Goal: Task Accomplishment & Management: Manage account settings

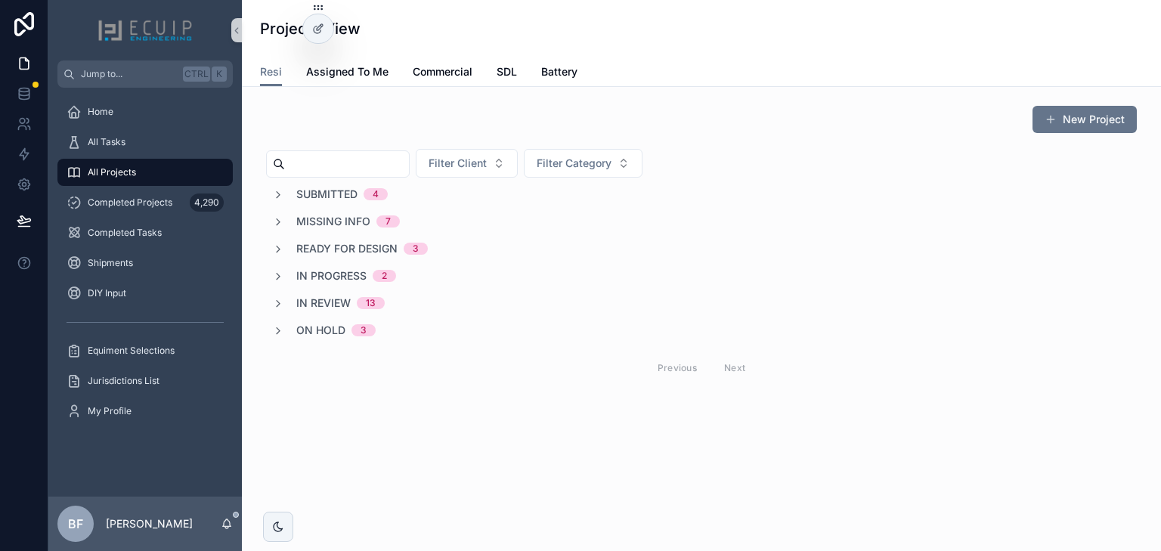
click at [302, 296] on span "In Review" at bounding box center [323, 303] width 54 height 15
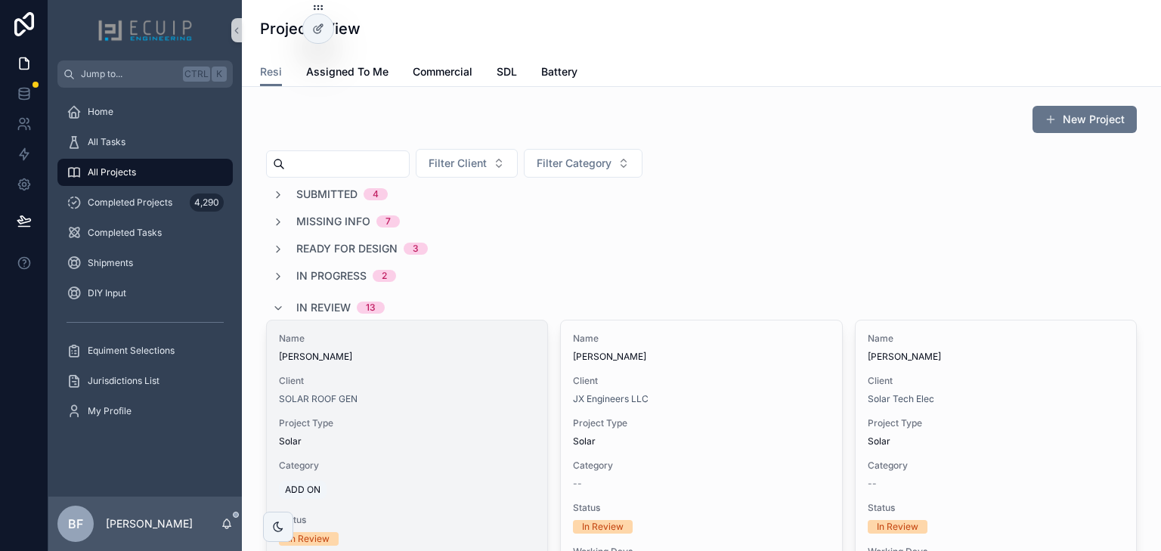
click at [490, 369] on div "Name Bethida Cabreja Client SOLAR ROOF GEN Project Type Solar Category ADD ON S…" at bounding box center [407, 506] width 281 height 370
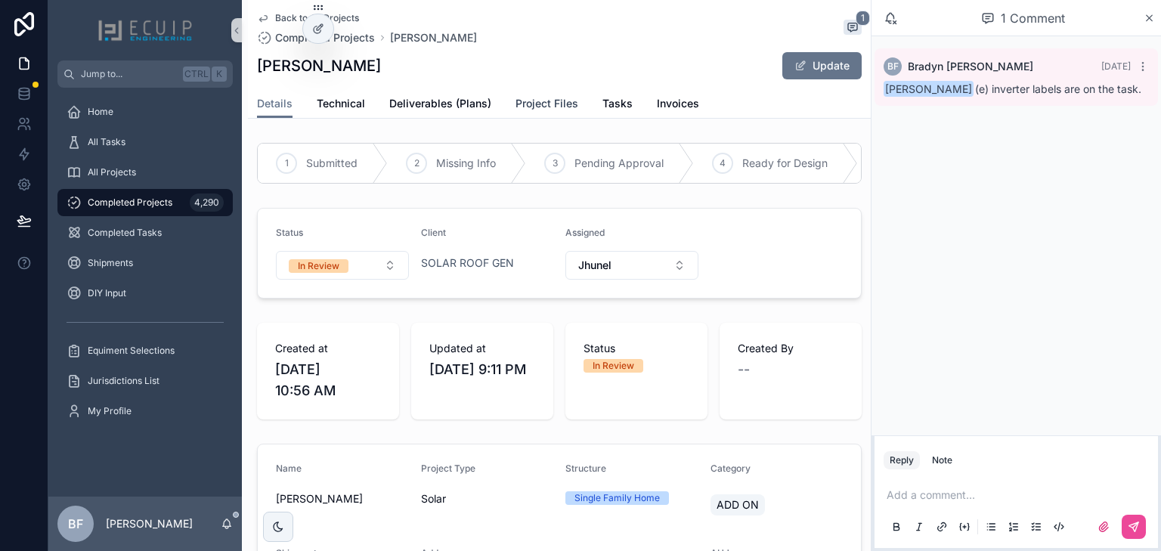
click at [538, 95] on link "Project Files" at bounding box center [547, 105] width 63 height 30
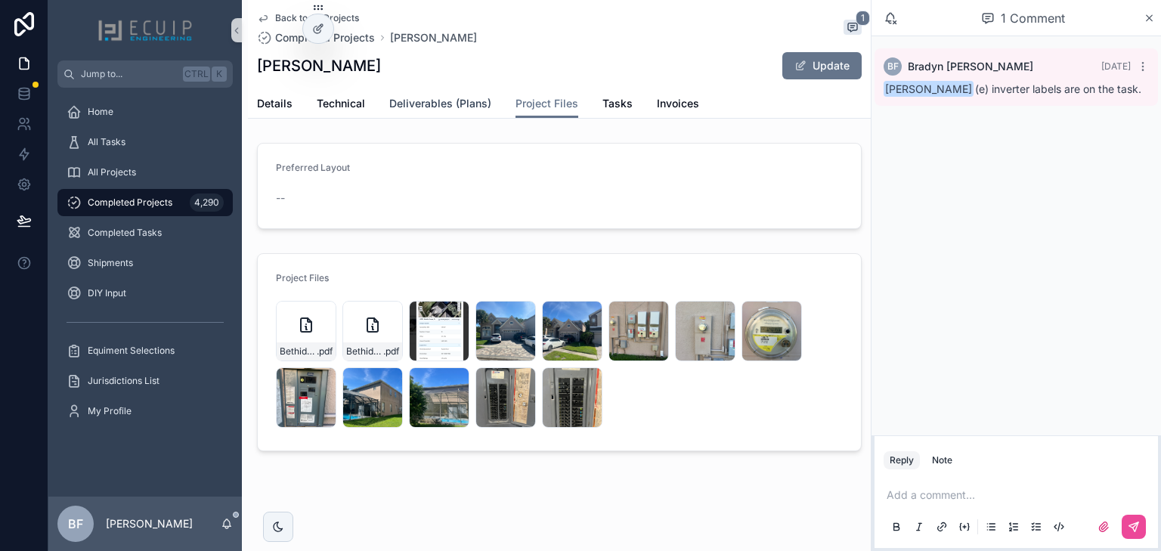
click at [416, 105] on span "Deliverables (Plans)" at bounding box center [440, 103] width 102 height 15
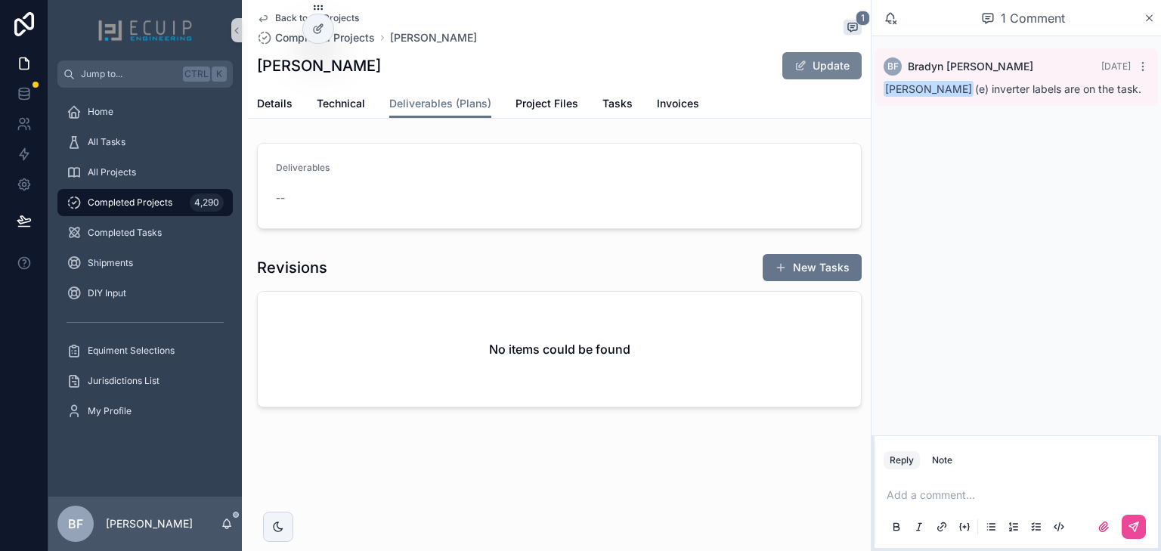
click at [828, 62] on button "Update" at bounding box center [822, 65] width 79 height 27
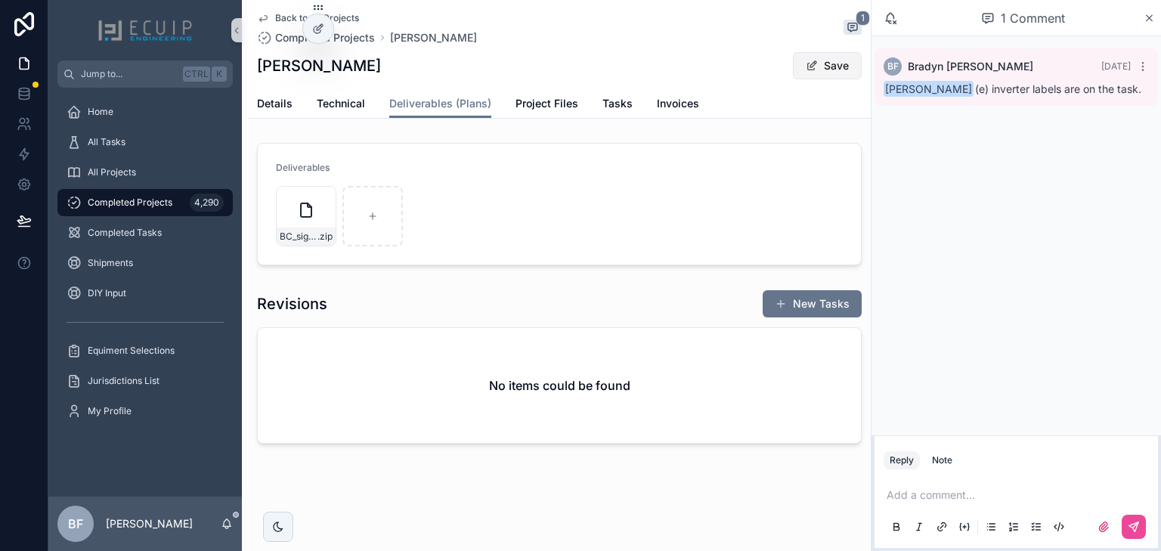
click at [829, 64] on button "Save" at bounding box center [827, 65] width 69 height 27
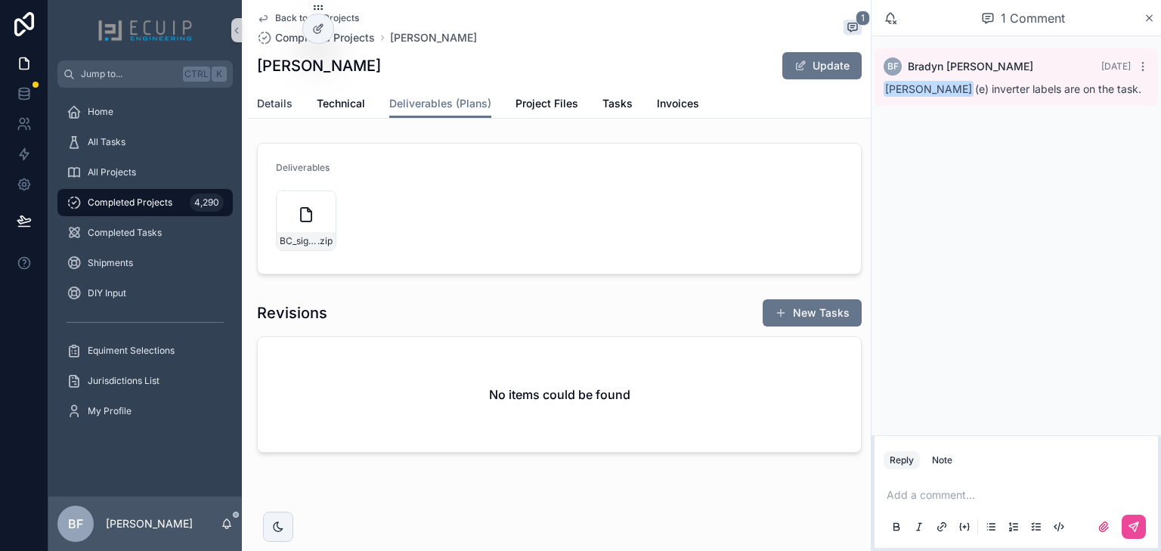
click at [275, 96] on span "Details" at bounding box center [275, 103] width 36 height 15
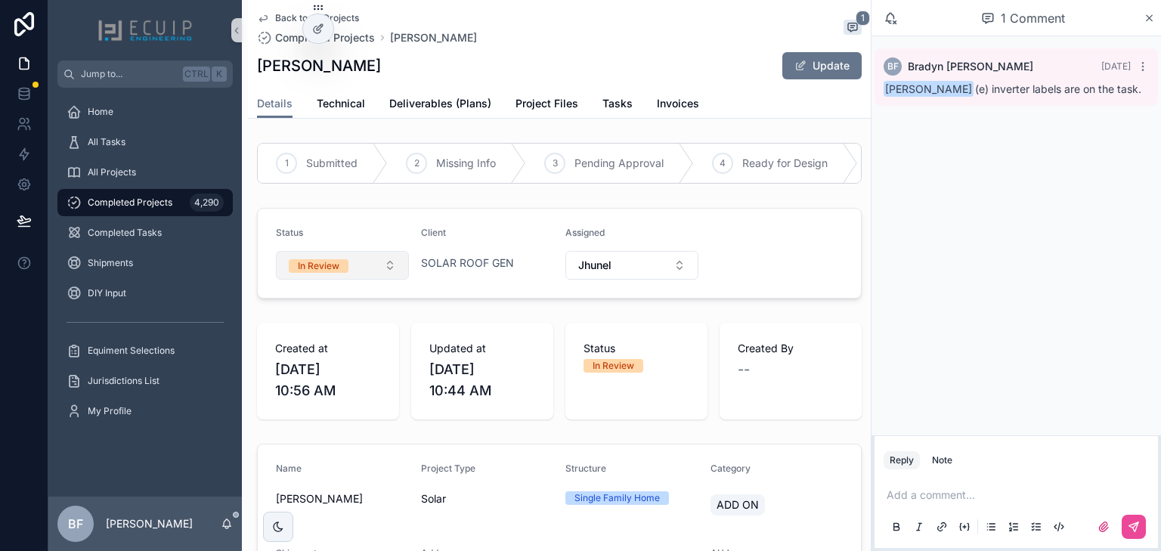
click at [342, 270] on span "In Review" at bounding box center [319, 266] width 60 height 14
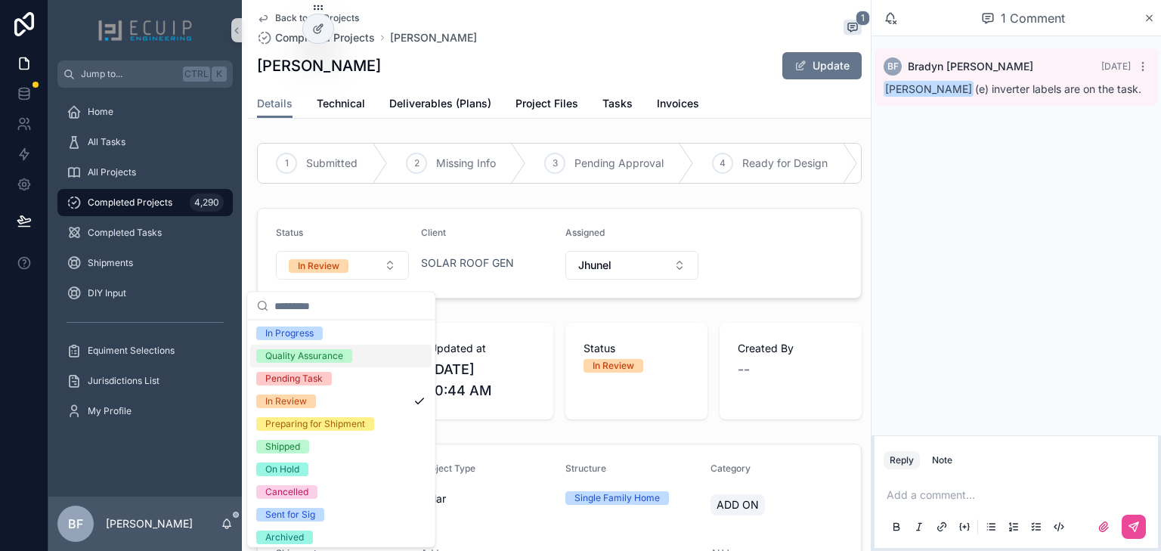
scroll to position [119, 0]
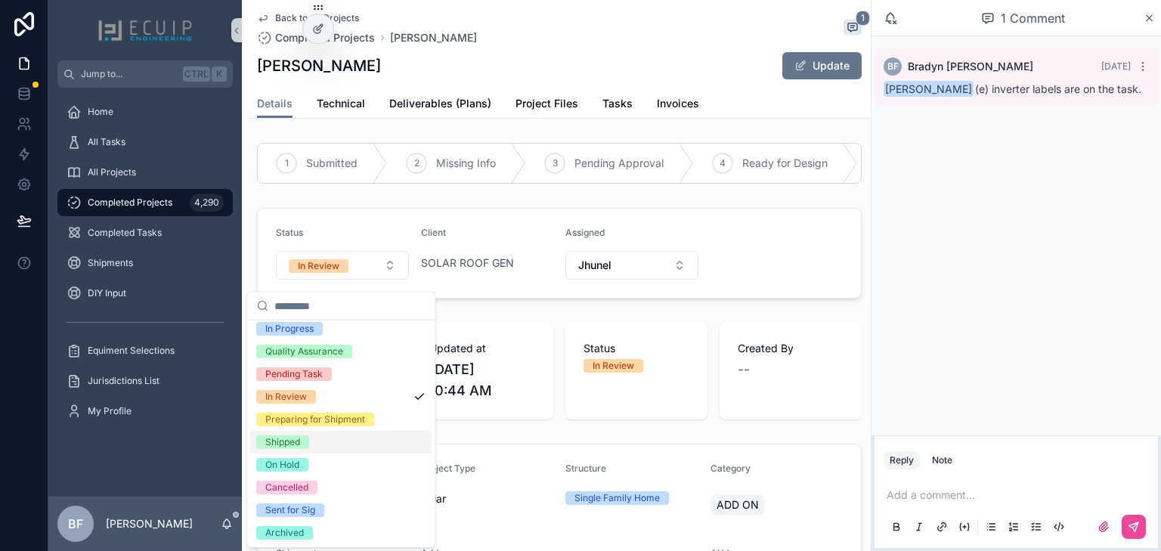
click at [292, 439] on div "Shipped" at bounding box center [282, 443] width 35 height 14
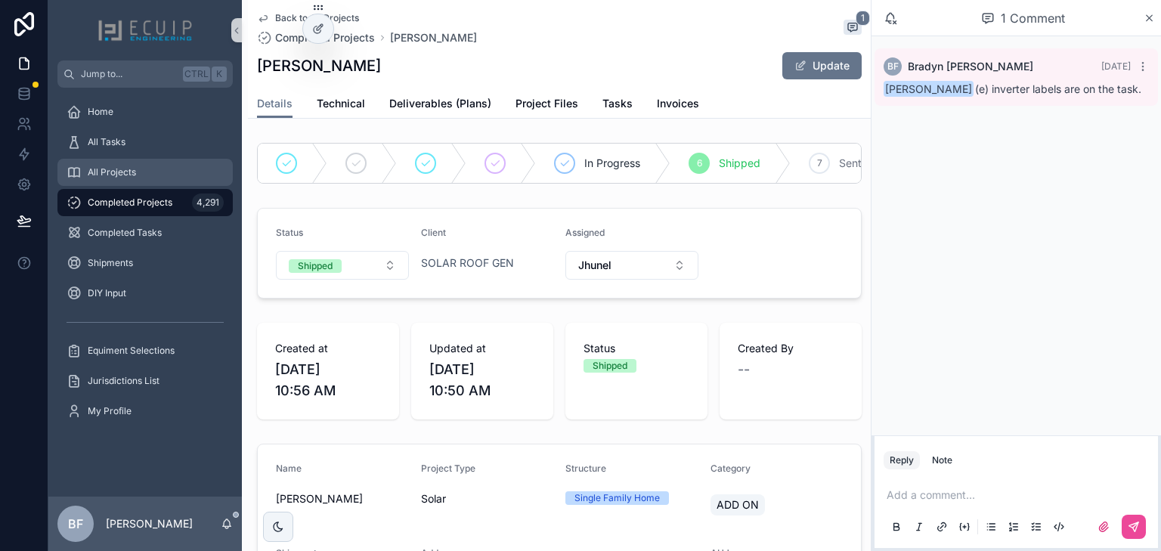
click at [161, 172] on div "All Projects" at bounding box center [145, 172] width 157 height 24
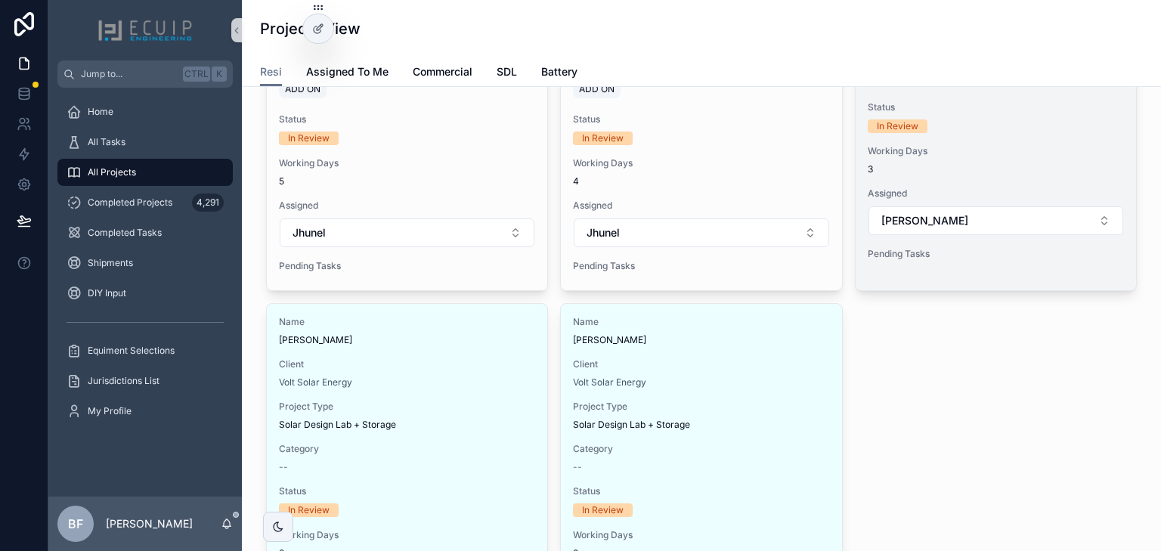
scroll to position [1270, 0]
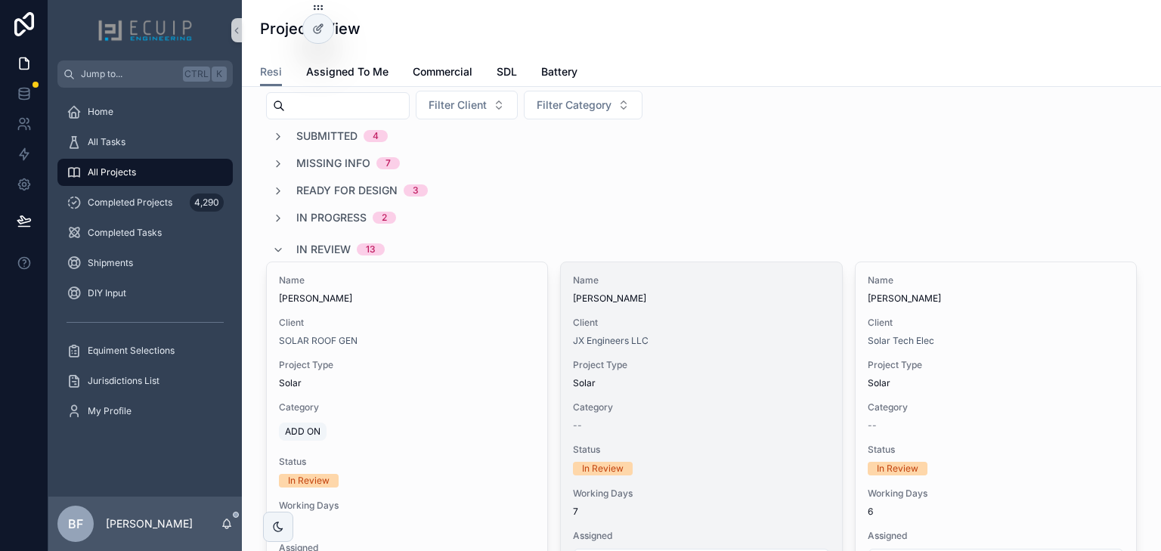
scroll to position [60, 0]
click at [713, 329] on div "Client JX Engineers LLC" at bounding box center [701, 330] width 256 height 30
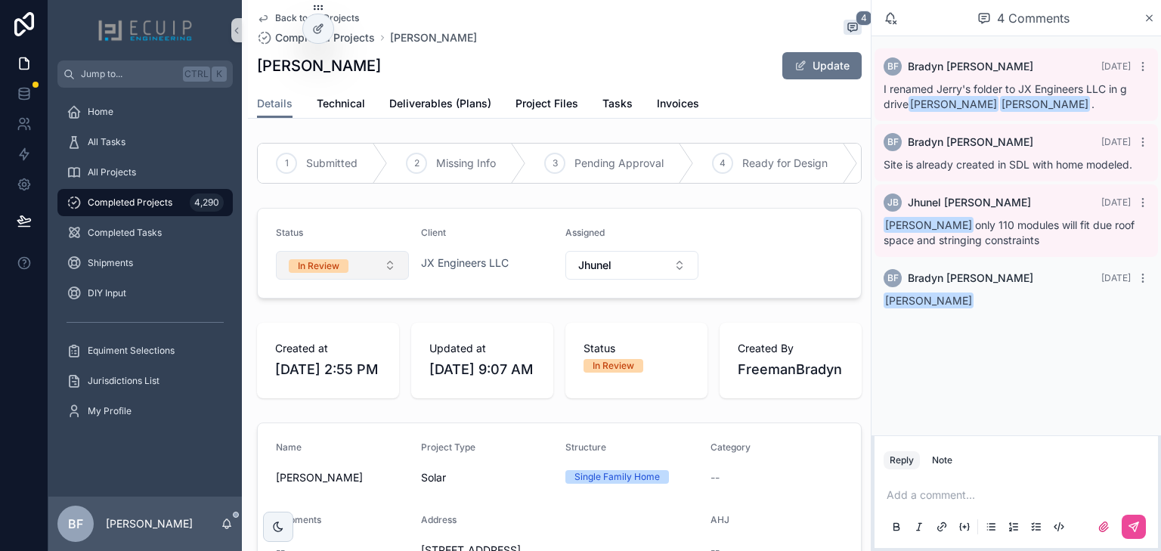
click at [346, 271] on span "In Review" at bounding box center [319, 266] width 60 height 14
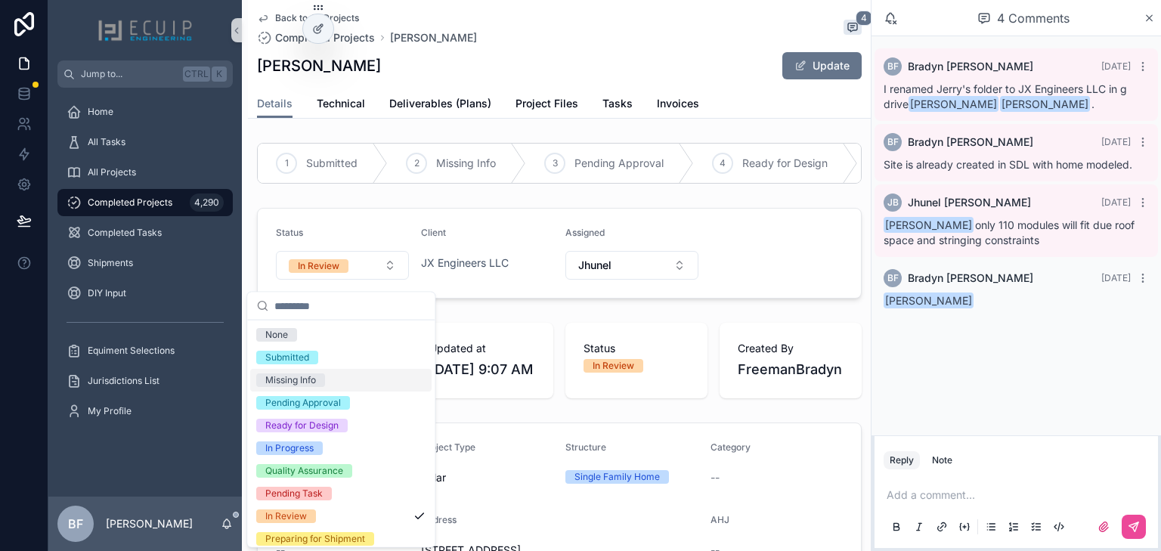
click at [318, 379] on span "Missing Info" at bounding box center [290, 381] width 69 height 14
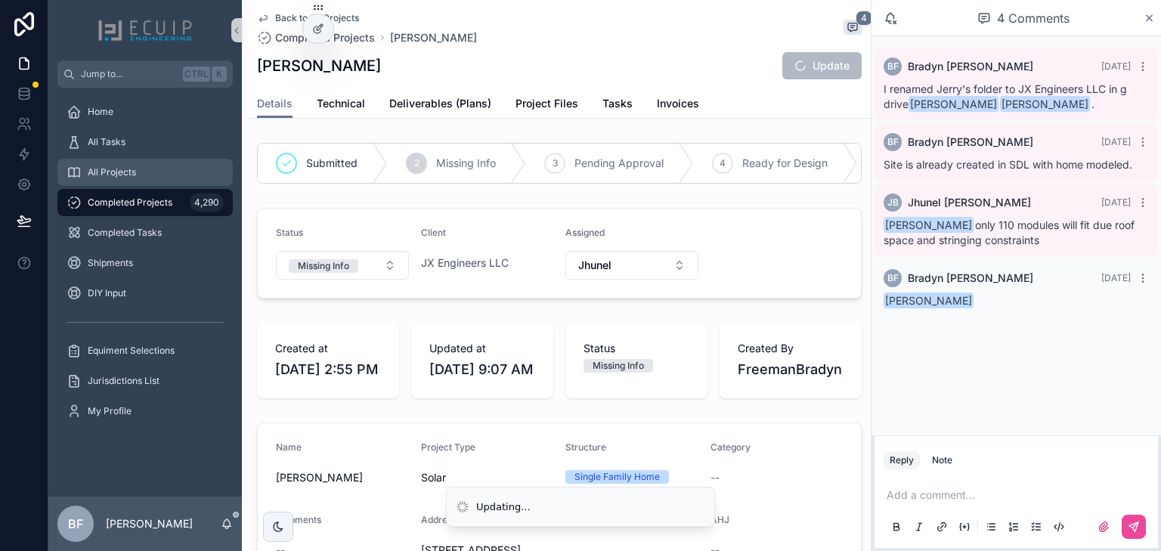
click at [172, 177] on div "All Projects" at bounding box center [145, 172] width 157 height 24
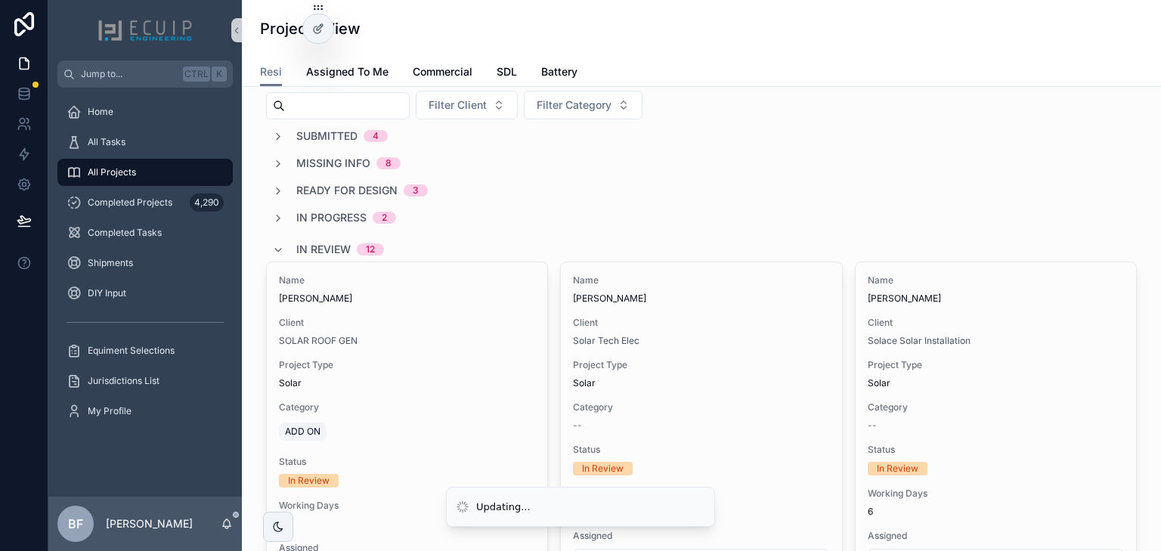
scroll to position [60, 0]
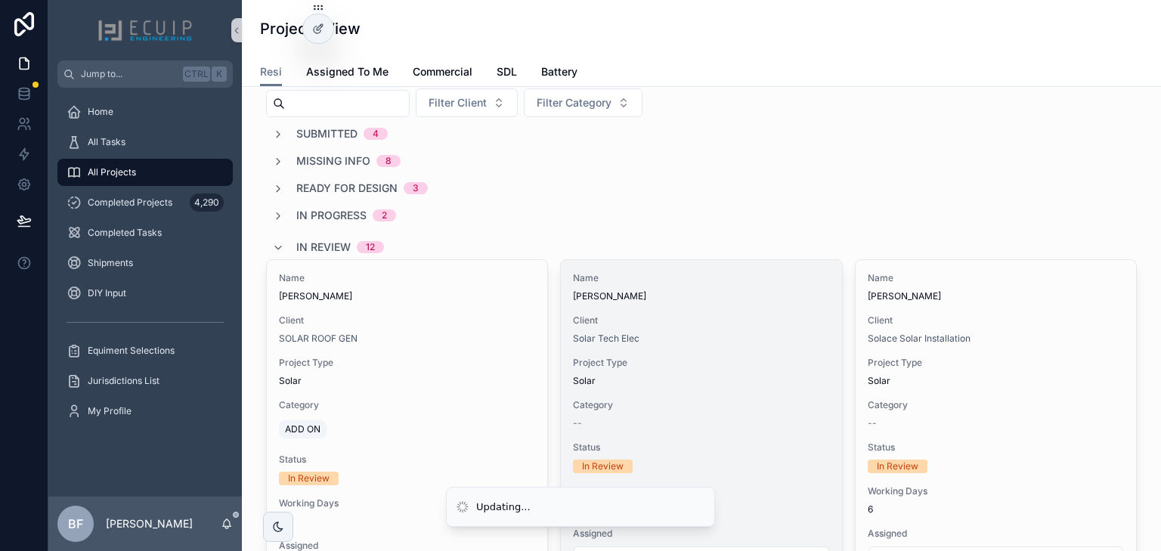
click at [708, 277] on span "Name" at bounding box center [701, 278] width 256 height 12
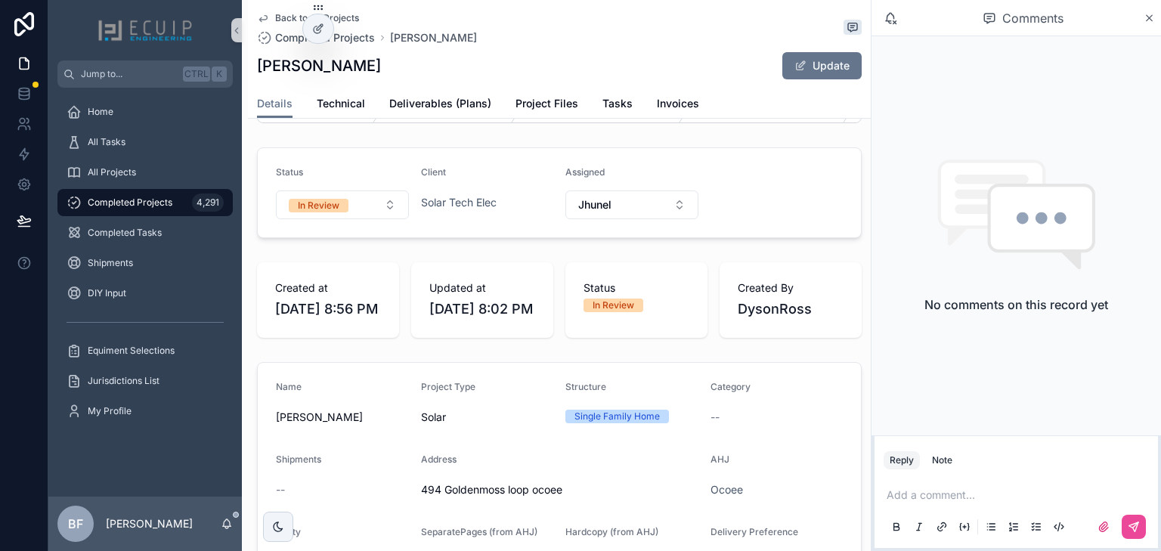
scroll to position [363, 0]
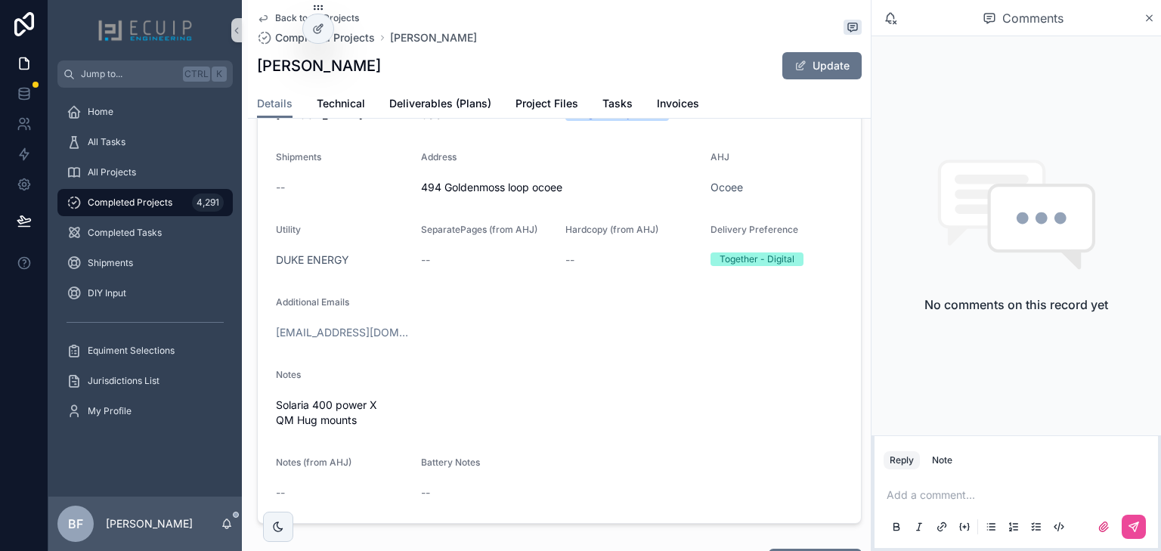
click at [511, 94] on div "Details Technical Deliverables (Plans) Project Files Tasks Invoices" at bounding box center [559, 103] width 605 height 29
click at [520, 97] on span "Project Files" at bounding box center [547, 103] width 63 height 15
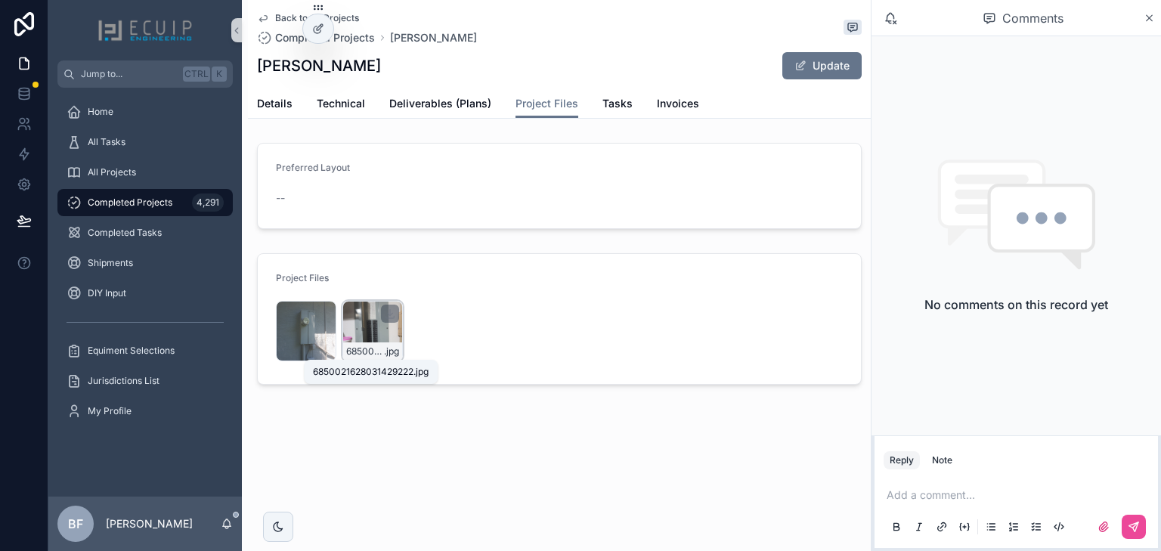
click at [375, 352] on span "6850021628031429222" at bounding box center [365, 352] width 38 height 12
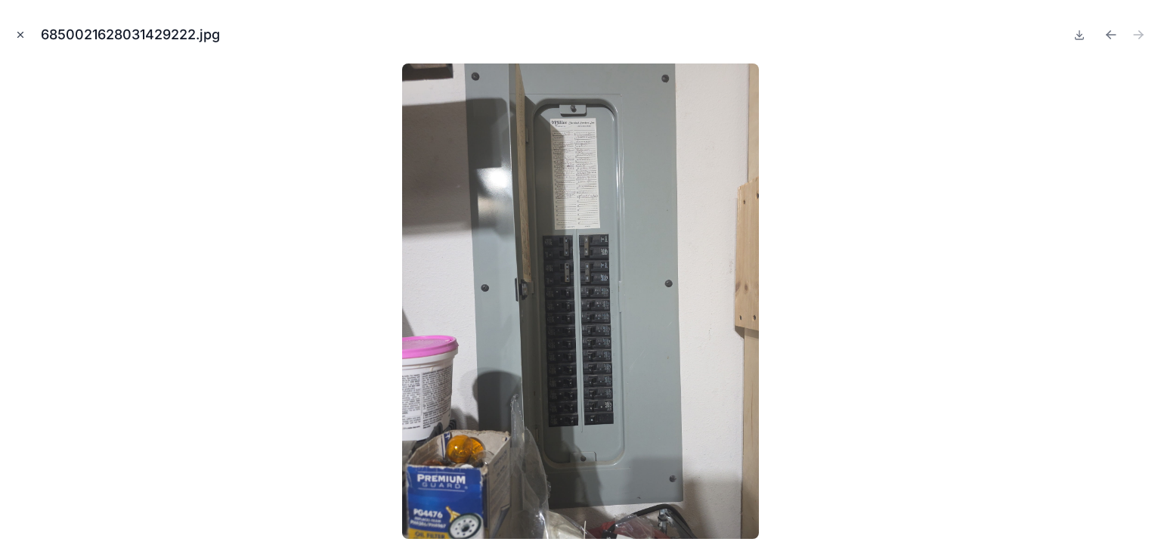
click at [24, 33] on icon "Close modal" at bounding box center [20, 34] width 11 height 11
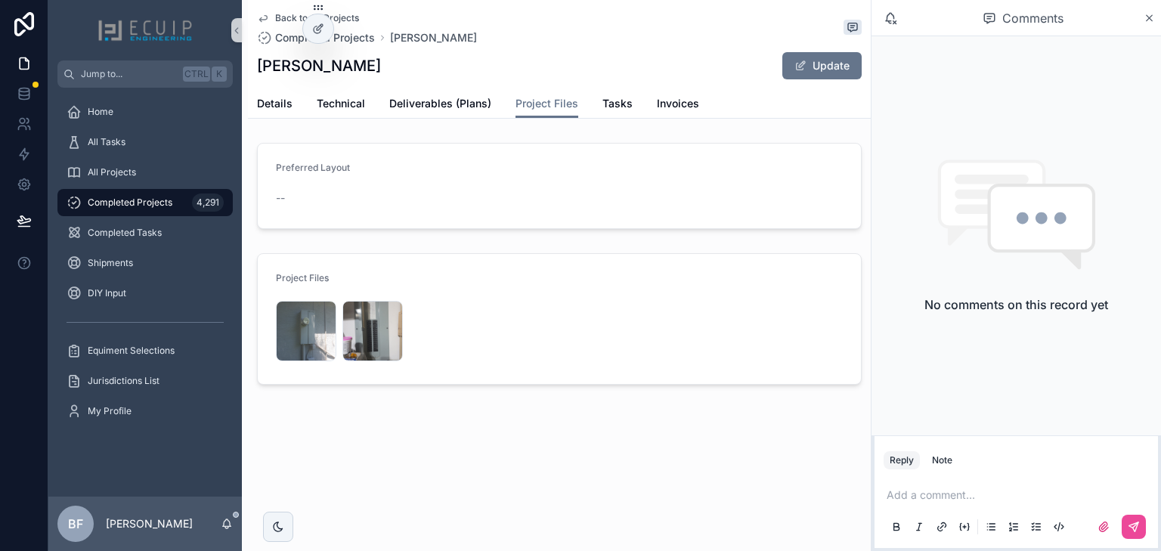
drag, startPoint x: 384, startPoint y: 315, endPoint x: 519, endPoint y: 315, distance: 134.6
click at [0, 0] on icon "scrollable content" at bounding box center [0, 0] width 0 height 0
click at [253, 107] on div "Back to All Projects Completed Projects Samantha Ings Samantha Ings Update Proj…" at bounding box center [559, 59] width 623 height 119
drag, startPoint x: 263, startPoint y: 107, endPoint x: 321, endPoint y: 134, distance: 63.6
click at [263, 107] on span "Details" at bounding box center [275, 103] width 36 height 15
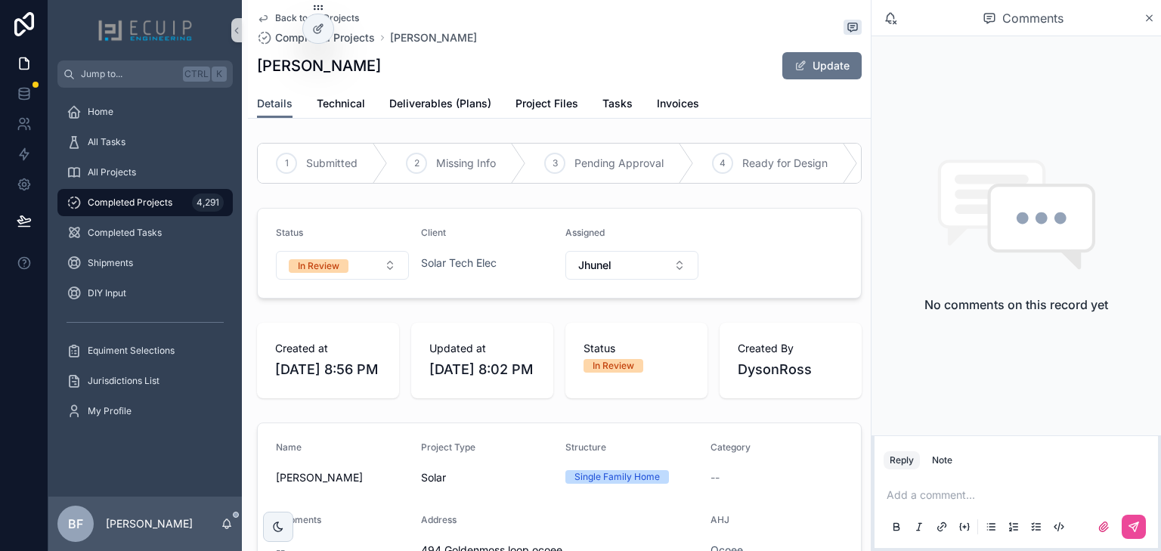
scroll to position [363, 0]
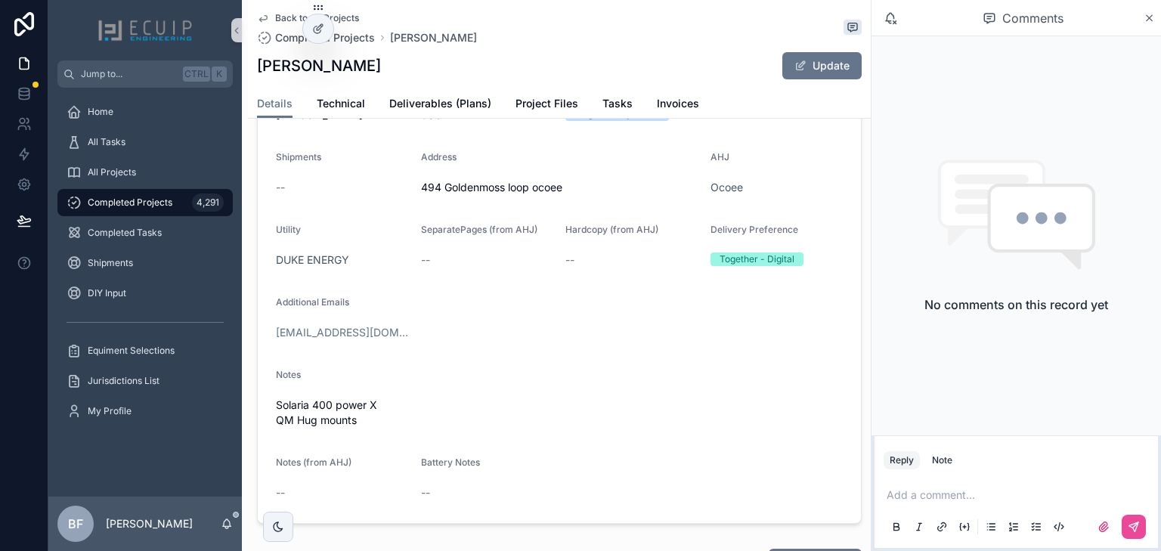
click at [922, 501] on p "scrollable content" at bounding box center [1019, 495] width 265 height 15
click at [961, 470] on span "jhunelb@gmail.com" at bounding box center [1004, 469] width 182 height 15
click at [945, 461] on div "Note" at bounding box center [942, 460] width 20 height 12
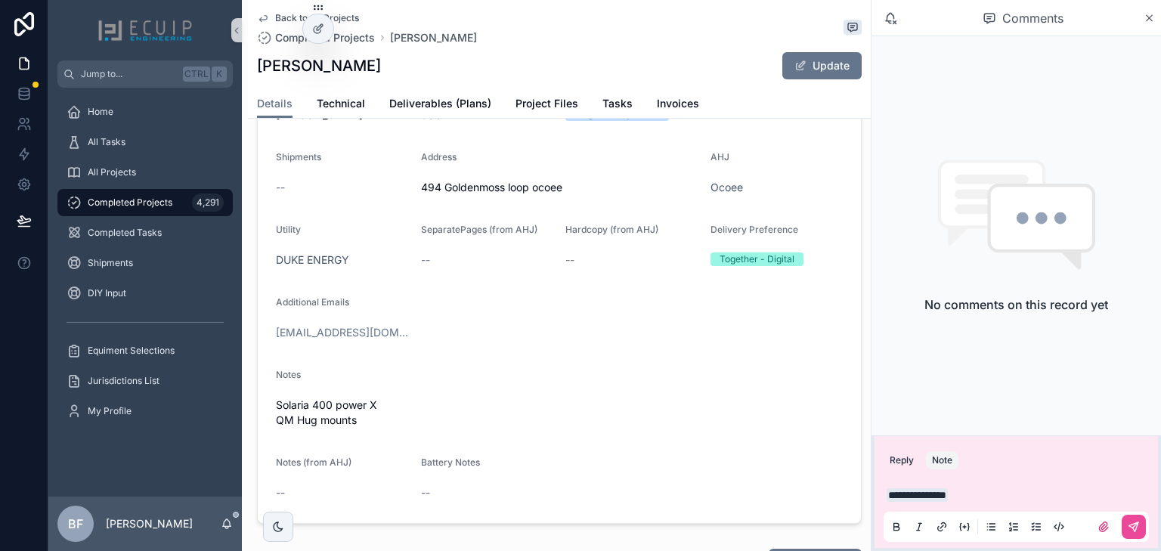
click at [991, 500] on p "**********" at bounding box center [1019, 495] width 265 height 15
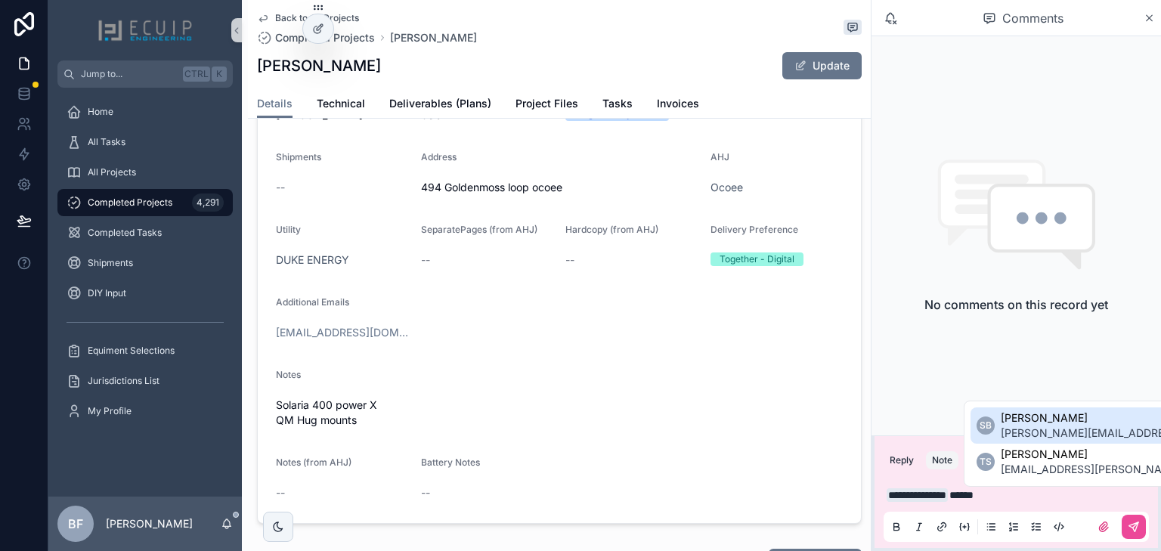
click at [1037, 438] on span "sherri@ecuip.com" at bounding box center [1135, 433] width 269 height 15
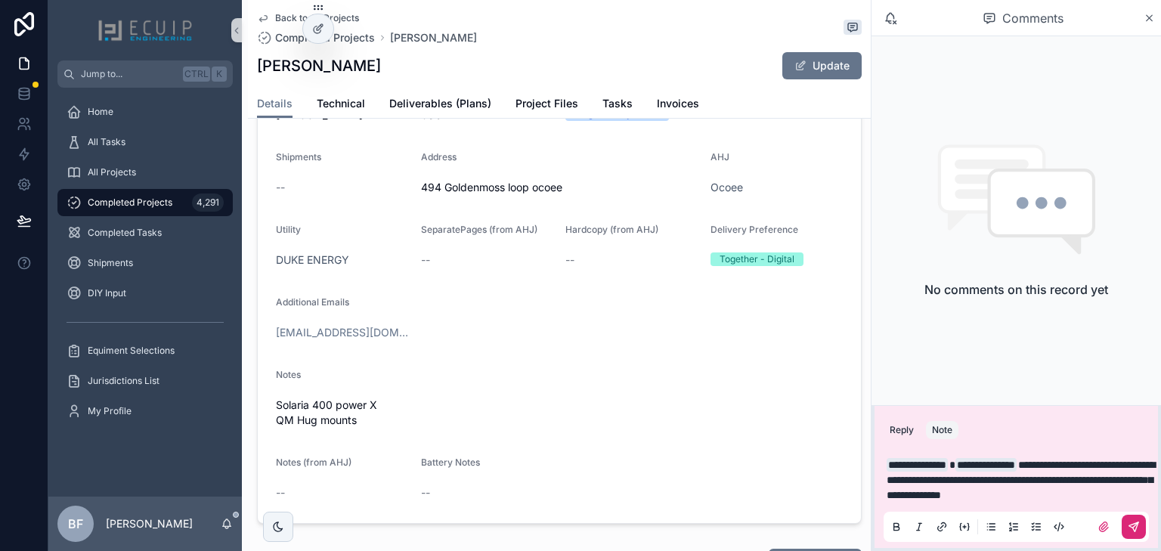
click at [1138, 532] on icon "scrollable content" at bounding box center [1134, 527] width 12 height 12
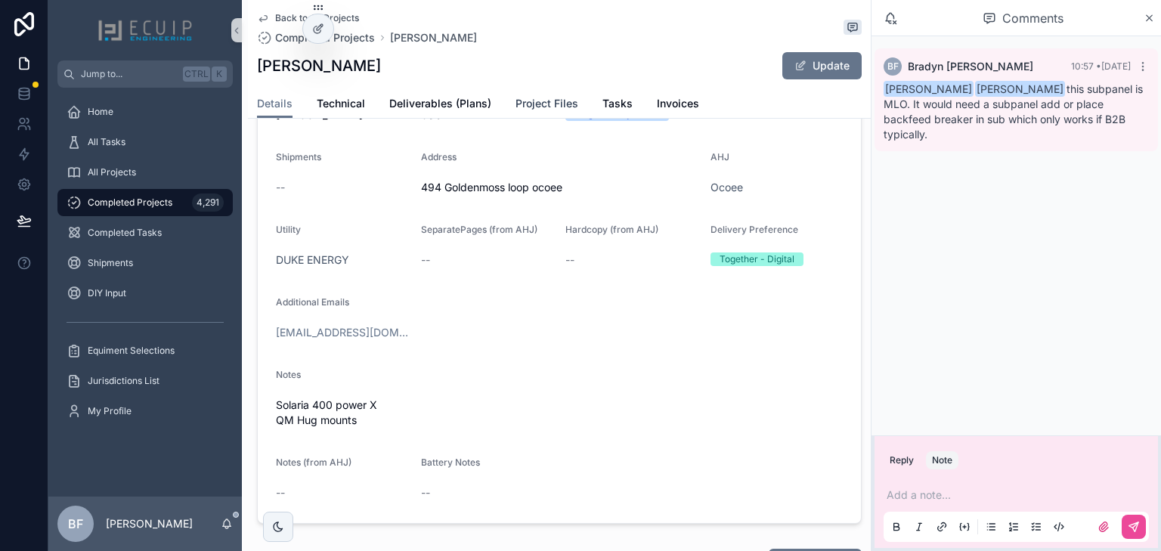
click at [560, 107] on span "Project Files" at bounding box center [547, 103] width 63 height 15
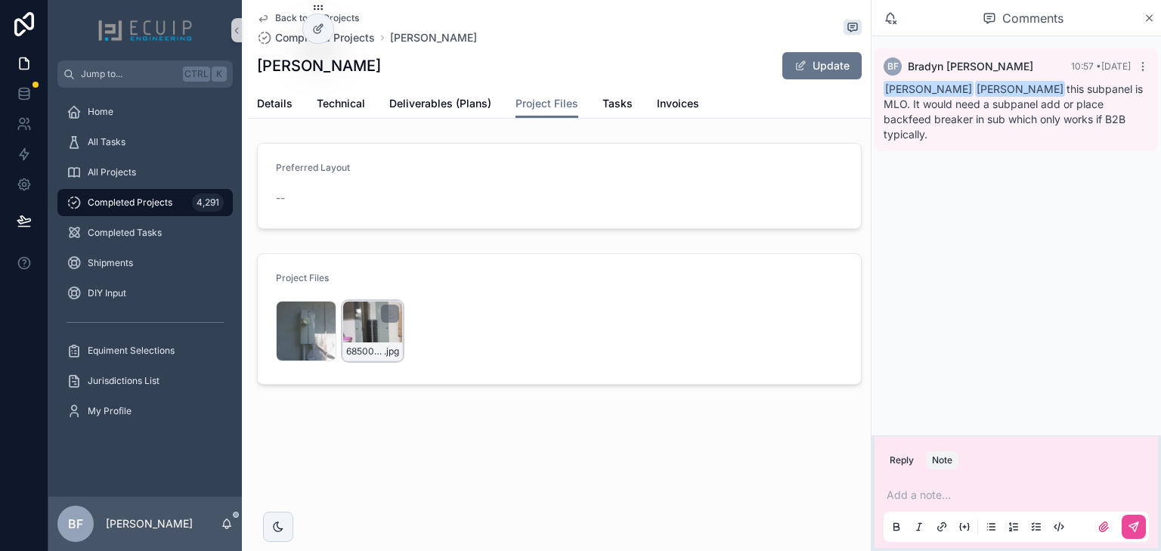
click at [362, 332] on div "6850021628031429222 .jpg" at bounding box center [373, 331] width 60 height 60
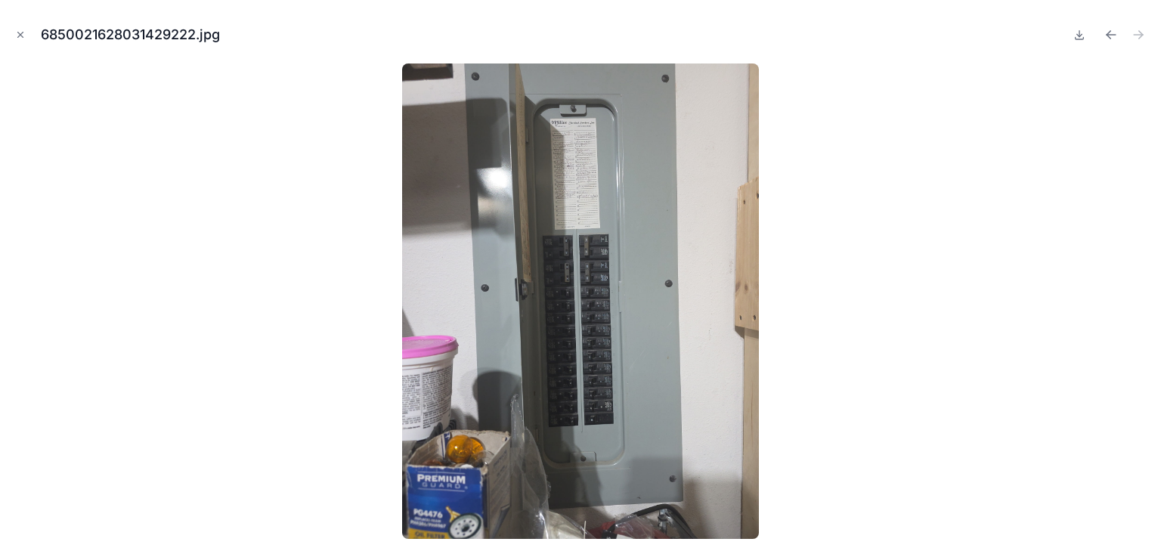
click at [21, 46] on div "6850021628031429222.jpg" at bounding box center [580, 34] width 1137 height 45
click at [20, 42] on button "Close modal" at bounding box center [20, 34] width 17 height 17
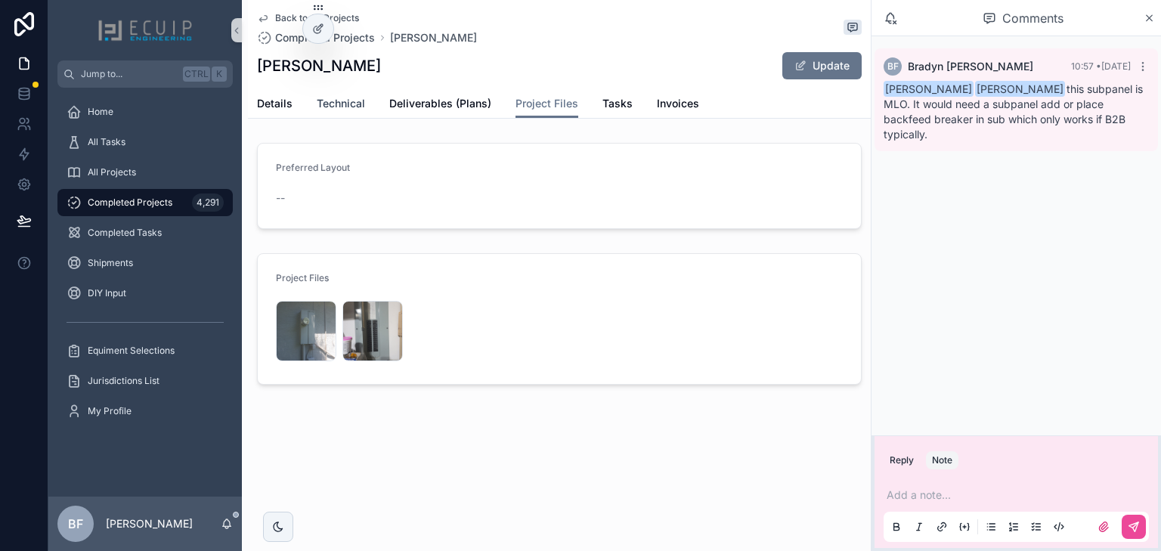
click at [324, 97] on span "Technical" at bounding box center [341, 103] width 48 height 15
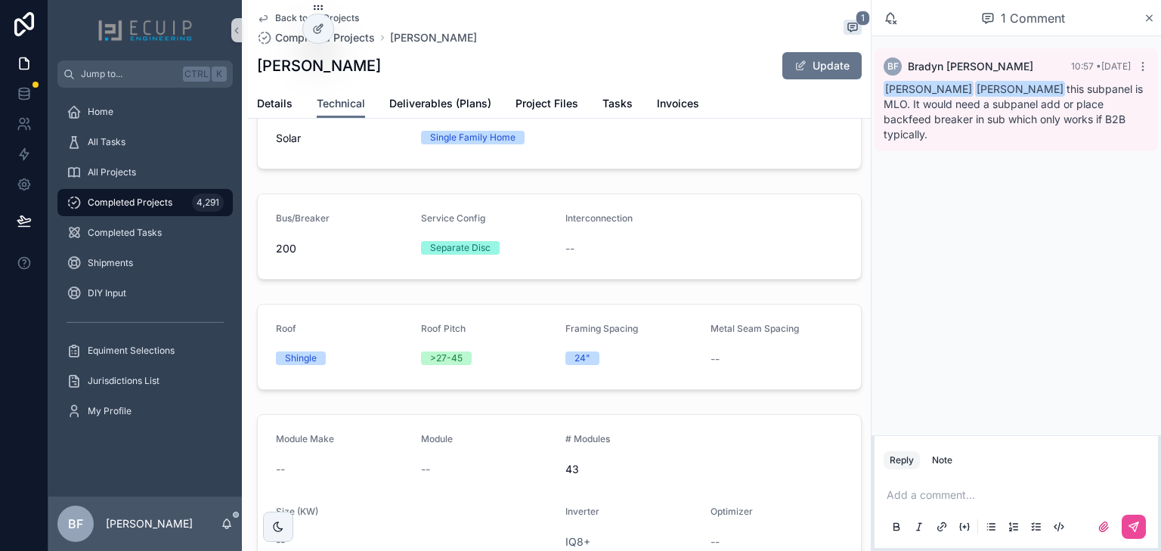
scroll to position [60, 0]
click at [261, 95] on link "Details" at bounding box center [275, 105] width 36 height 30
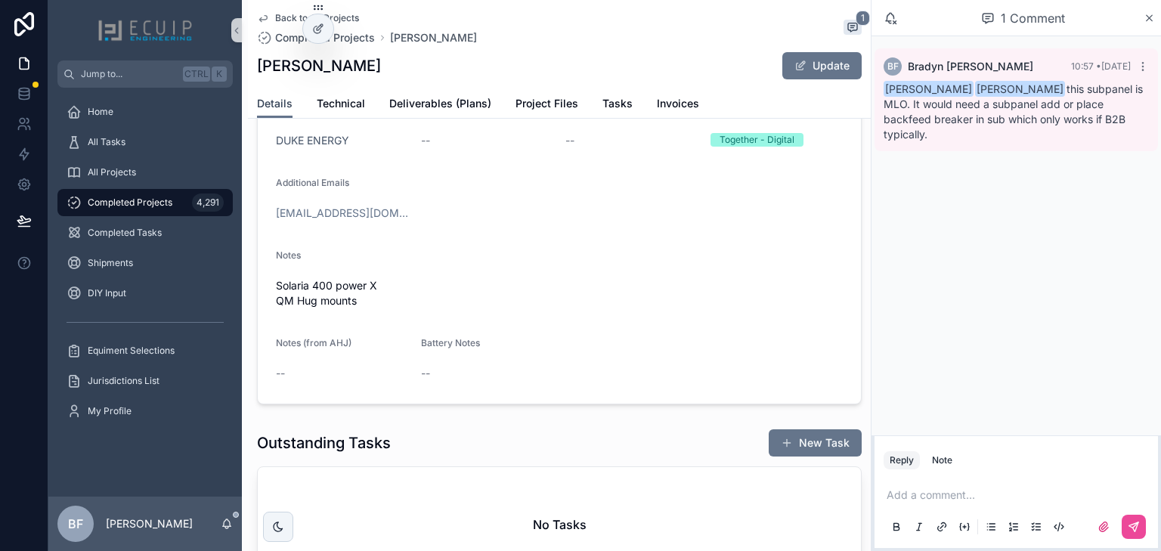
scroll to position [484, 0]
click at [433, 109] on span "Deliverables (Plans)" at bounding box center [440, 103] width 102 height 15
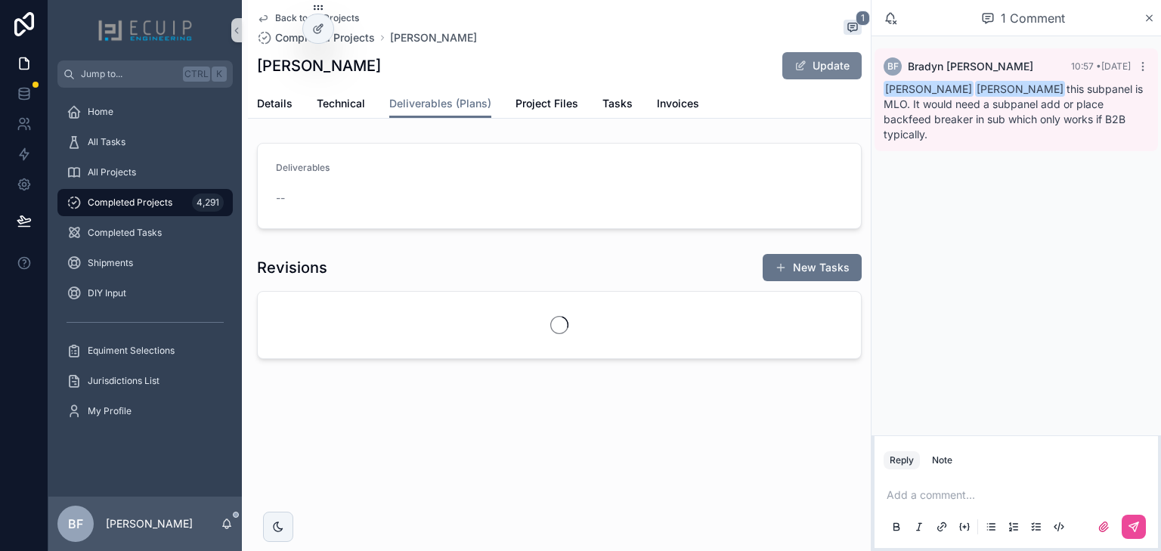
click at [839, 52] on button "Update" at bounding box center [822, 65] width 79 height 27
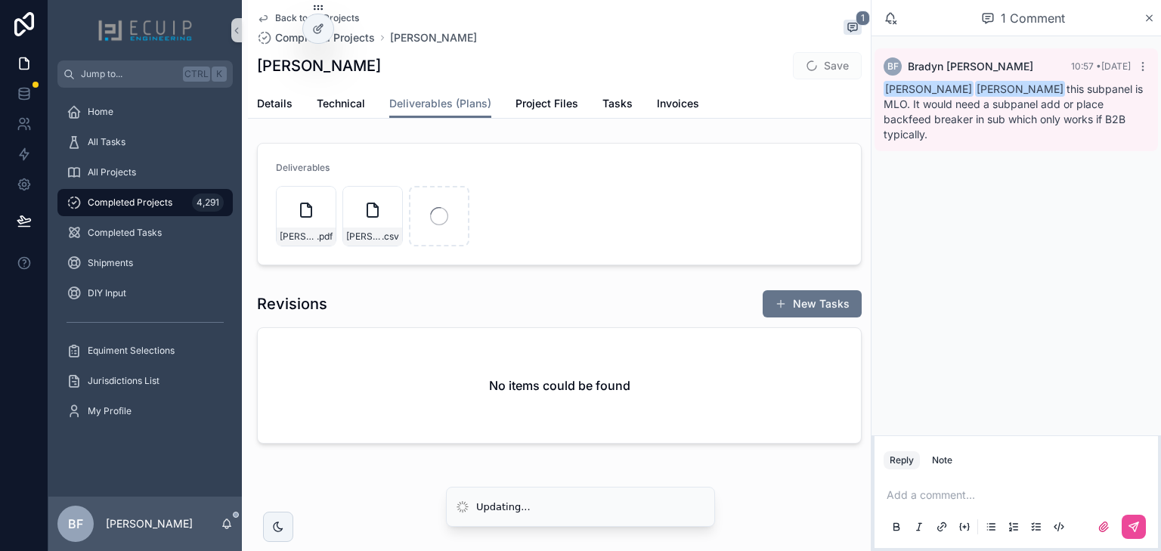
click at [955, 493] on p "scrollable content" at bounding box center [1019, 495] width 265 height 15
click at [994, 470] on span "info@solartechelec.com" at bounding box center [1004, 469] width 182 height 15
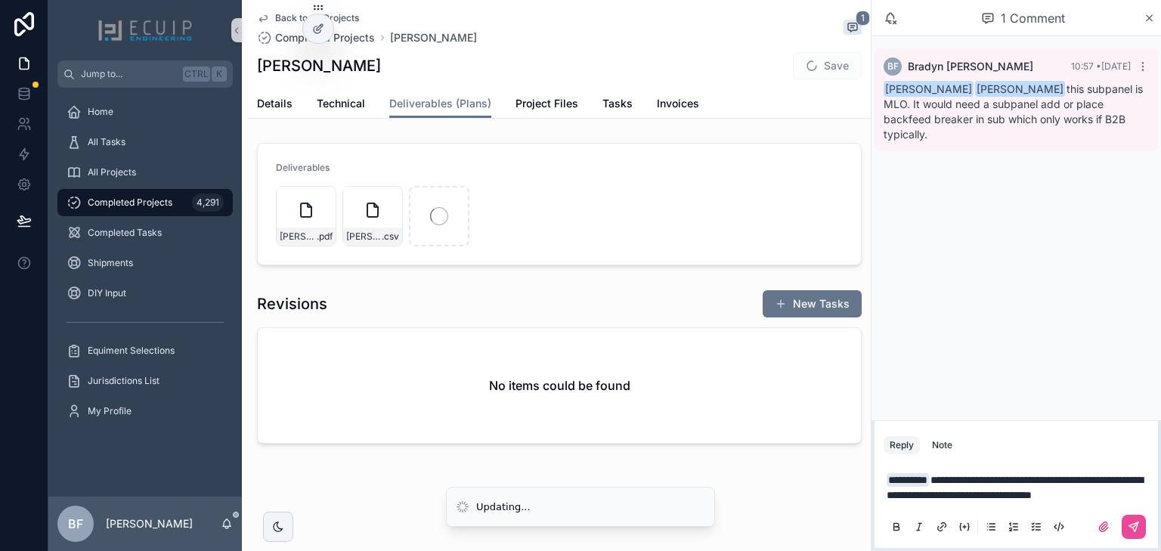
click at [1025, 476] on span "**********" at bounding box center [1015, 488] width 256 height 26
click at [1065, 475] on span "**********" at bounding box center [1015, 488] width 256 height 26
click at [1029, 500] on p "**********" at bounding box center [1019, 488] width 265 height 30
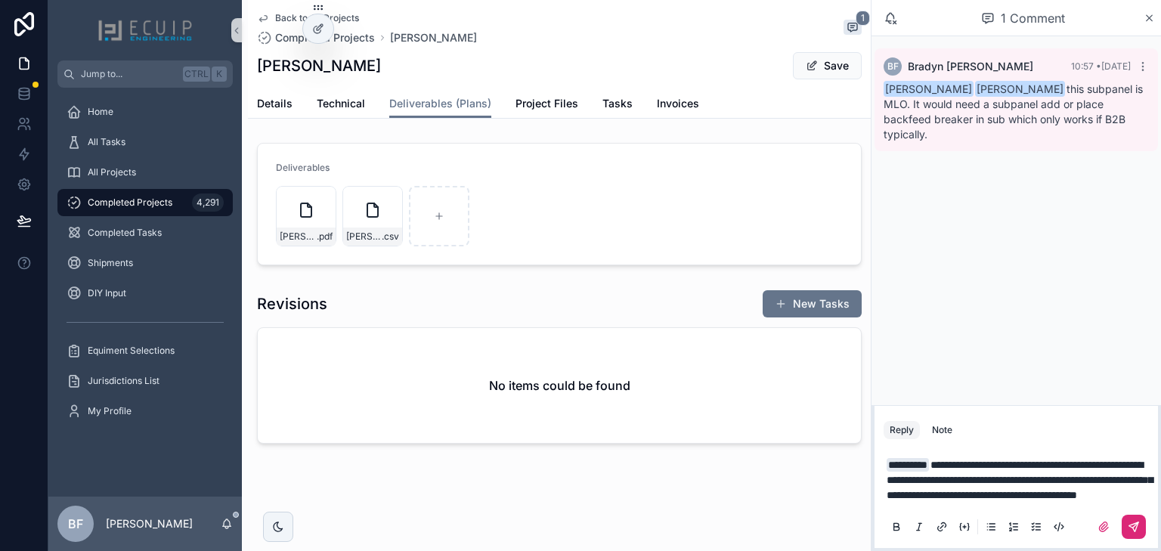
click at [1137, 529] on icon "scrollable content" at bounding box center [1134, 527] width 12 height 12
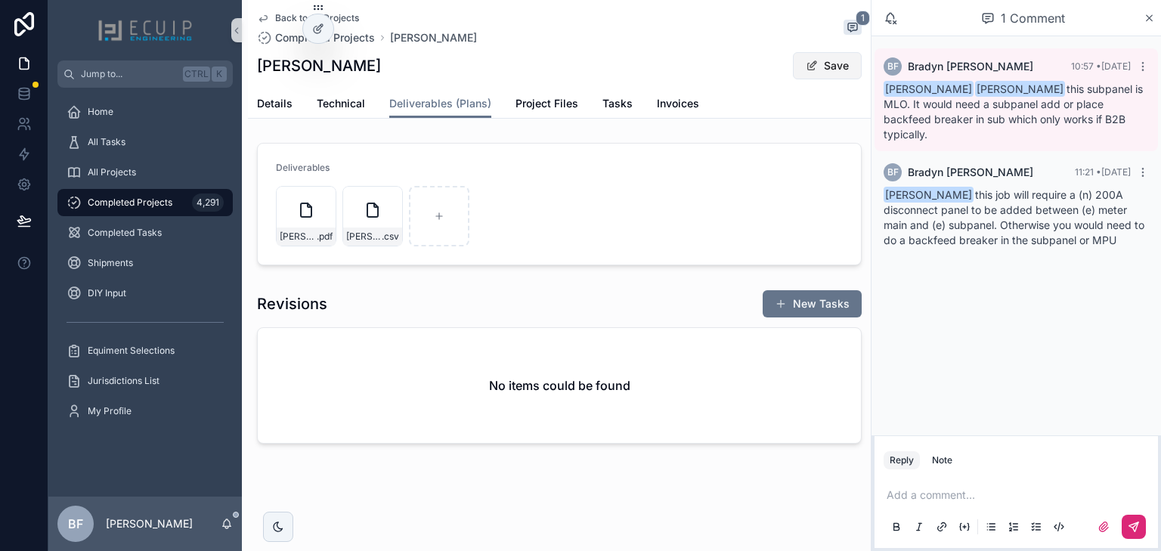
click at [847, 73] on button "Save" at bounding box center [827, 65] width 69 height 27
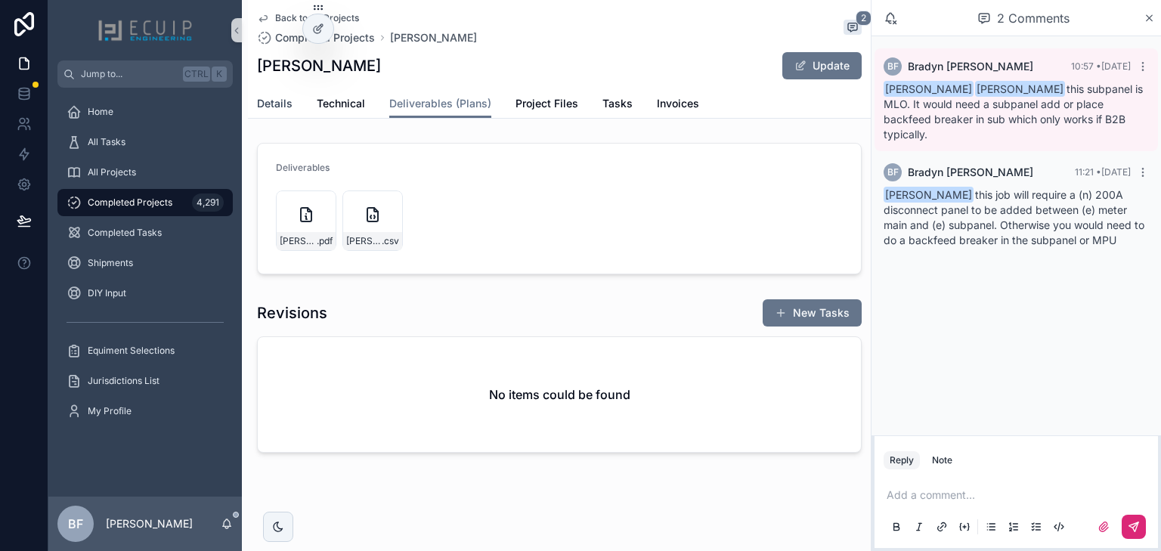
click at [268, 105] on span "Details" at bounding box center [275, 103] width 36 height 15
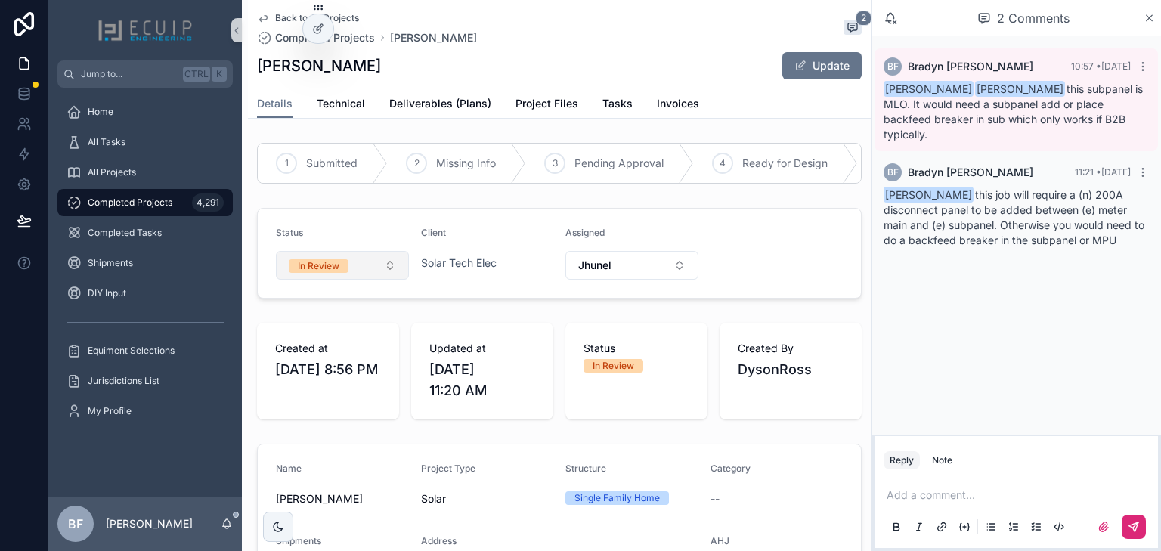
click at [346, 280] on button "In Review" at bounding box center [342, 265] width 133 height 29
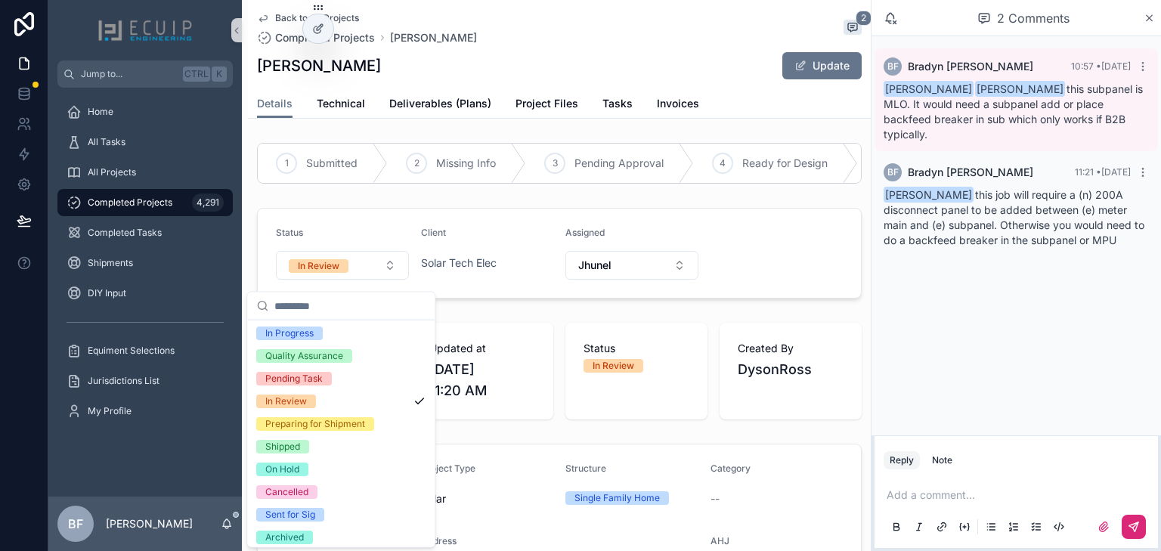
scroll to position [119, 0]
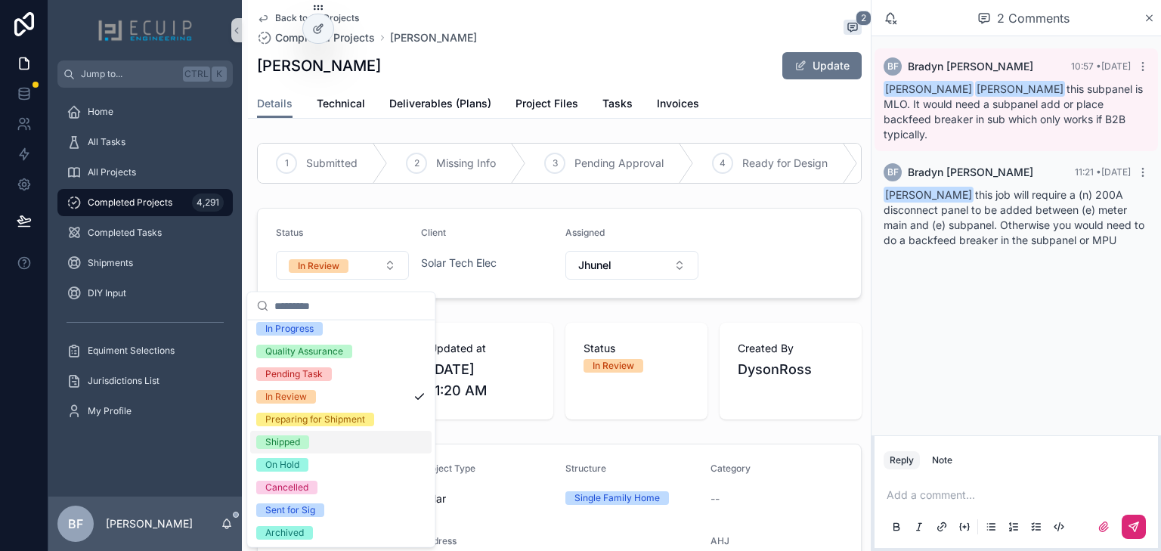
click at [306, 442] on span "Shipped" at bounding box center [282, 443] width 53 height 14
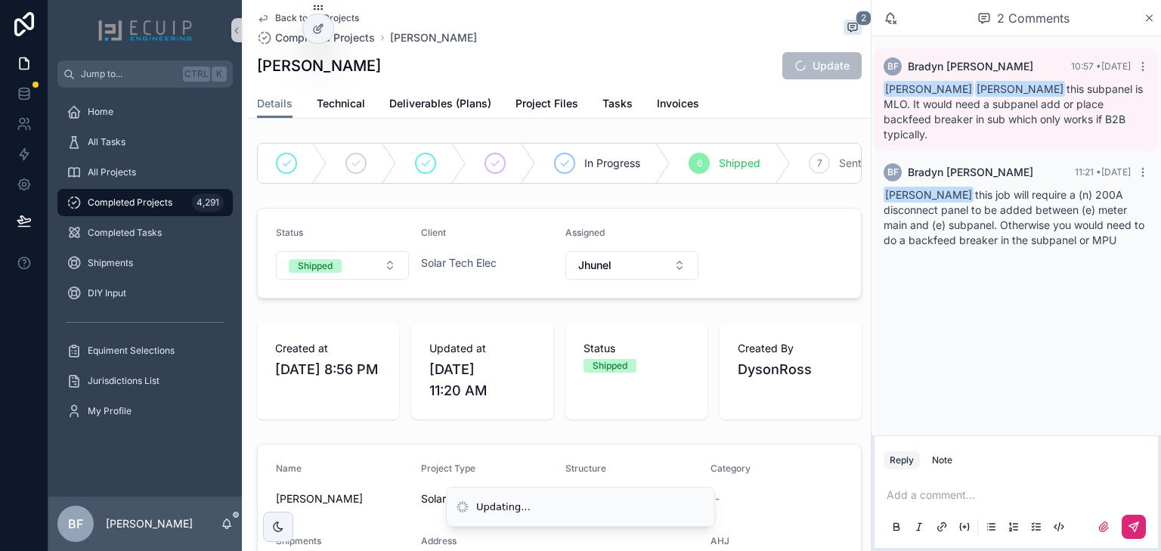
click at [1002, 499] on p "scrollable content" at bounding box center [1019, 495] width 265 height 15
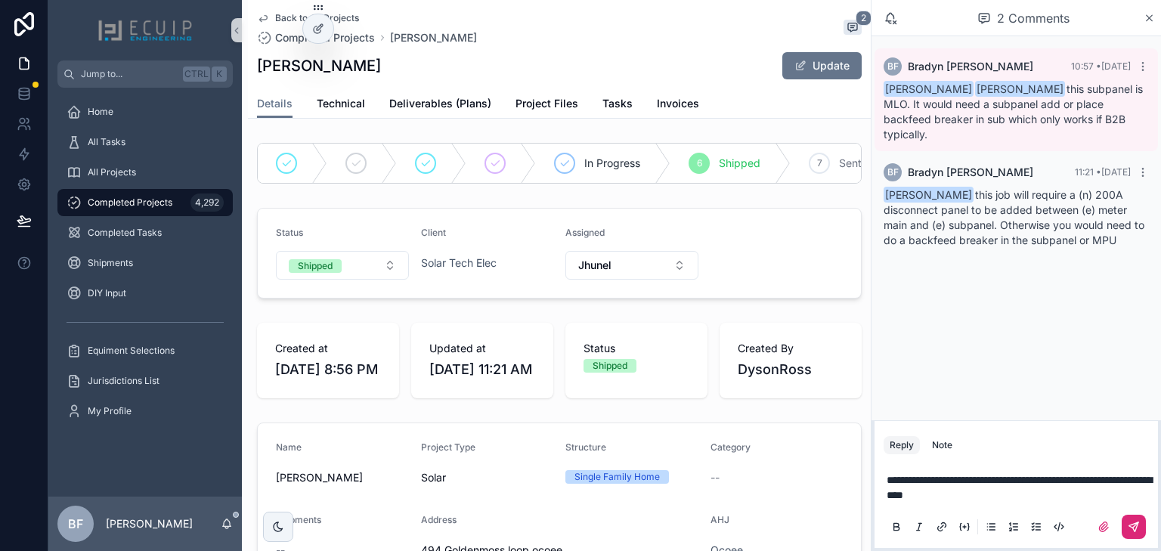
click at [1139, 531] on icon "scrollable content" at bounding box center [1134, 527] width 12 height 12
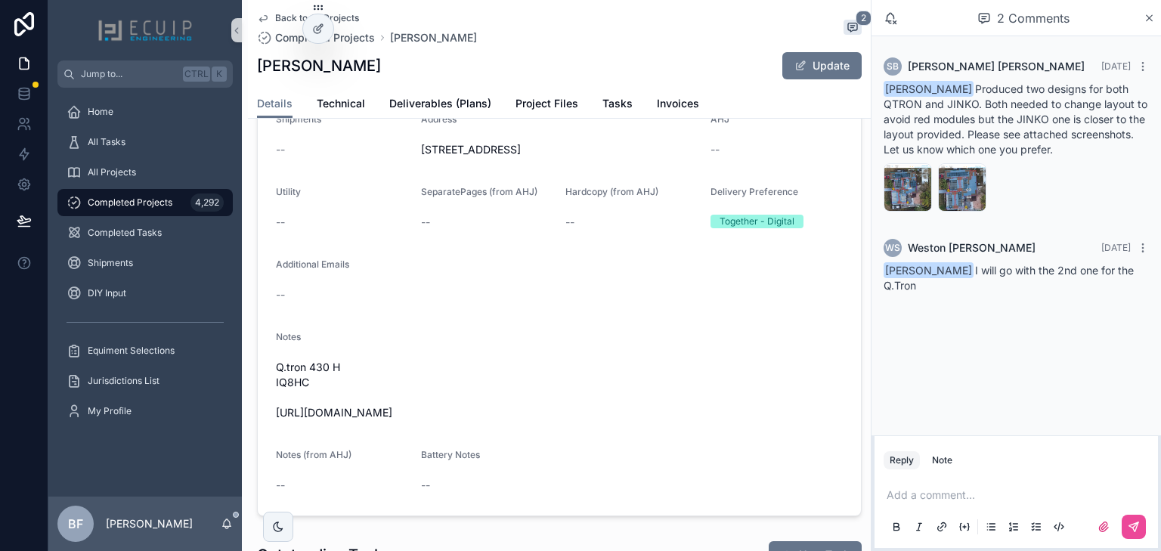
scroll to position [423, 0]
click at [814, 57] on button "Update" at bounding box center [822, 65] width 79 height 27
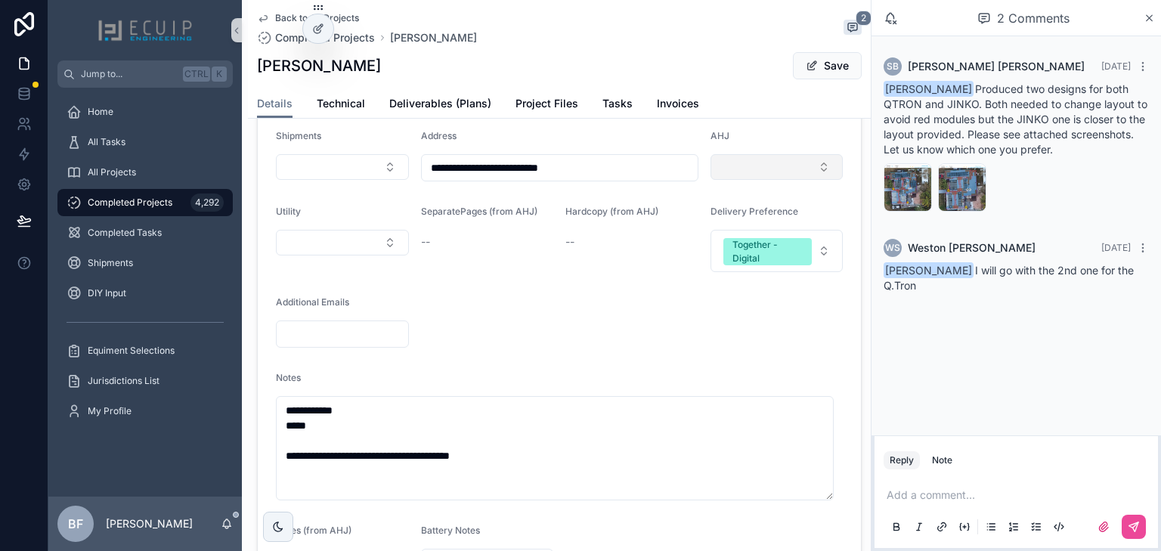
click at [764, 174] on button "Select Button" at bounding box center [777, 167] width 133 height 26
type input "**********"
click at [754, 237] on span "Miami Gardens" at bounding box center [738, 235] width 108 height 15
click at [819, 62] on button "Save" at bounding box center [827, 65] width 69 height 27
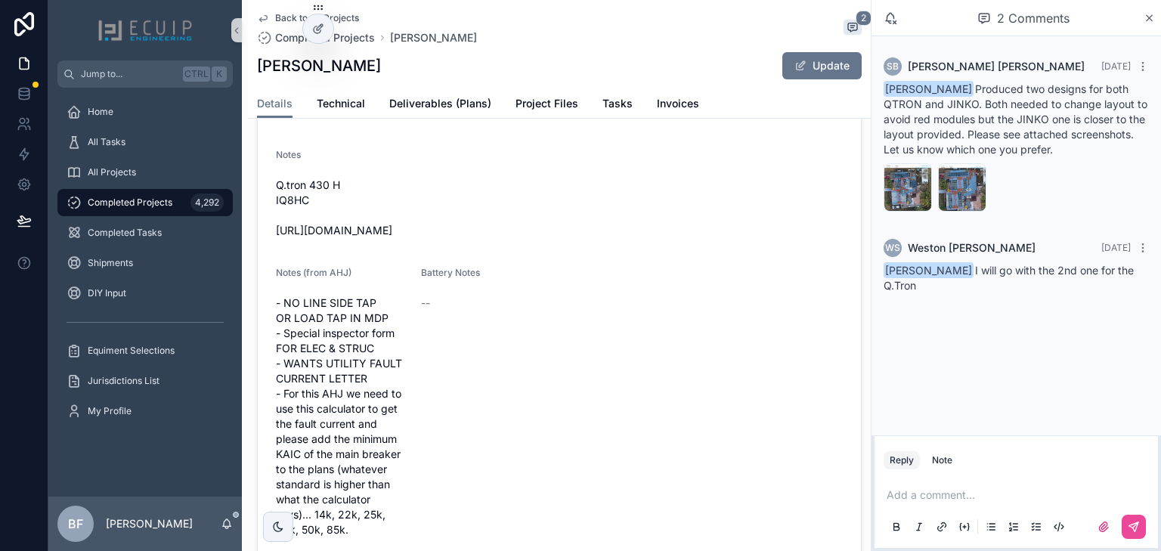
scroll to position [605, 0]
click at [945, 465] on div "Note" at bounding box center [942, 460] width 20 height 12
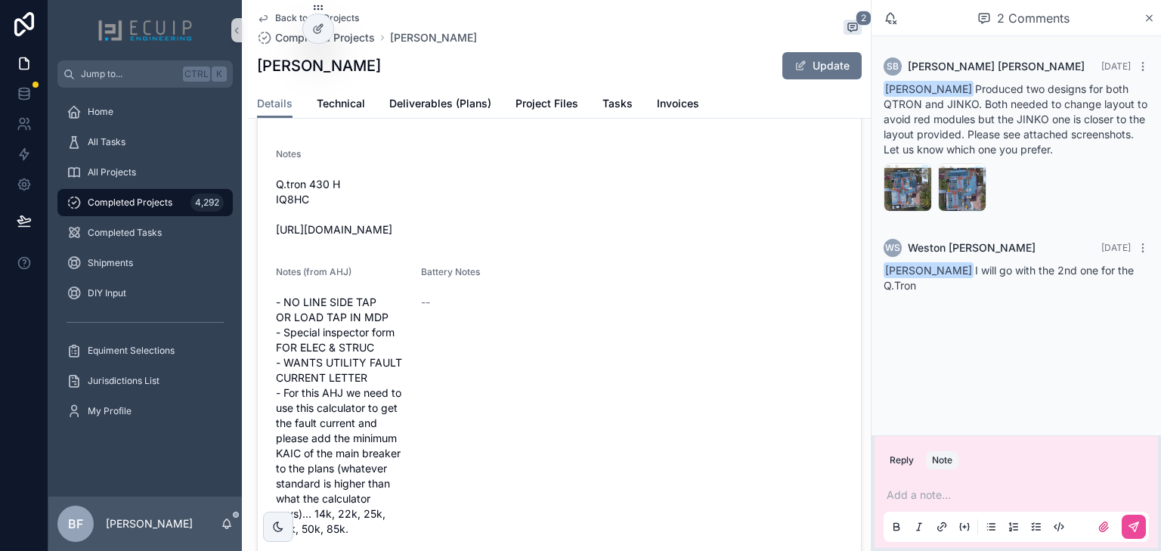
click at [941, 489] on p "scrollable content" at bounding box center [1019, 495] width 265 height 15
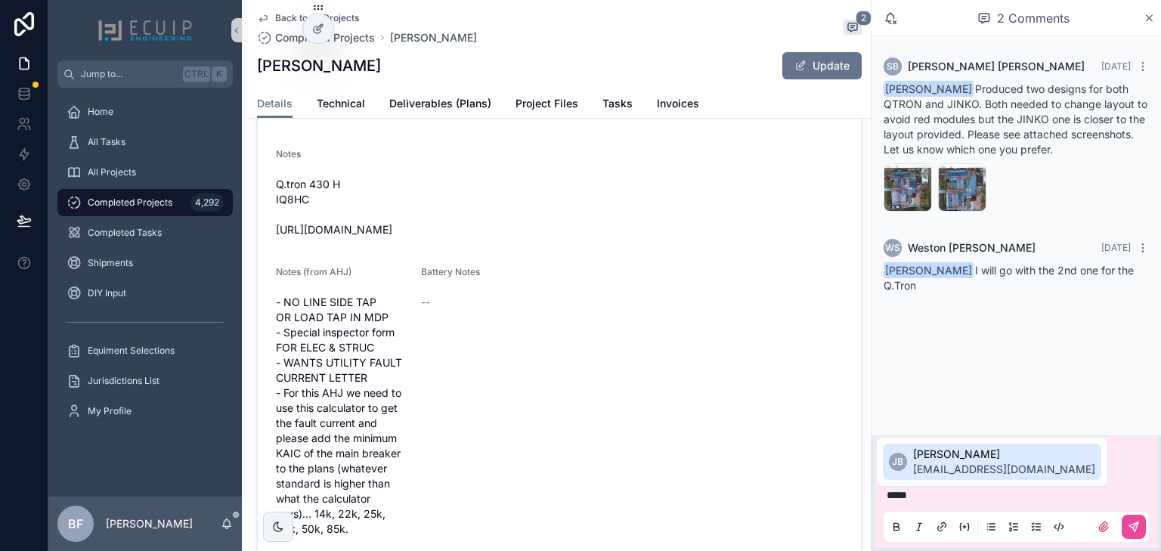
click at [944, 473] on span "jhunelb@gmail.com" at bounding box center [1004, 469] width 182 height 15
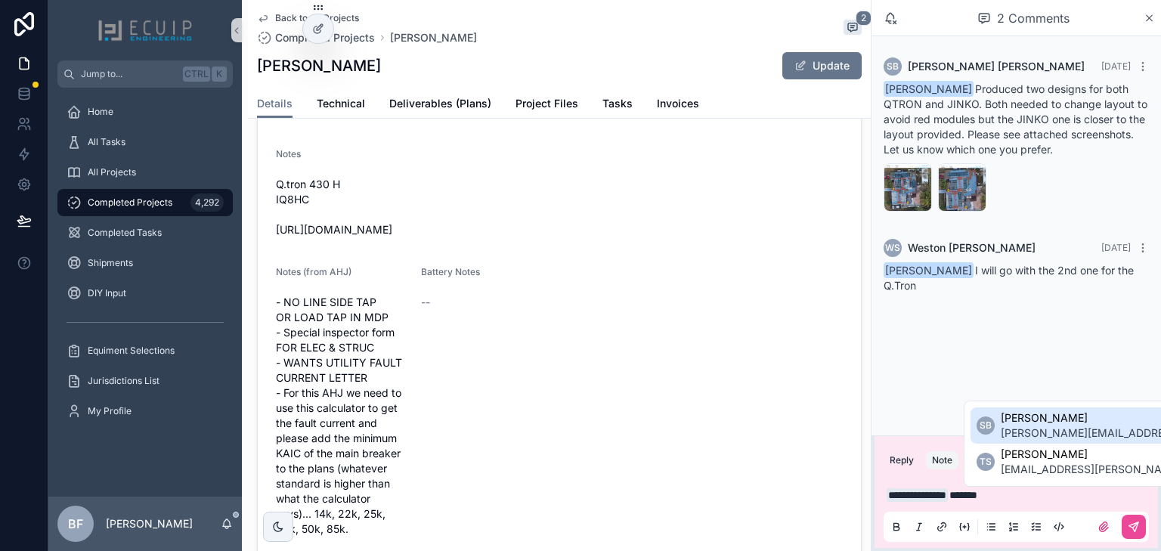
click at [1034, 436] on span "sherri@ecuip.com" at bounding box center [1135, 433] width 269 height 15
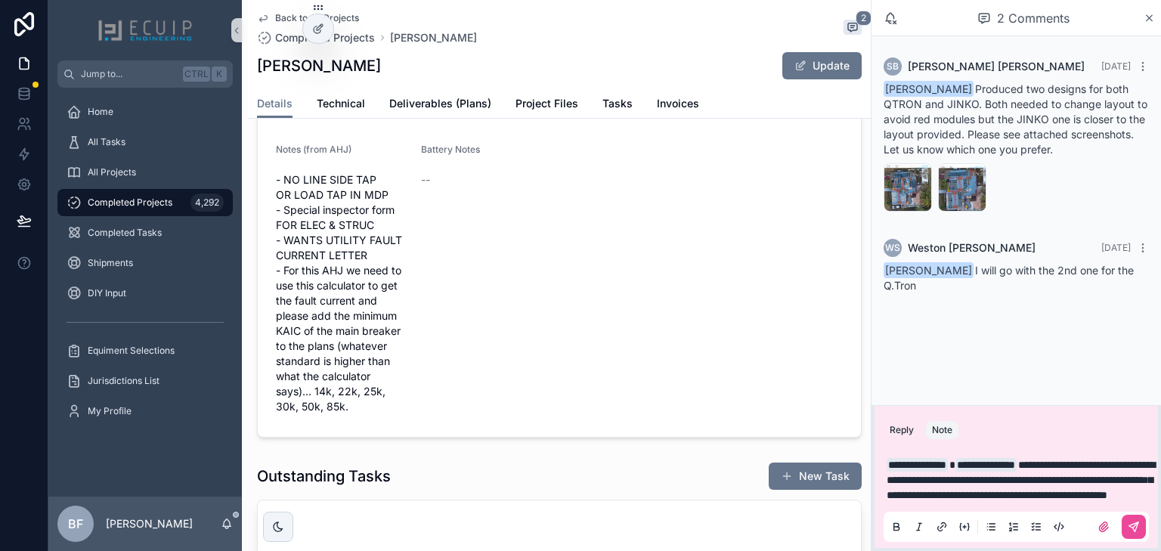
scroll to position [726, 0]
drag, startPoint x: 1148, startPoint y: 492, endPoint x: 1158, endPoint y: 497, distance: 10.8
click at [1149, 493] on p "**********" at bounding box center [1019, 479] width 265 height 45
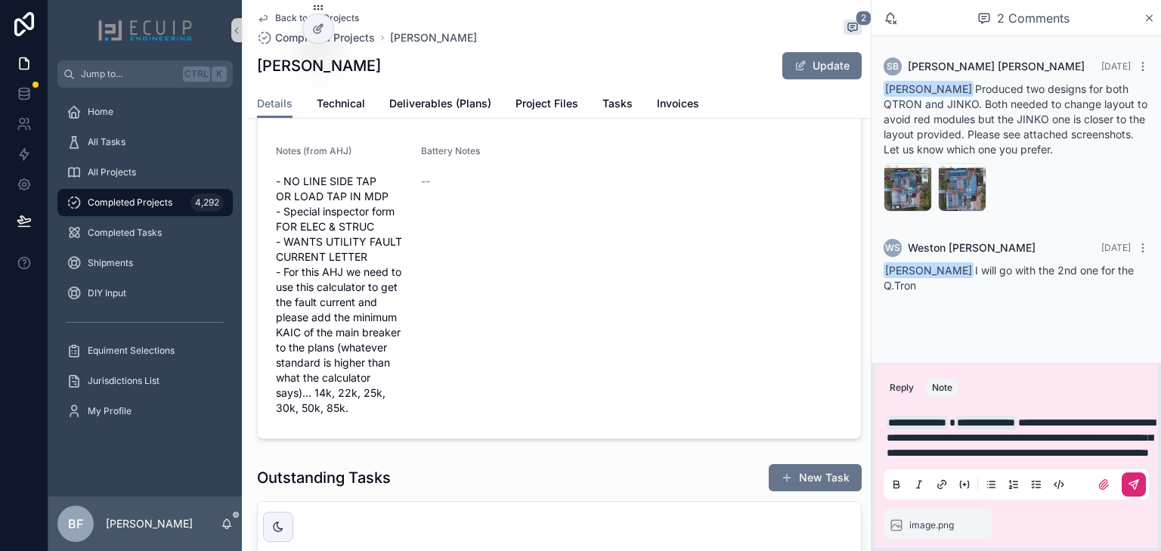
click at [1137, 492] on button "scrollable content" at bounding box center [1134, 485] width 24 height 24
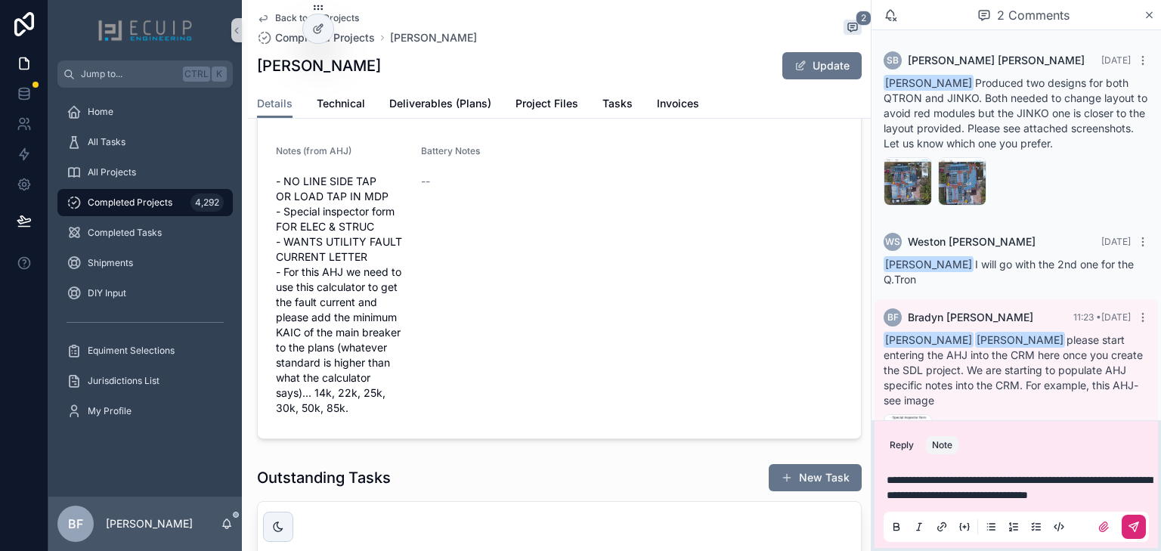
click at [1130, 519] on button "scrollable content" at bounding box center [1134, 527] width 24 height 24
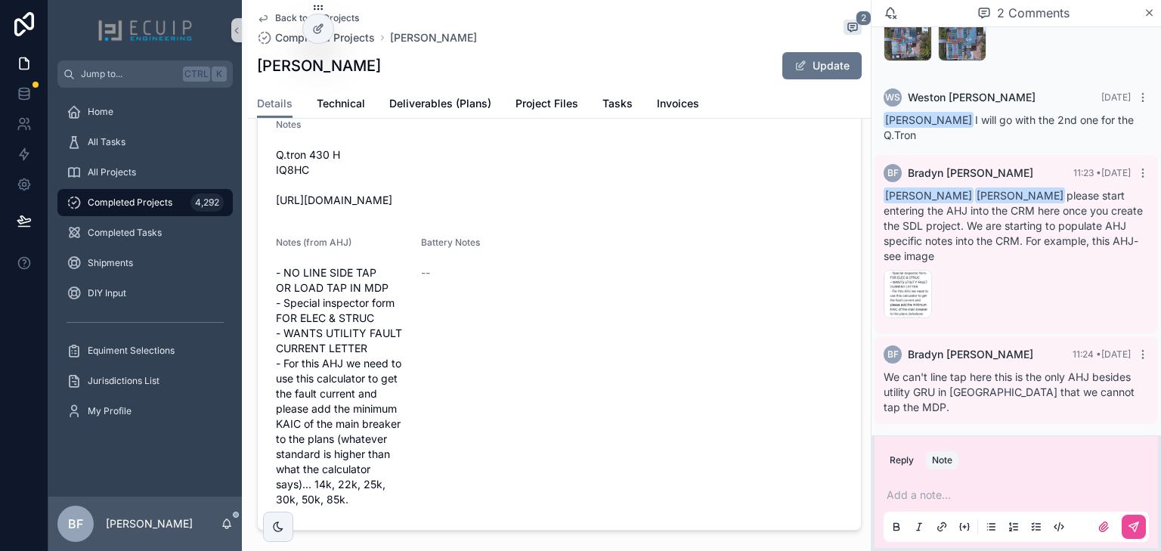
scroll to position [605, 0]
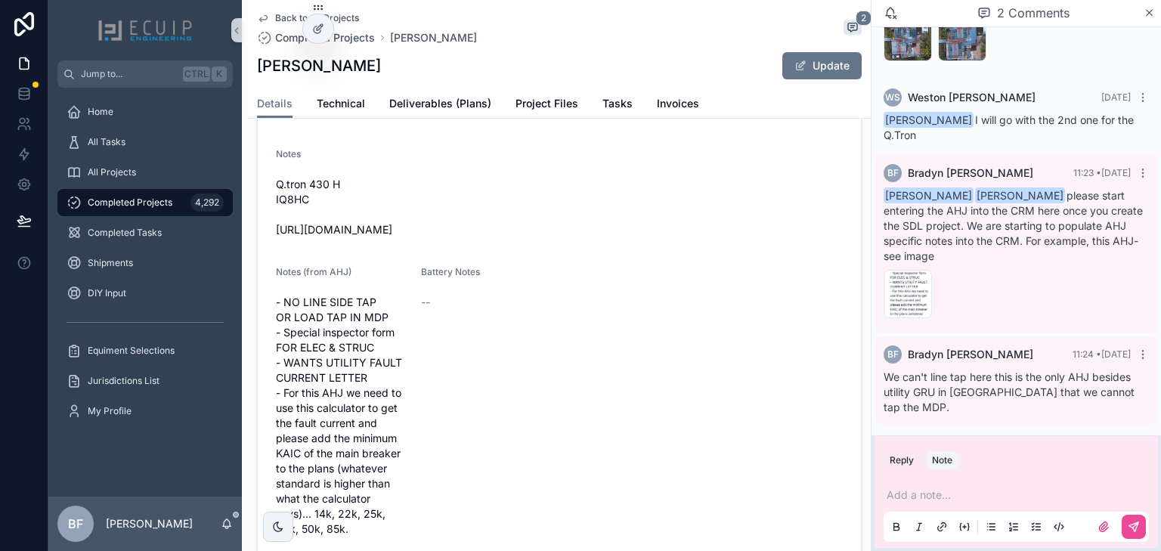
drag, startPoint x: 502, startPoint y: 241, endPoint x: 267, endPoint y: 248, distance: 235.2
click at [267, 248] on form "Name Kathleen Clement Project Type Solar Structure Single Family Home Category …" at bounding box center [559, 200] width 603 height 720
copy span "https://photos.app.goo.gl/2GjaiRMSH9daYExK6"
drag, startPoint x: 405, startPoint y: 62, endPoint x: 258, endPoint y: 76, distance: 147.3
click at [258, 76] on div "Kathleen Clement Update" at bounding box center [559, 65] width 605 height 29
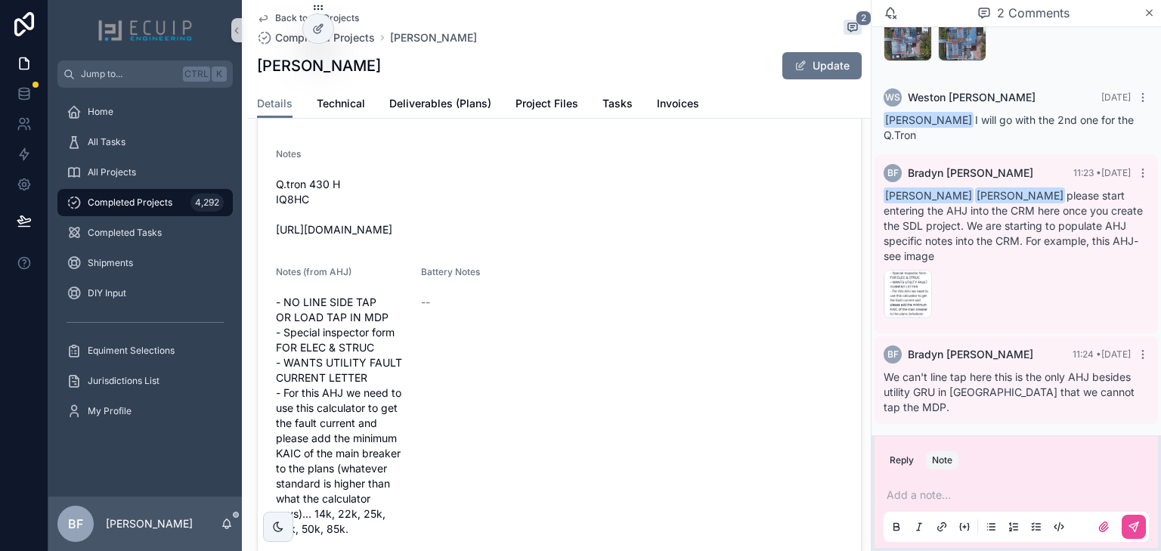
copy h1 "Kathleen Clement"
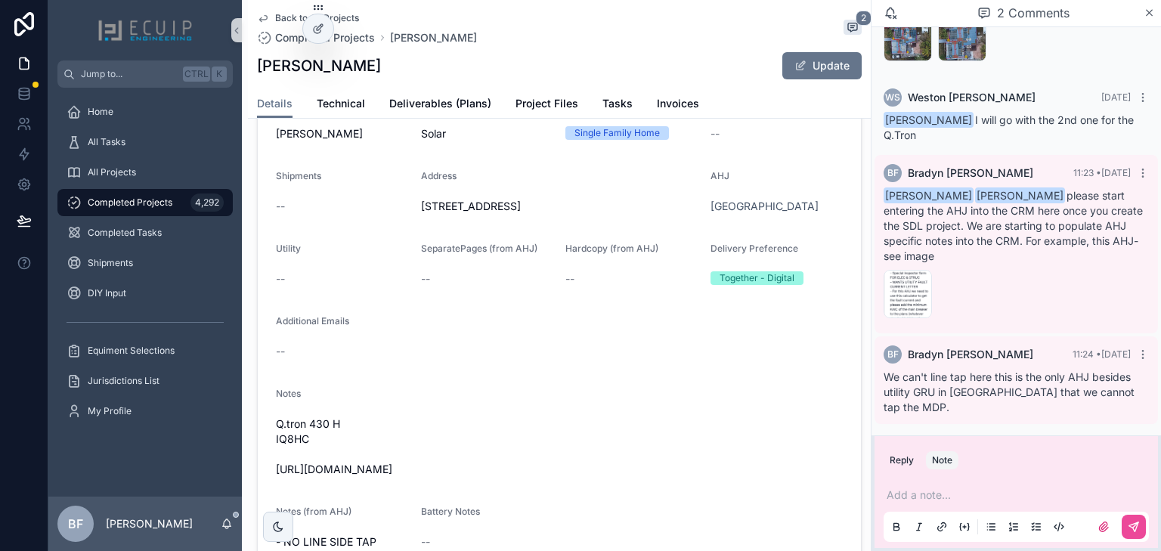
scroll to position [363, 0]
click at [668, 240] on form "Name Kathleen Clement Project Type Solar Structure Single Family Home Category …" at bounding box center [559, 442] width 603 height 720
click at [623, 98] on span "Tasks" at bounding box center [618, 103] width 30 height 15
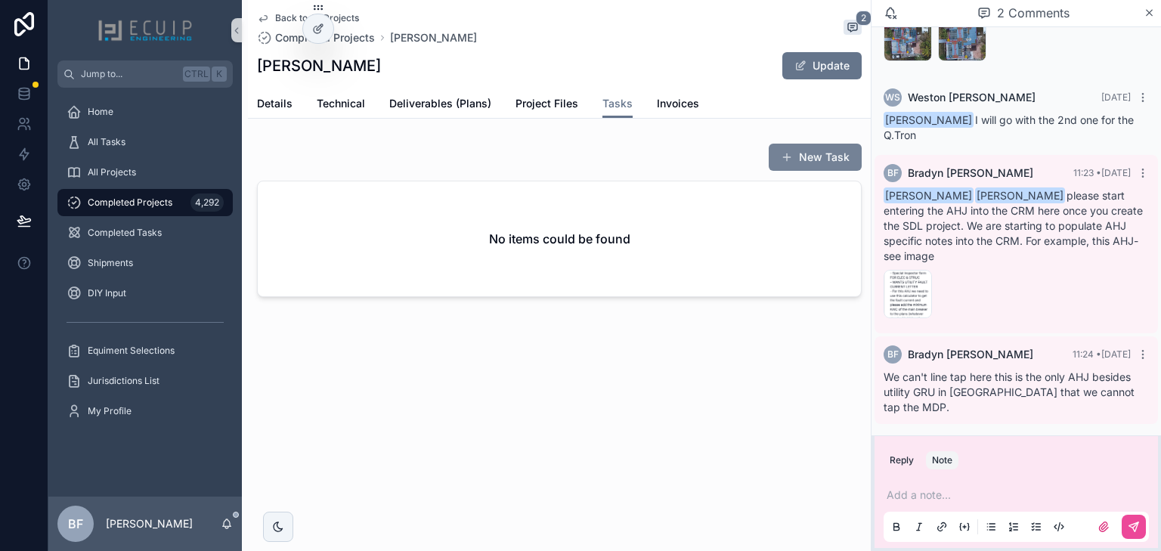
click at [800, 159] on button "New Task" at bounding box center [815, 157] width 93 height 27
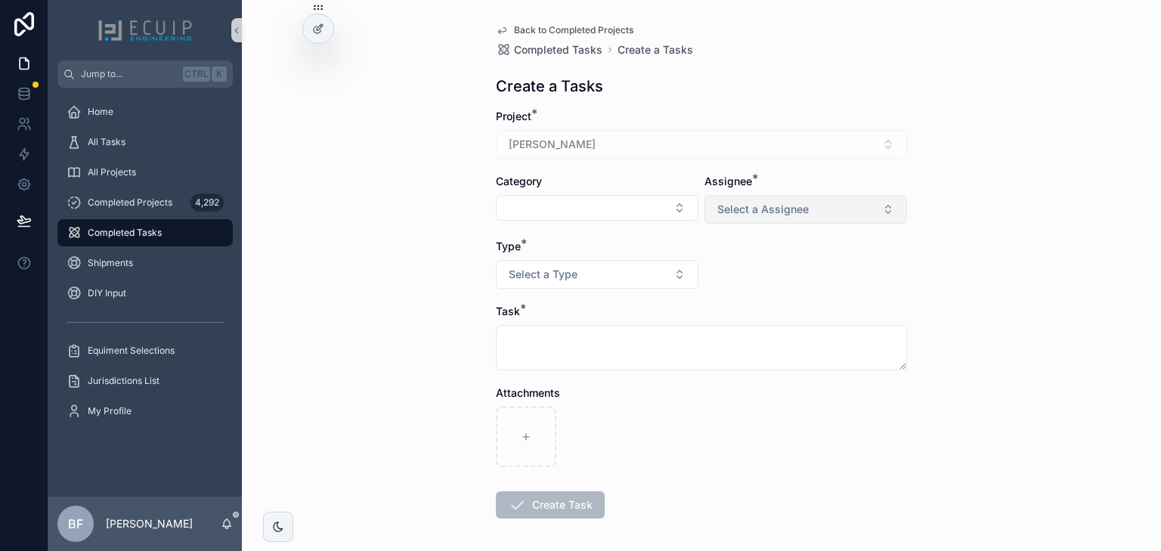
click at [787, 195] on button "Select a Assignee" at bounding box center [806, 209] width 203 height 29
click at [757, 288] on div "Client" at bounding box center [801, 292] width 195 height 23
click at [629, 265] on button "Select a Type" at bounding box center [597, 274] width 203 height 29
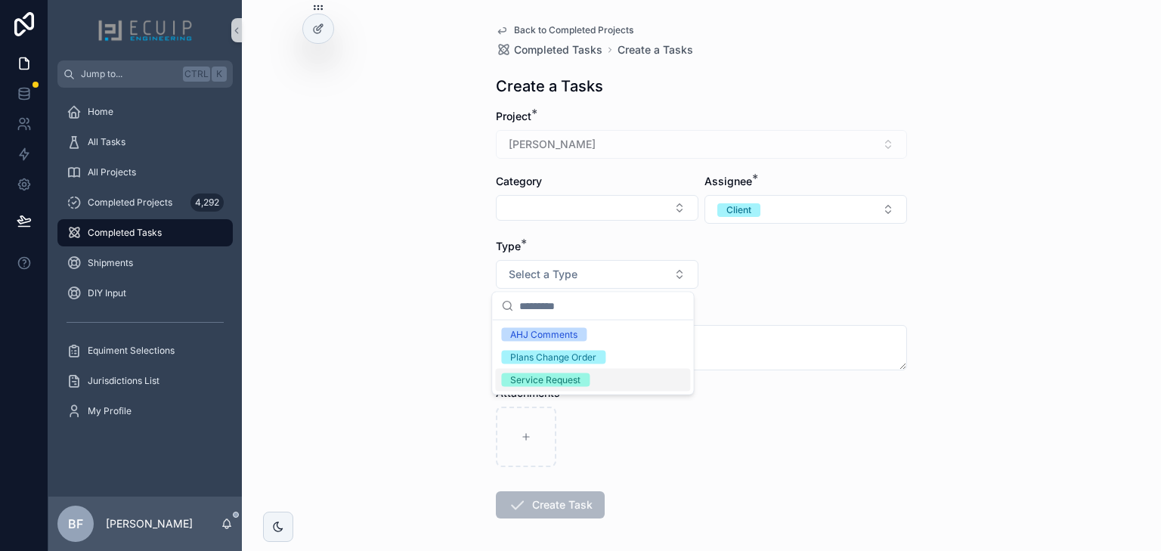
click at [584, 375] on span "Service Request" at bounding box center [545, 381] width 88 height 14
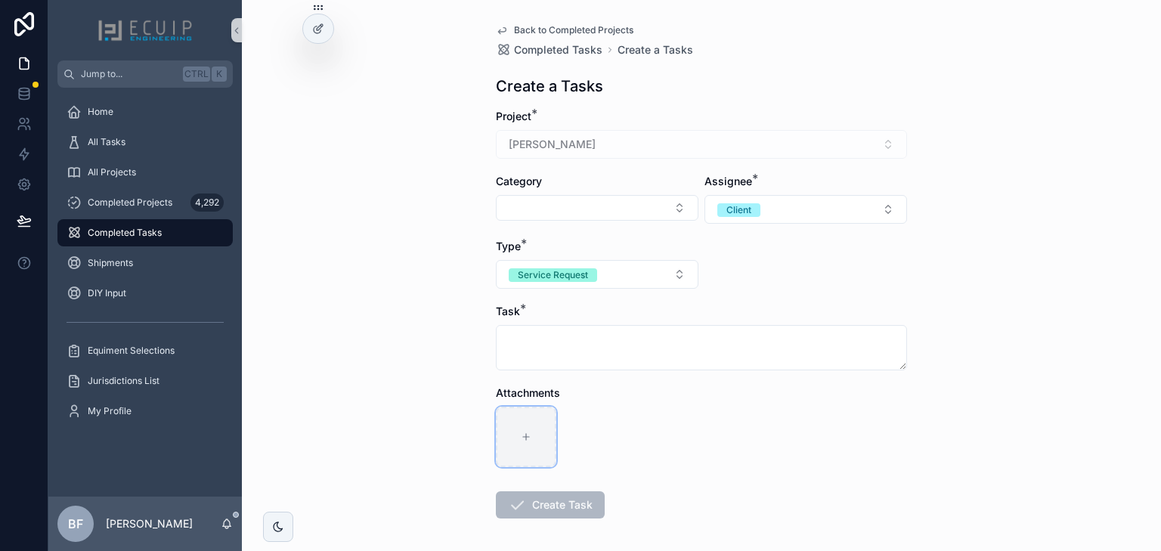
click at [529, 423] on div "scrollable content" at bounding box center [526, 437] width 60 height 60
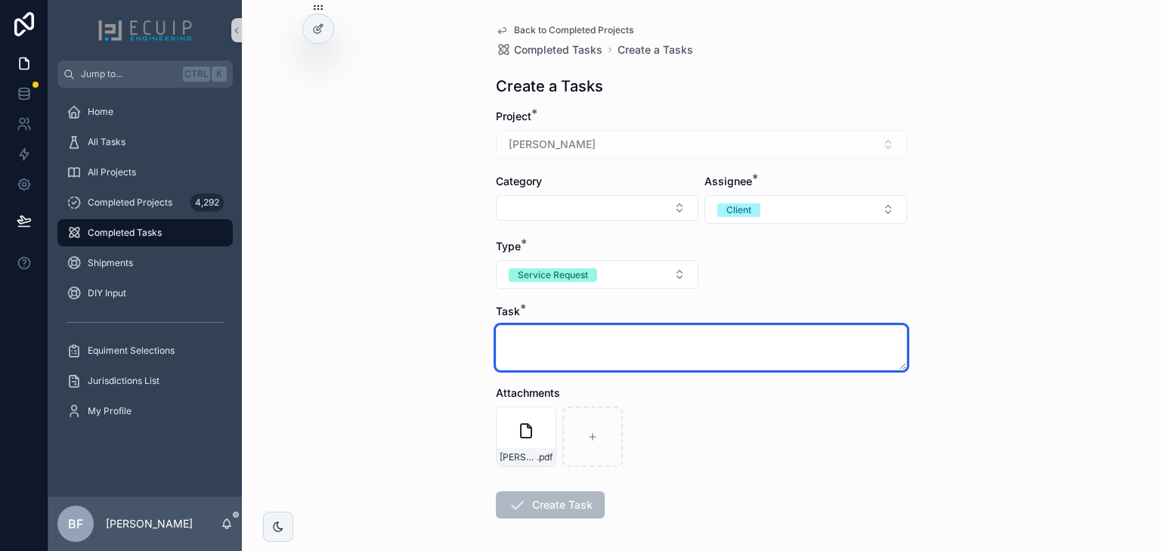
click at [687, 352] on textarea "scrollable content" at bounding box center [701, 347] width 411 height 45
type textarea "*"
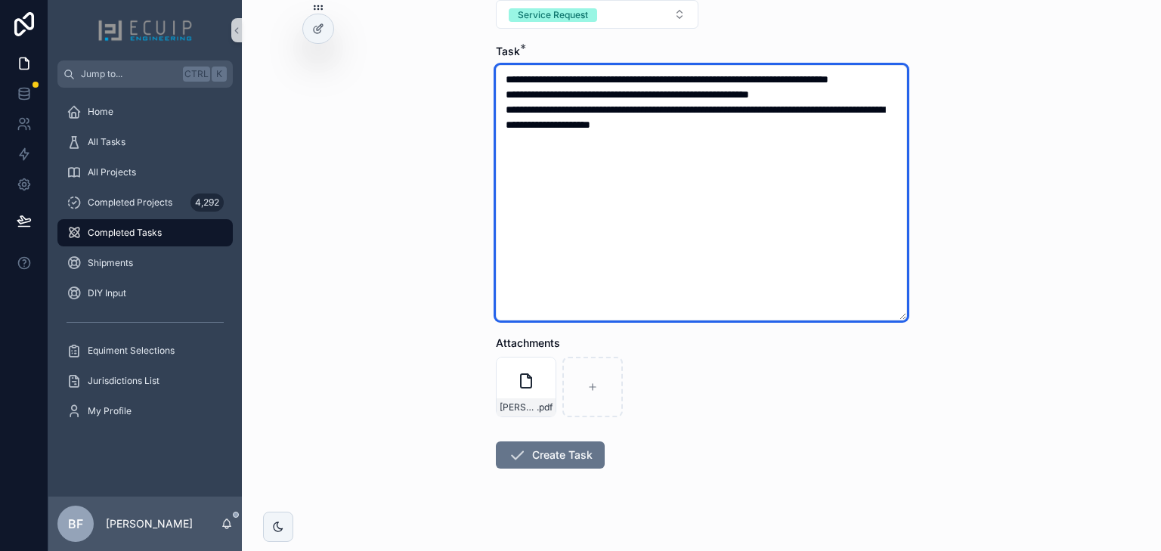
scroll to position [274, 0]
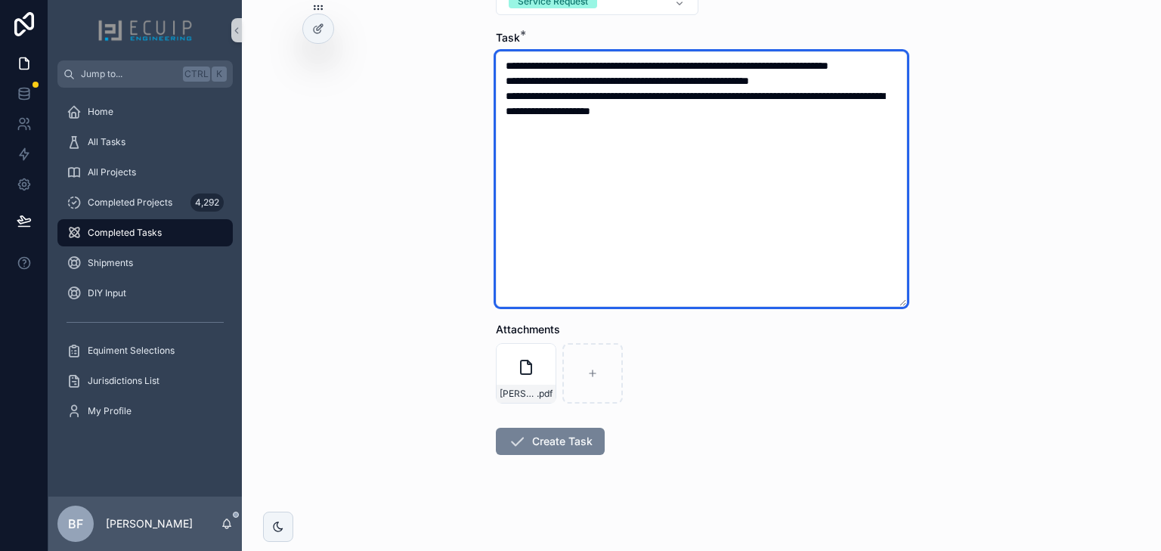
type textarea "**********"
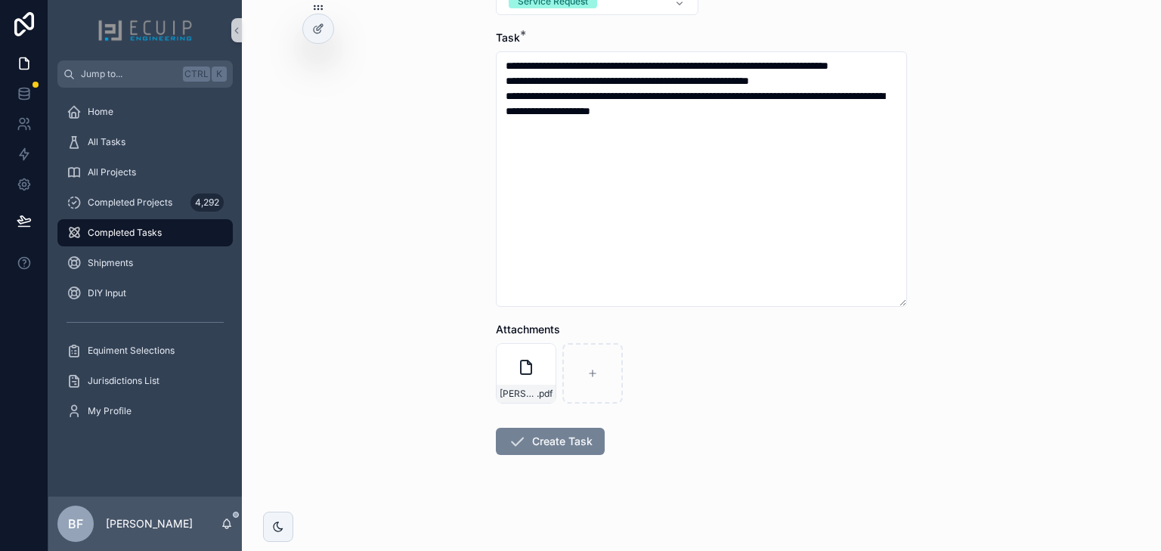
click at [555, 437] on button "Create Task" at bounding box center [550, 441] width 109 height 27
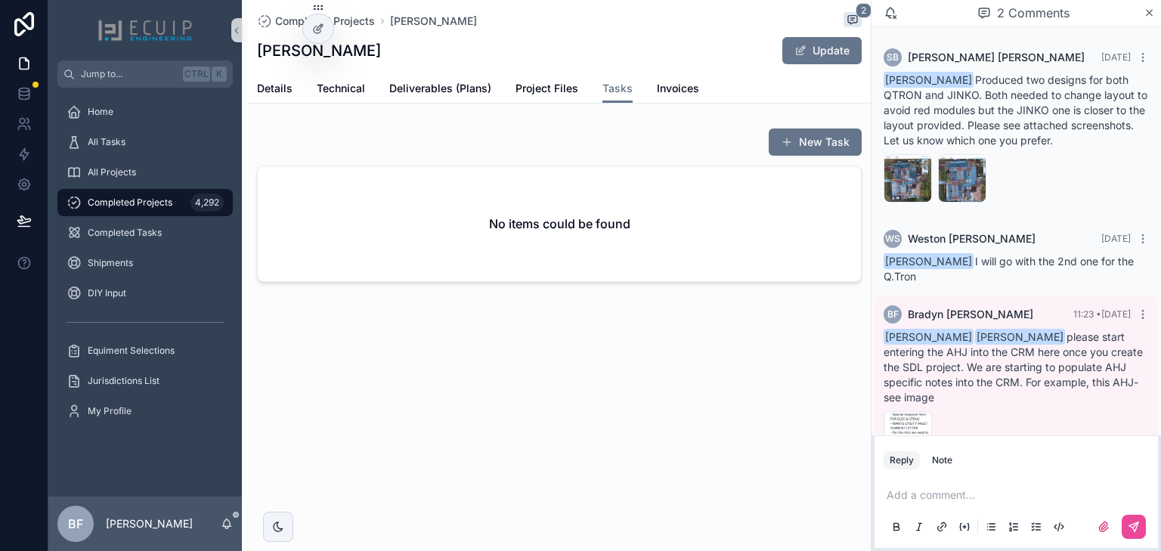
scroll to position [141, 0]
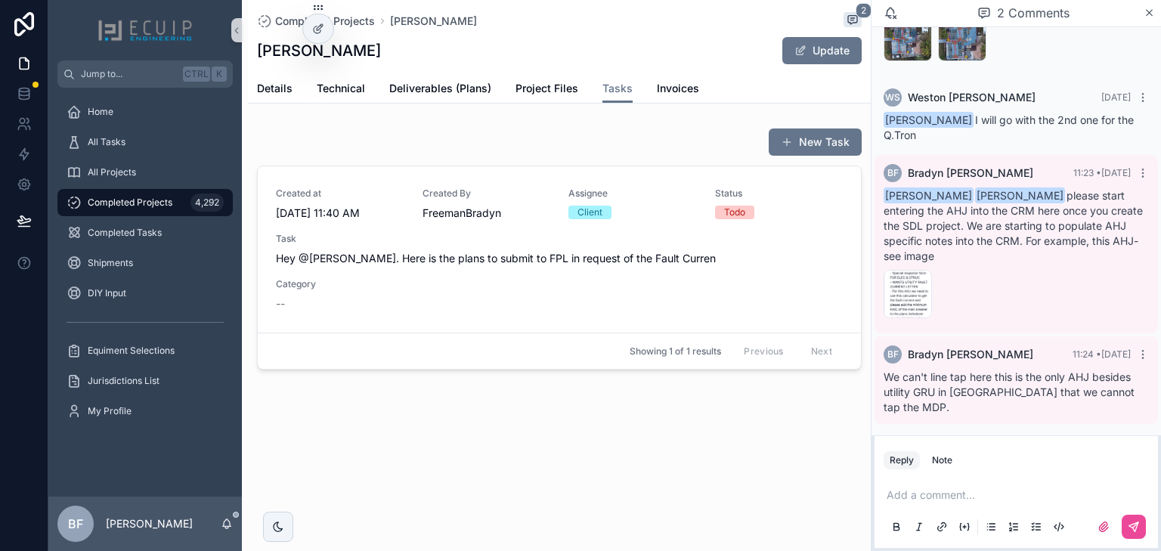
click at [268, 106] on div "Completed Projects Kathleen Clement 2 Kathleen Clement Update Tasks Details Tec…" at bounding box center [559, 236] width 623 height 473
click at [274, 91] on span "Details" at bounding box center [275, 88] width 36 height 15
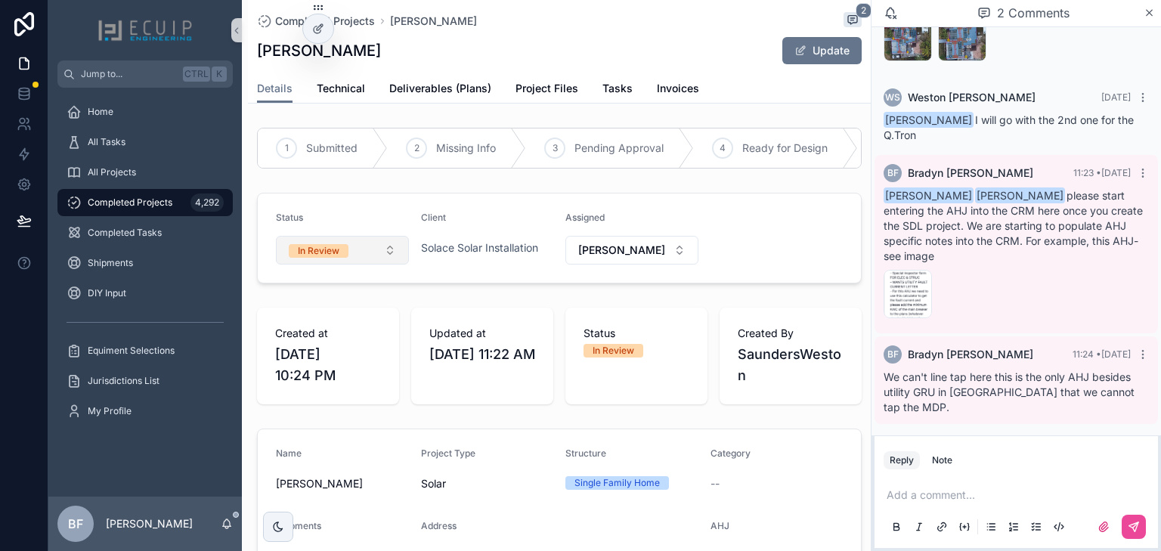
click at [321, 258] on div "In Review" at bounding box center [319, 251] width 42 height 14
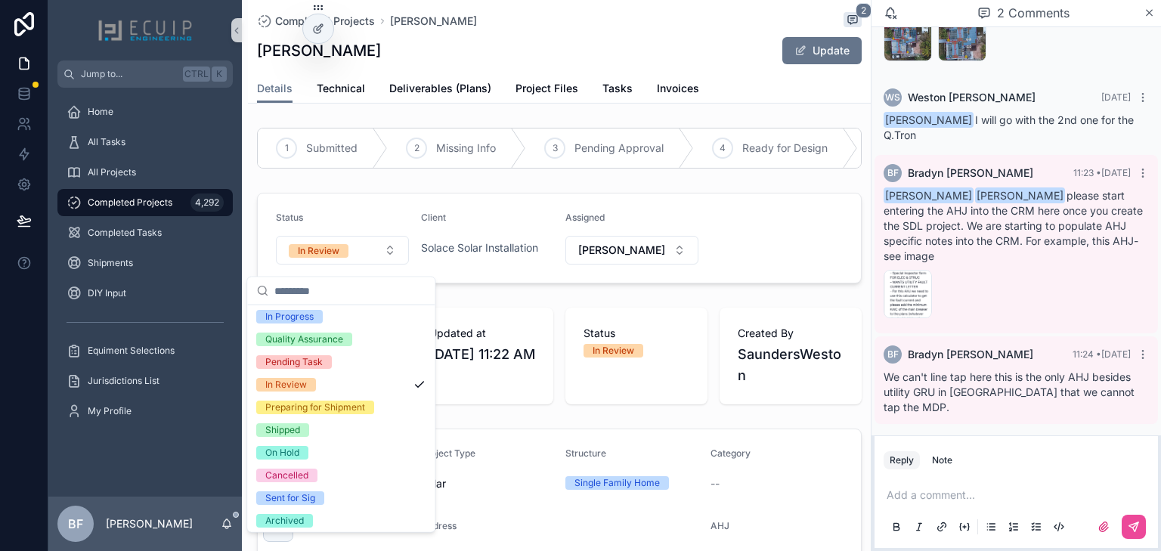
scroll to position [119, 0]
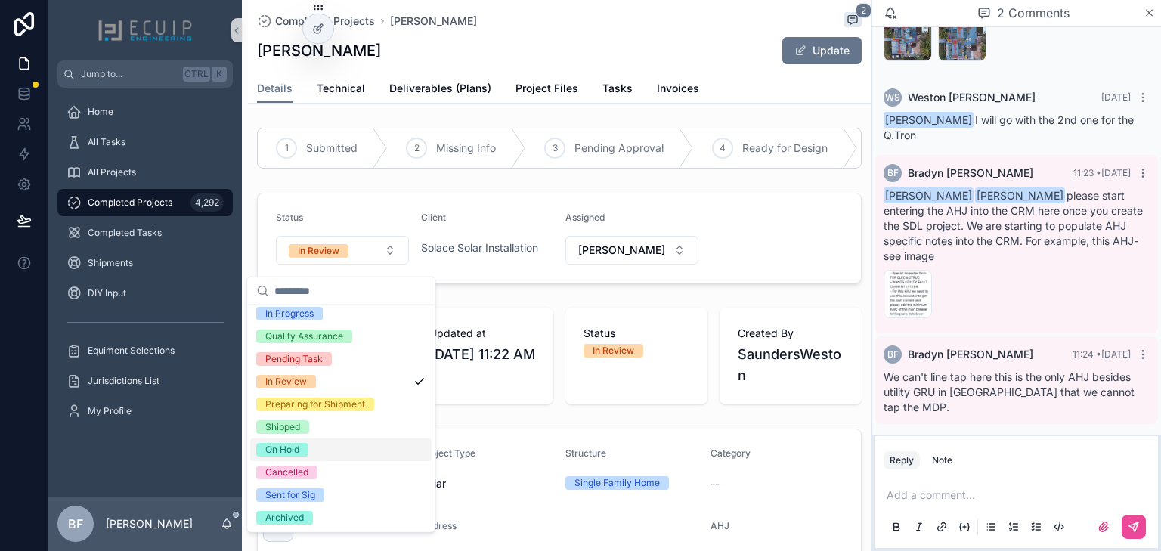
click at [293, 450] on div "On Hold" at bounding box center [282, 450] width 34 height 14
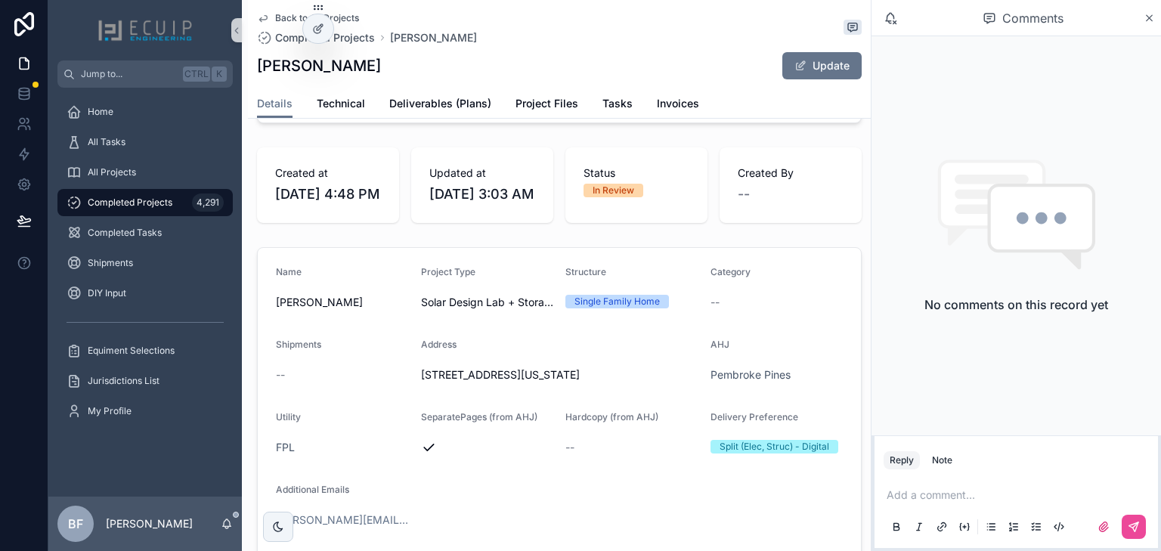
scroll to position [242, 0]
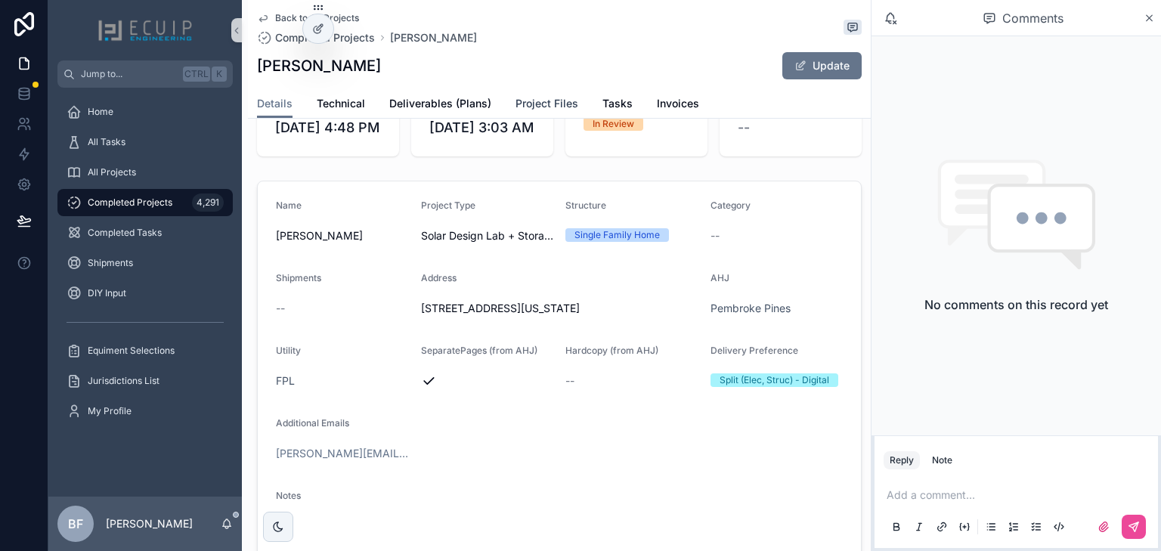
click at [538, 110] on span "Project Files" at bounding box center [547, 103] width 63 height 15
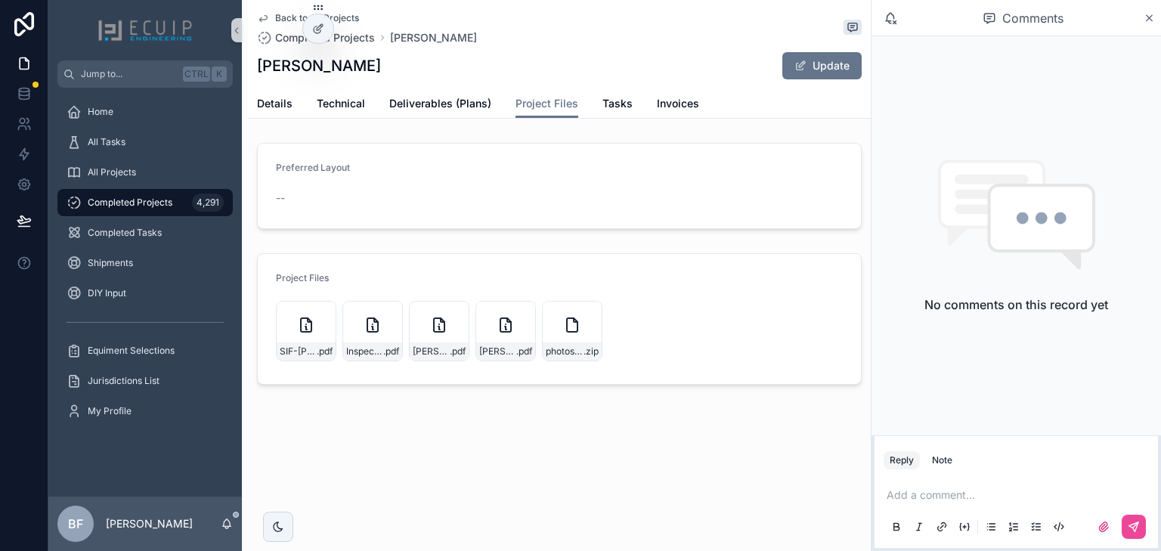
click at [339, 434] on div "Back to All Projects Completed Projects [PERSON_NAME] [PERSON_NAME] Update Proj…" at bounding box center [559, 244] width 623 height 488
click at [322, 313] on icon "scrollable content" at bounding box center [323, 314] width 5 height 2
click at [390, 315] on icon "scrollable content" at bounding box center [390, 313] width 0 height 6
click at [454, 309] on icon "scrollable content" at bounding box center [457, 314] width 12 height 12
click at [520, 309] on icon "scrollable content" at bounding box center [523, 314] width 12 height 12
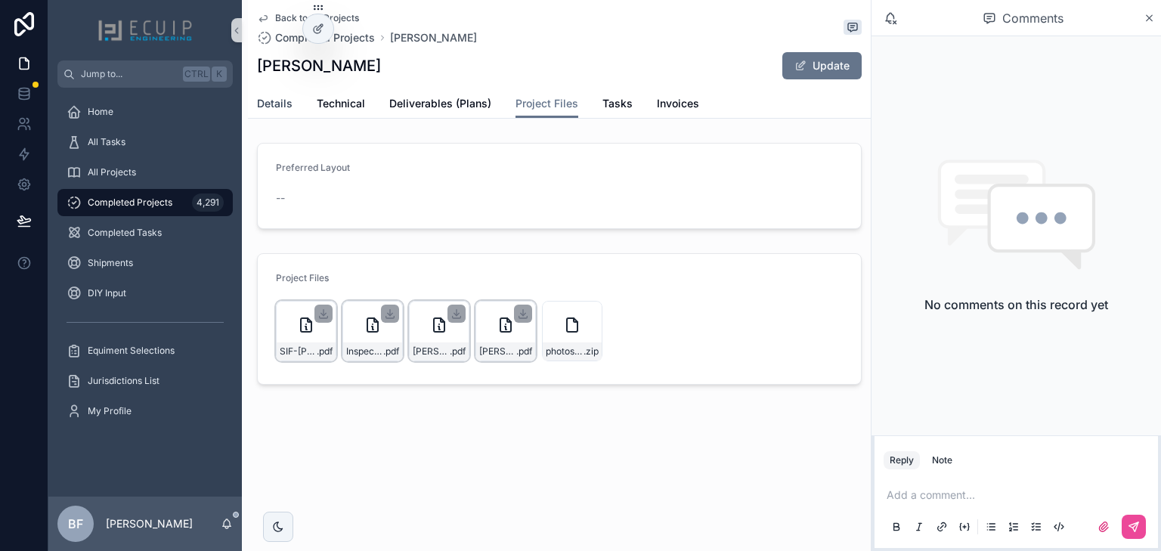
click at [271, 108] on span "Details" at bounding box center [275, 103] width 36 height 15
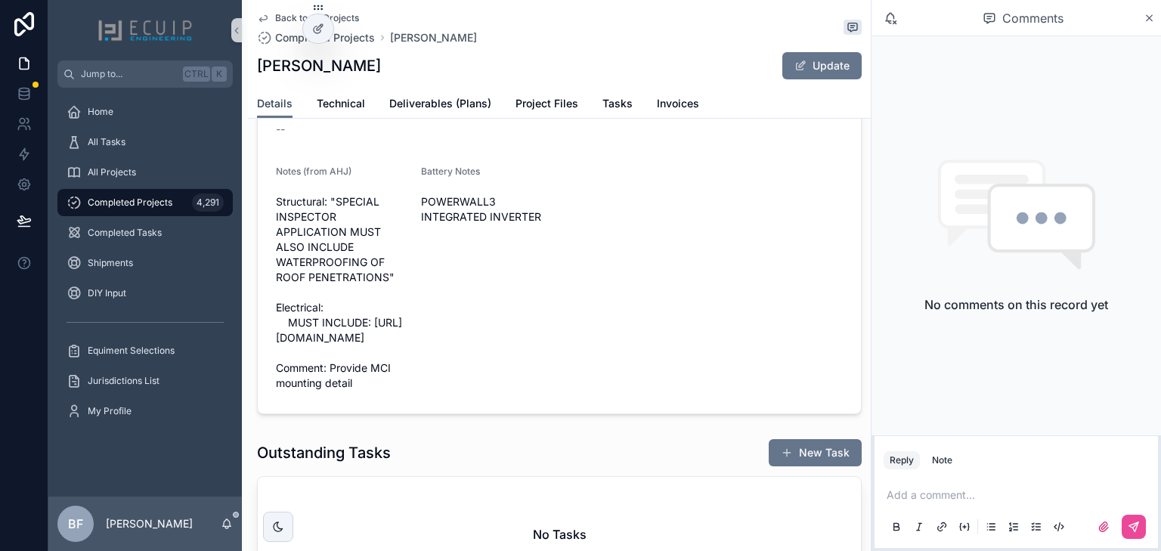
scroll to position [786, 0]
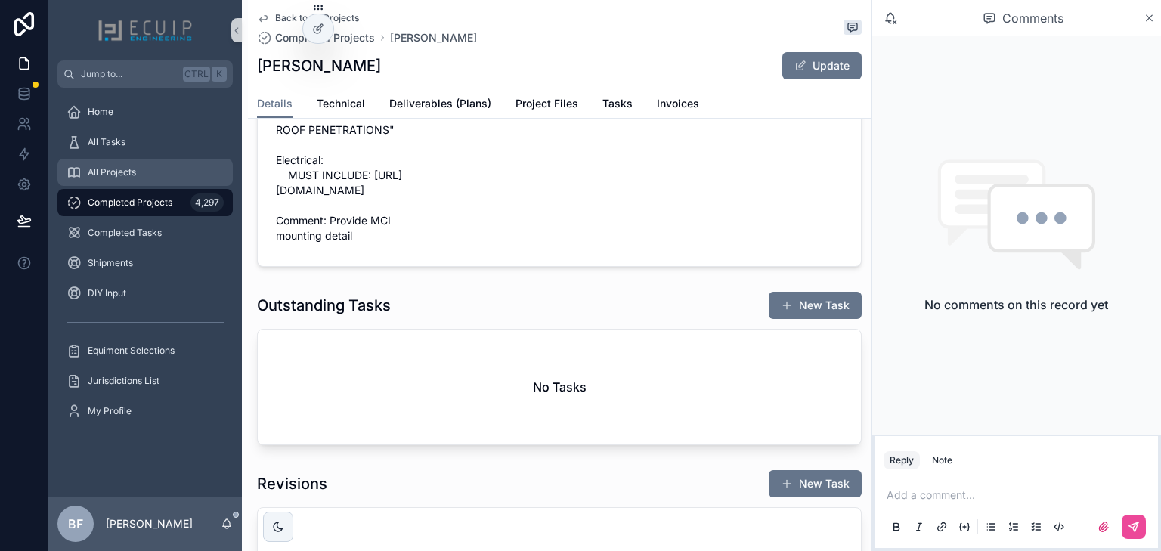
click at [175, 159] on link "All Projects" at bounding box center [144, 172] width 175 height 27
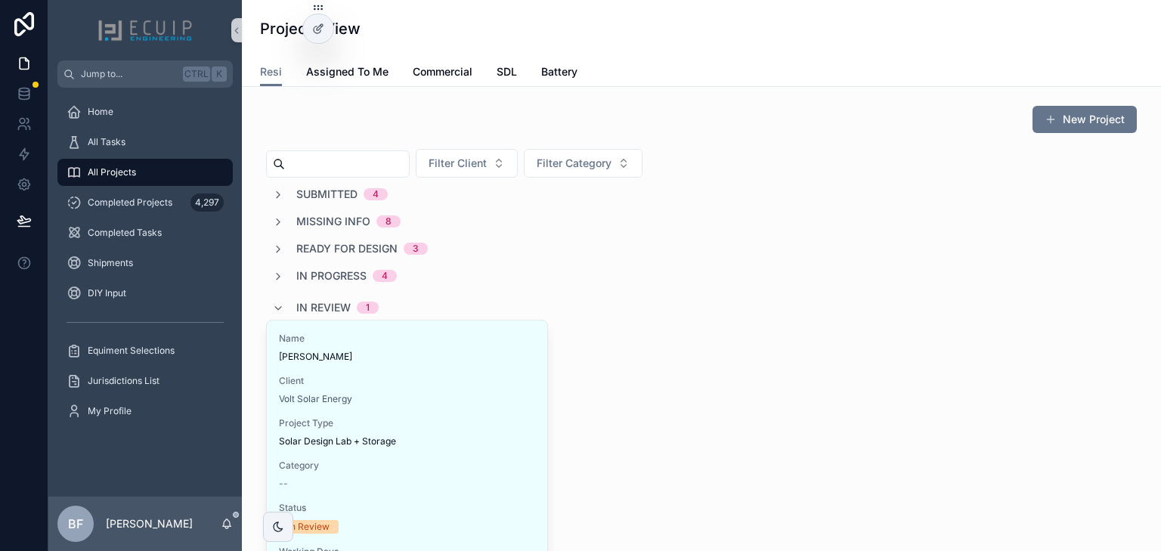
drag, startPoint x: 320, startPoint y: 306, endPoint x: 426, endPoint y: 311, distance: 106.7
click at [320, 307] on span "In Review" at bounding box center [323, 307] width 54 height 15
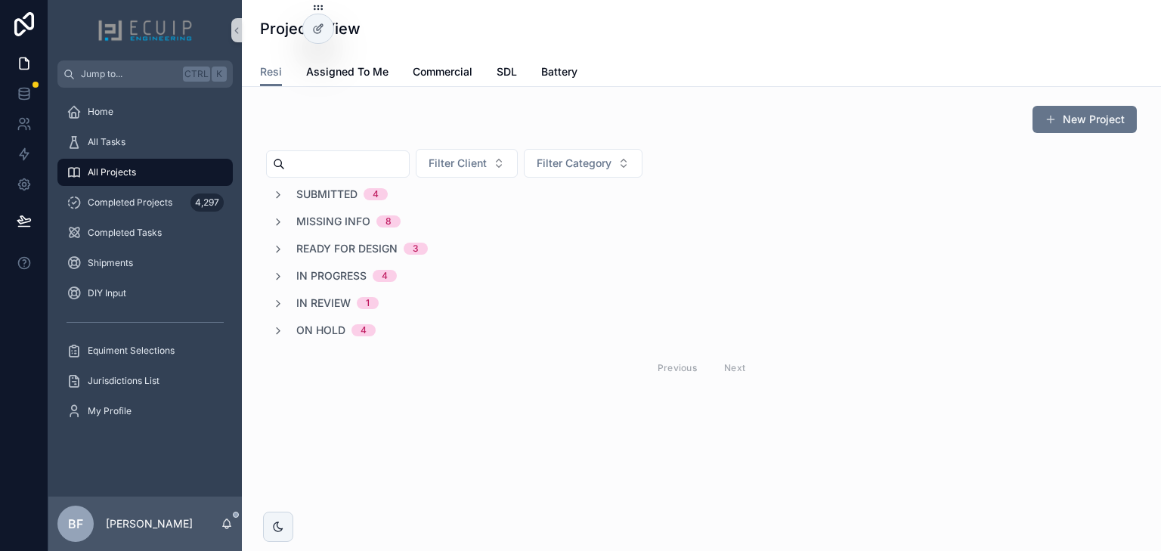
click at [321, 198] on span "Submitted" at bounding box center [326, 194] width 61 height 15
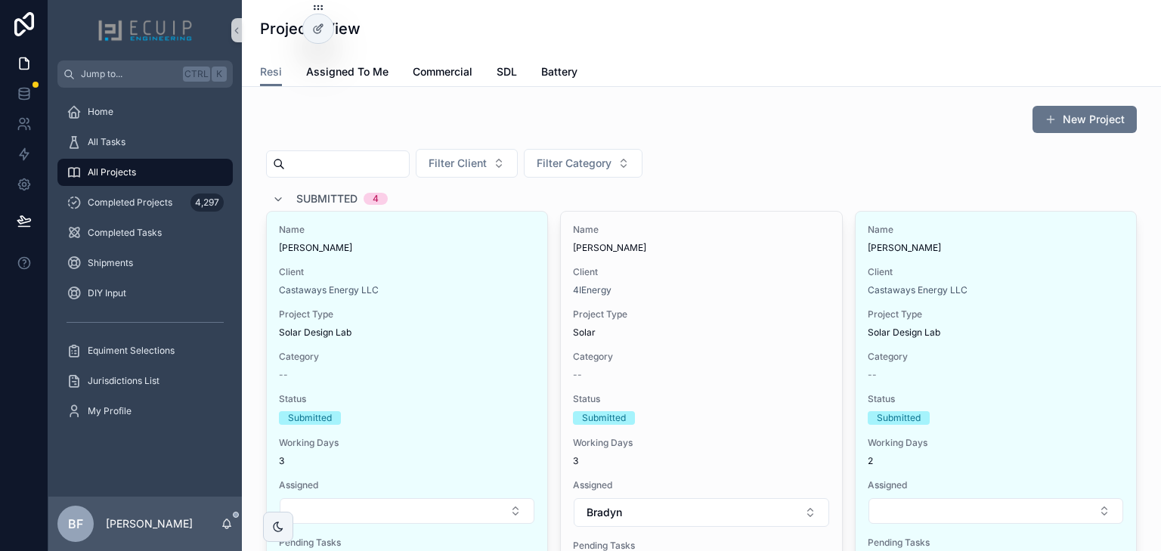
click at [752, 132] on div "New Project" at bounding box center [701, 122] width 871 height 35
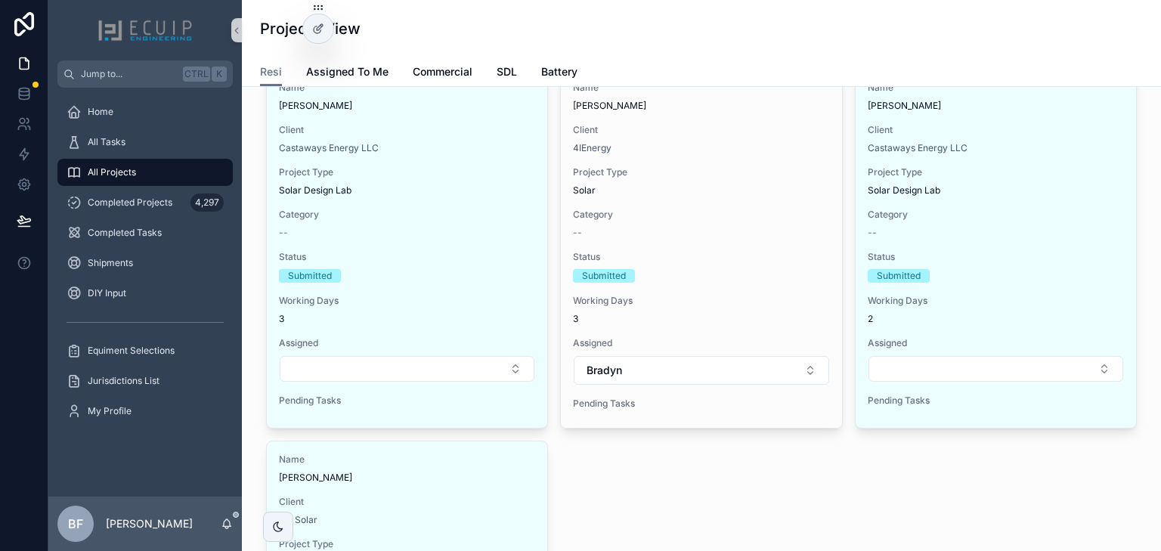
scroll to position [60, 0]
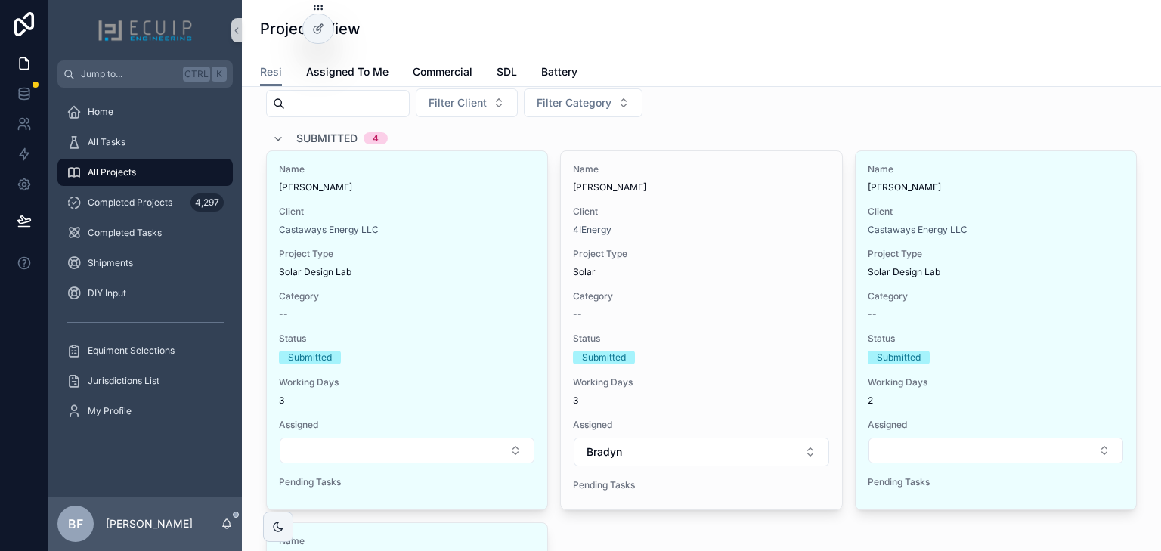
click at [296, 140] on span "Submitted" at bounding box center [326, 138] width 61 height 15
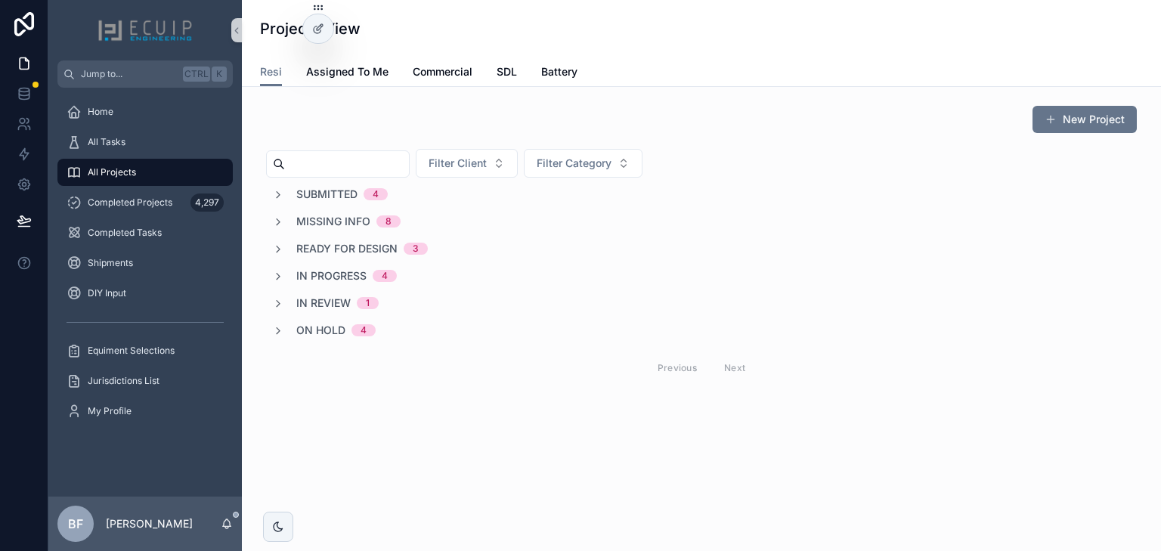
scroll to position [0, 0]
click at [131, 150] on div "All Tasks" at bounding box center [145, 142] width 157 height 24
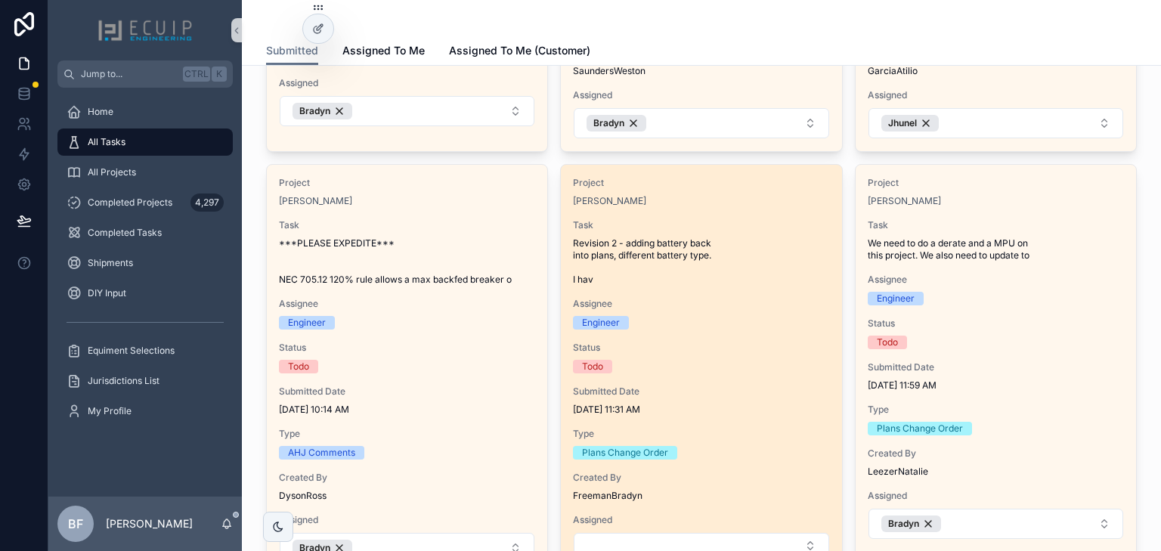
scroll to position [423, 0]
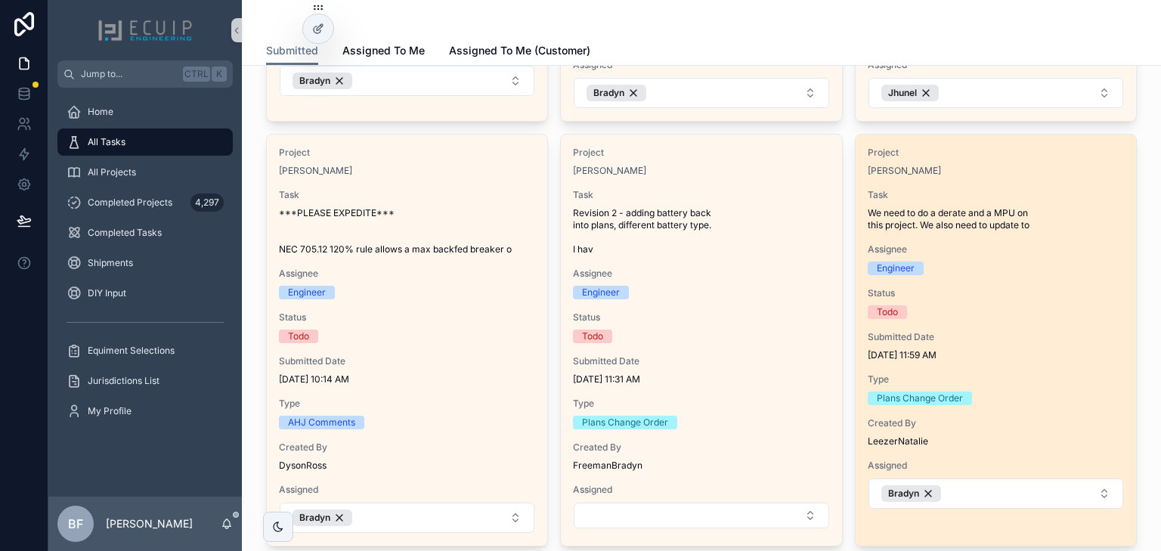
click at [1017, 169] on div "Joseph Leslie" at bounding box center [996, 171] width 256 height 12
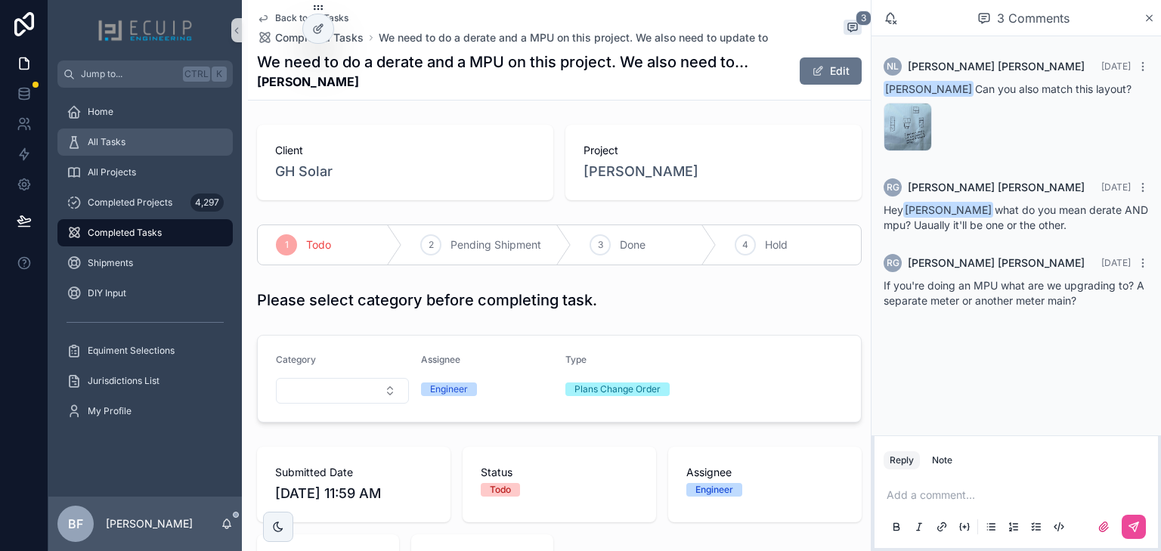
click at [141, 152] on div "All Tasks" at bounding box center [145, 142] width 157 height 24
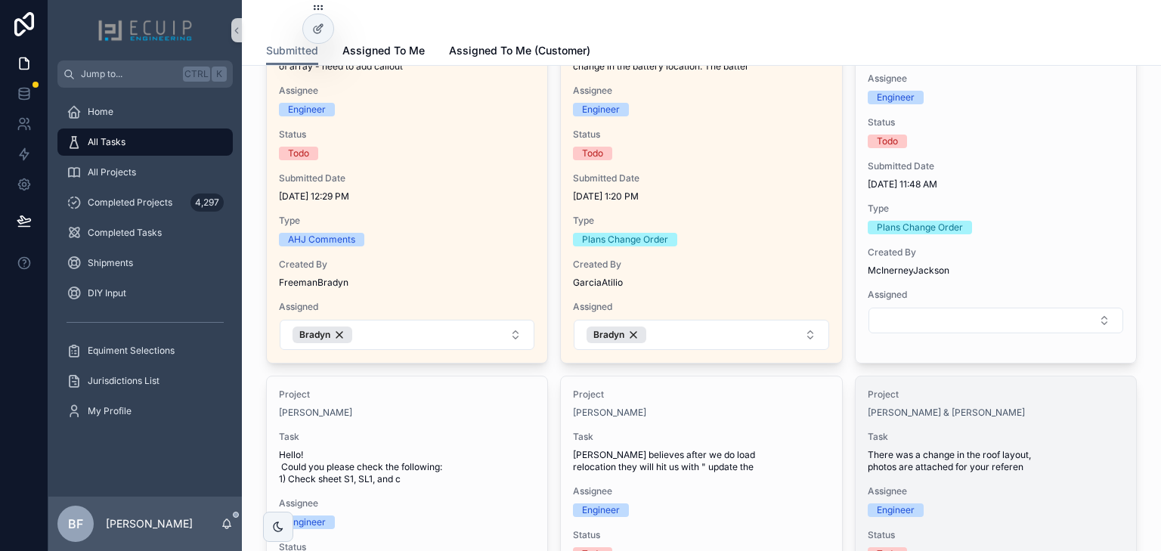
scroll to position [968, 0]
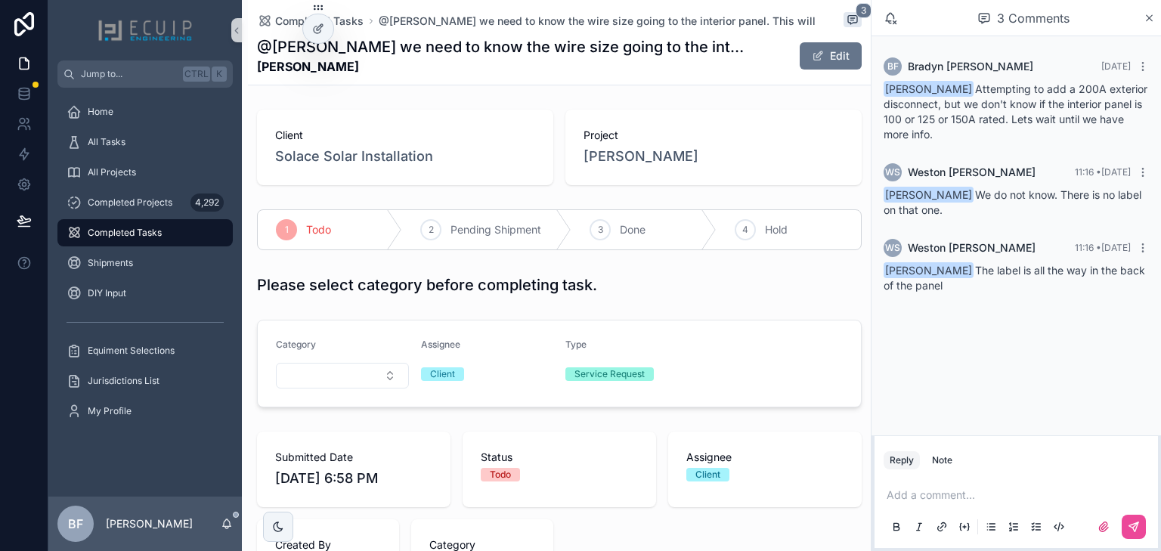
click at [994, 491] on p "scrollable content" at bounding box center [1019, 495] width 265 height 15
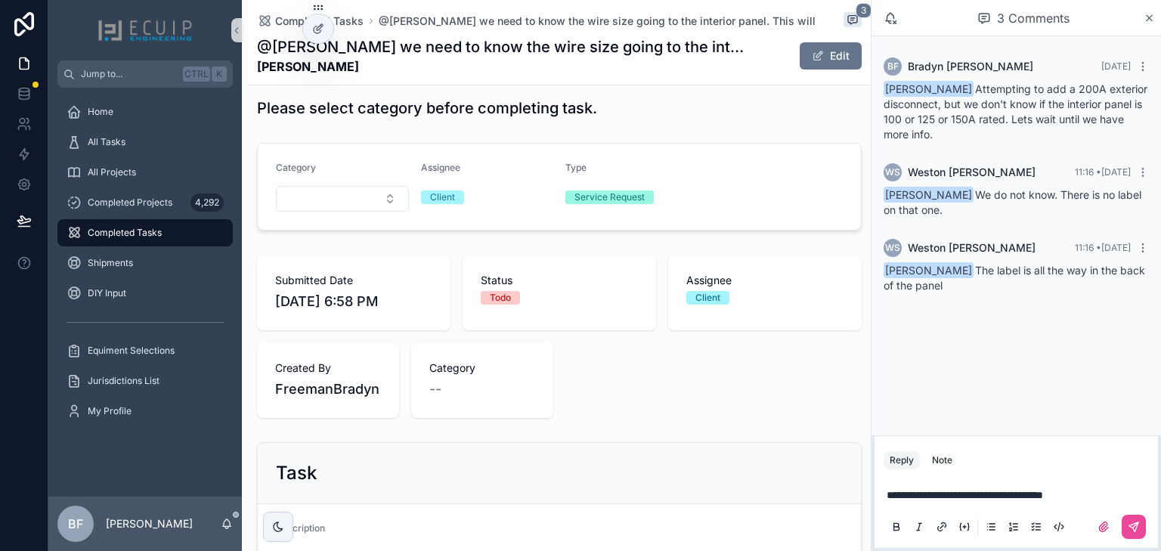
scroll to position [302, 0]
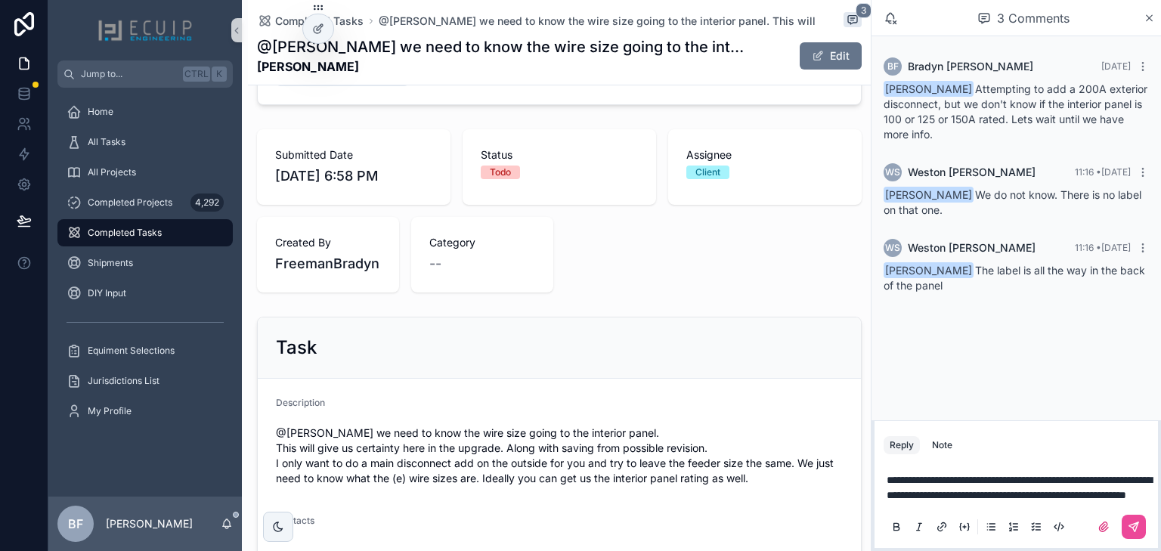
click at [910, 498] on span "**********" at bounding box center [1019, 488] width 265 height 26
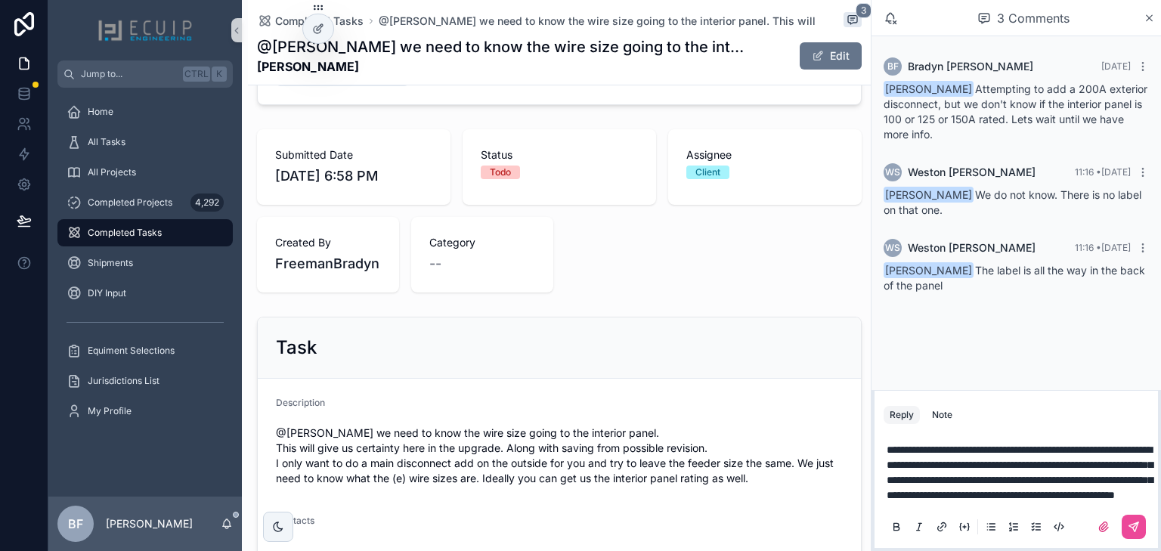
click at [1052, 463] on span "**********" at bounding box center [1020, 473] width 266 height 56
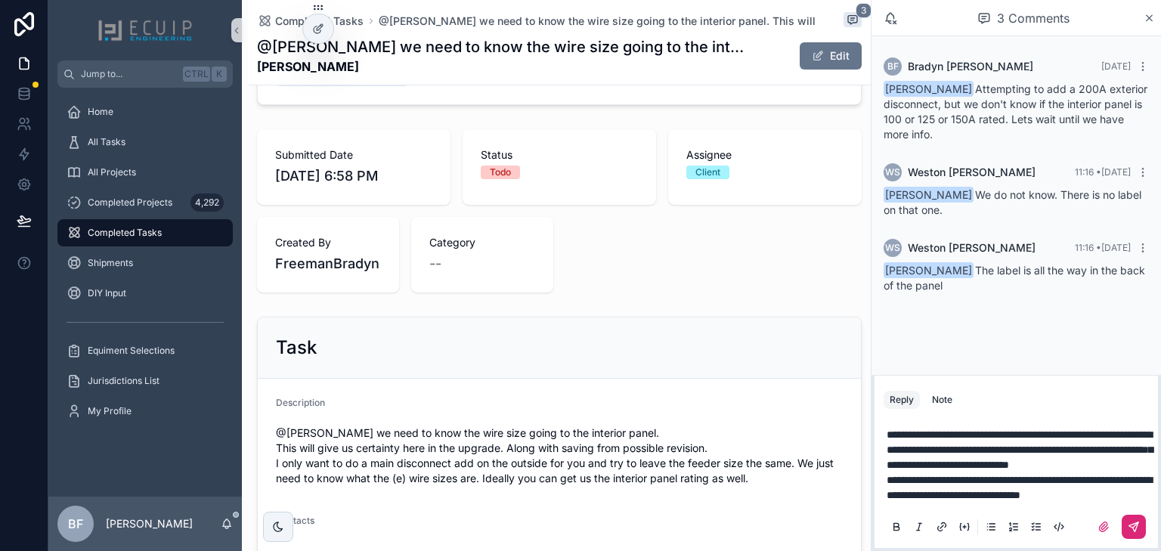
click at [1126, 525] on button "scrollable content" at bounding box center [1134, 527] width 24 height 24
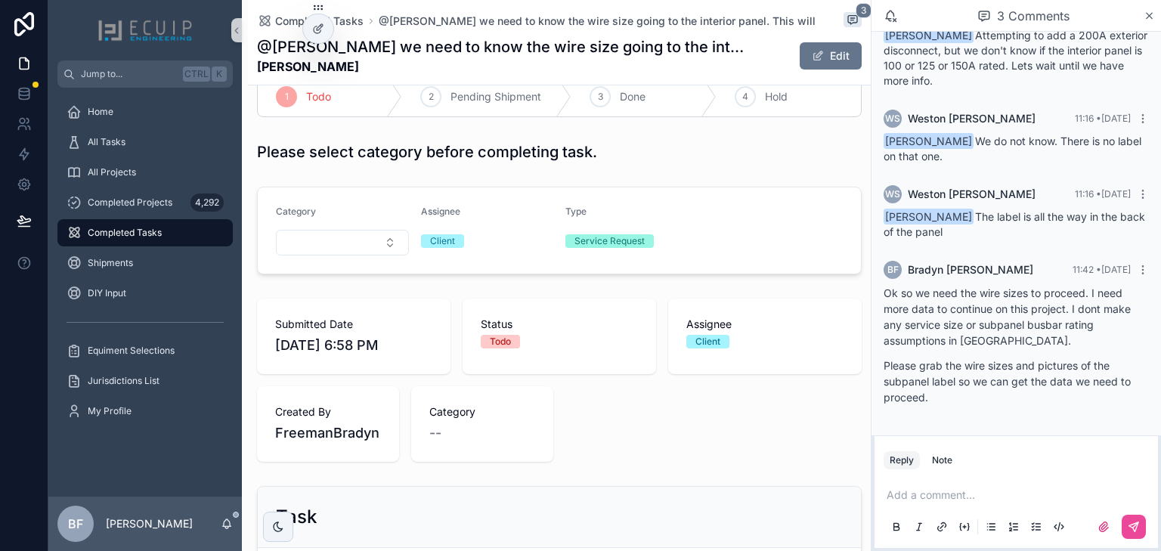
scroll to position [0, 0]
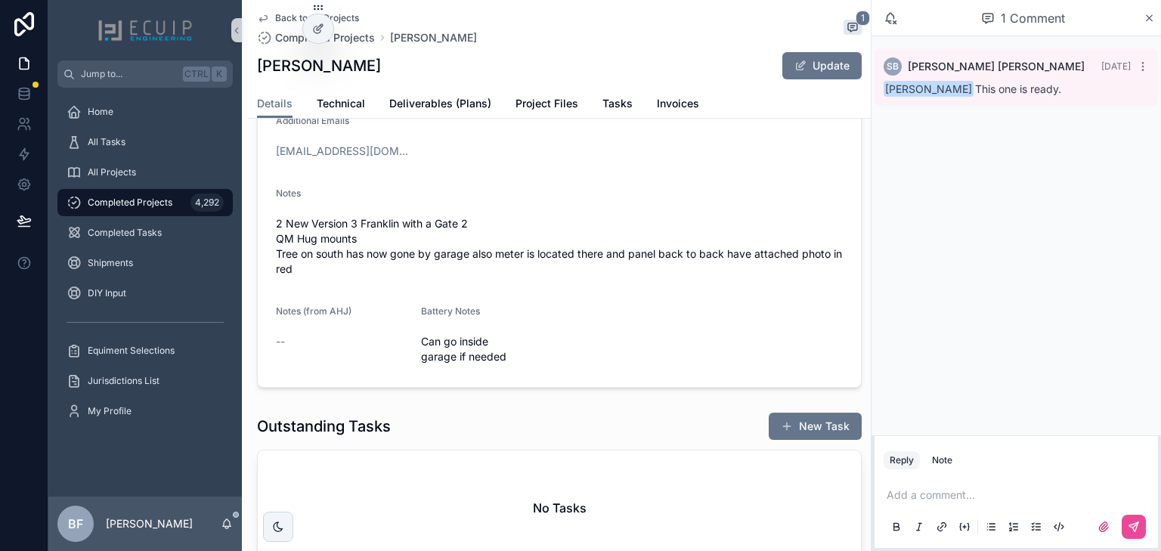
scroll to position [60, 0]
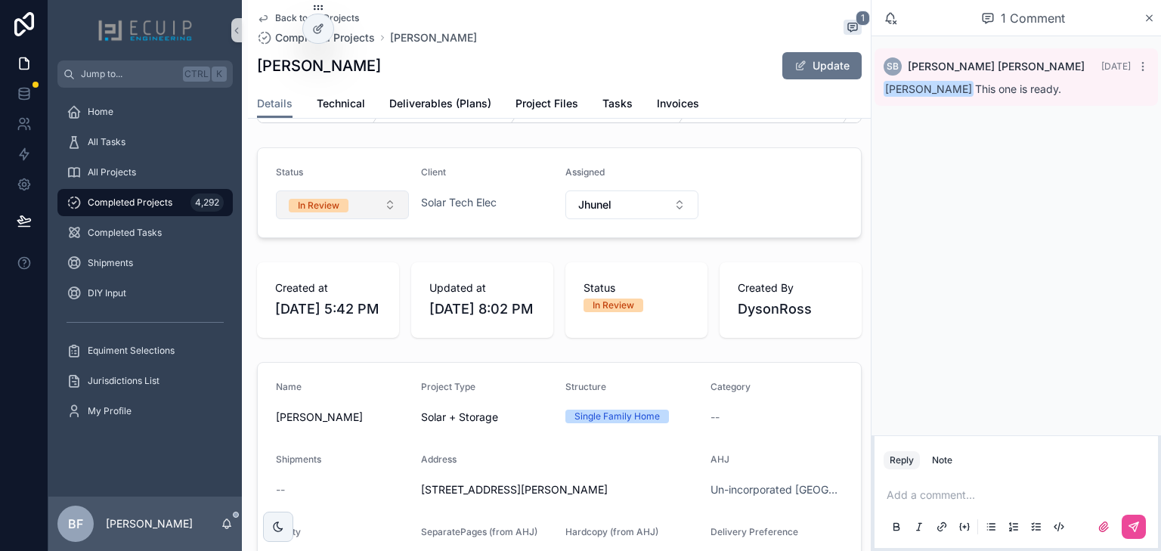
click at [347, 212] on span "In Review" at bounding box center [319, 206] width 60 height 14
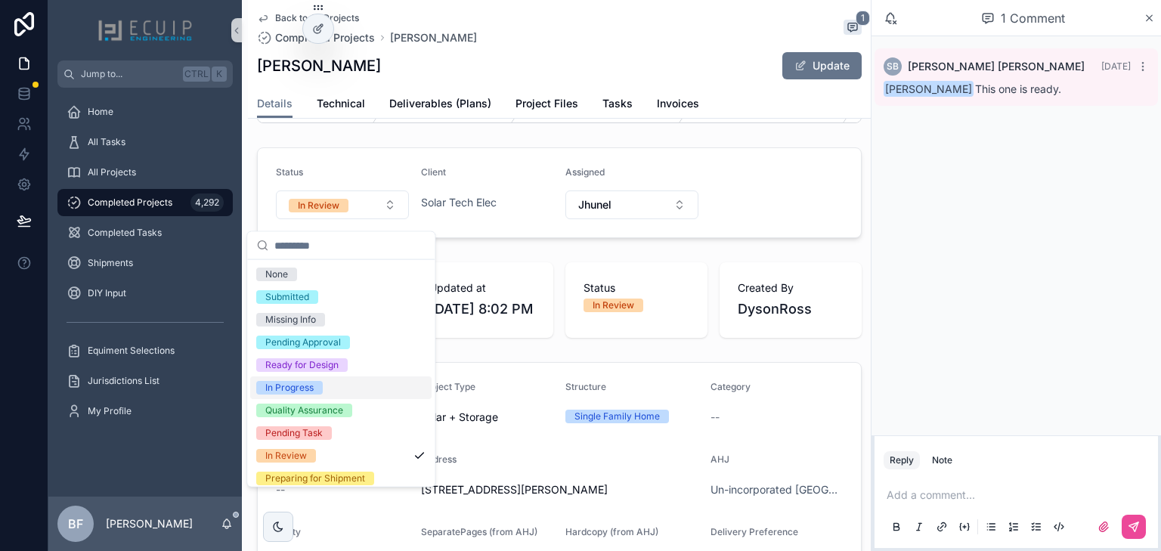
click at [306, 388] on div "In Progress" at bounding box center [289, 388] width 48 height 14
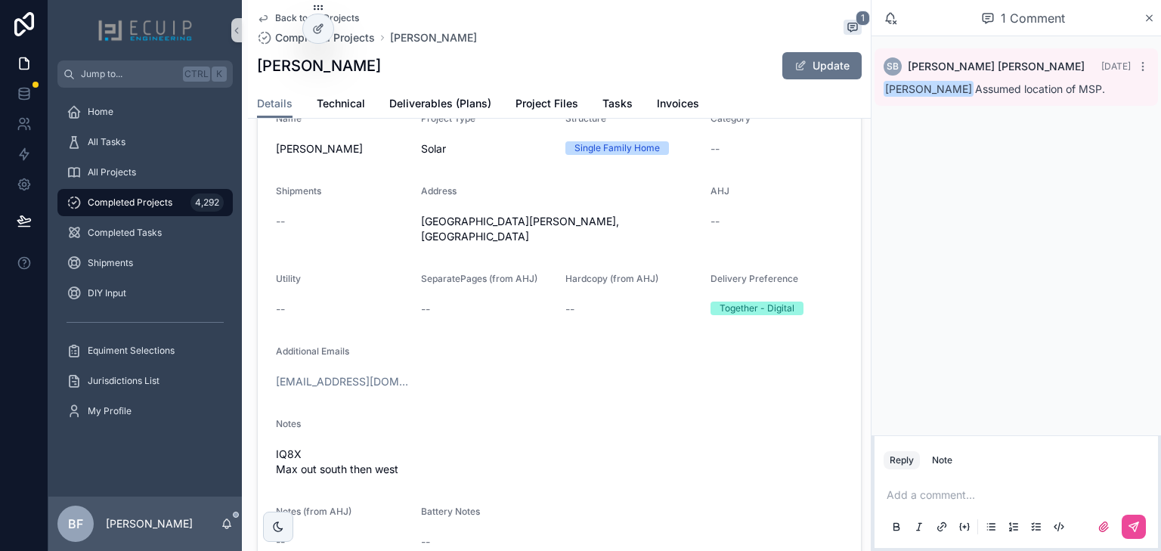
scroll to position [363, 0]
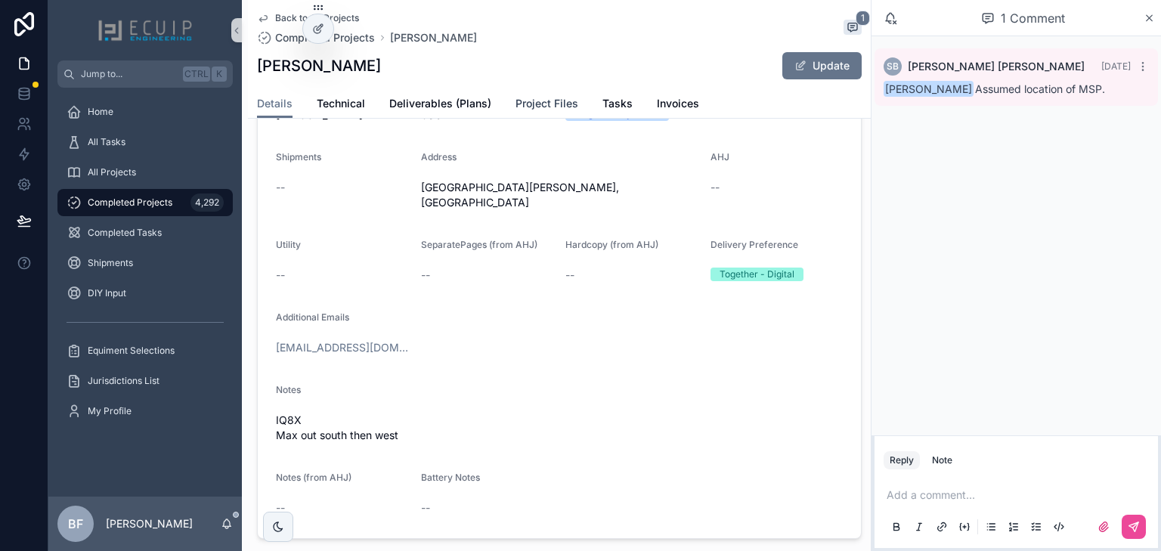
click at [528, 110] on span "Project Files" at bounding box center [547, 103] width 63 height 15
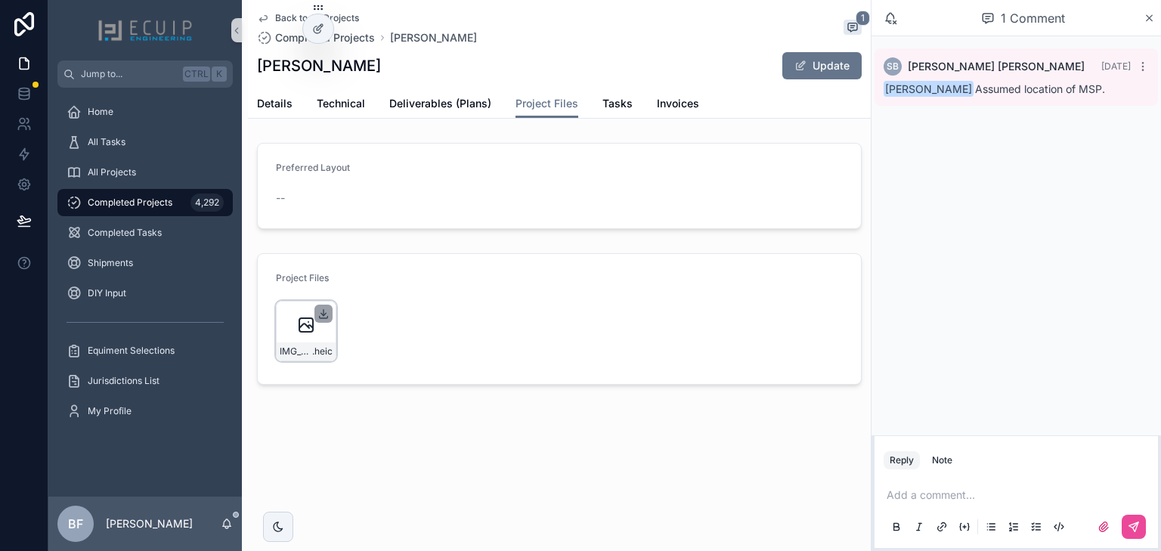
click at [323, 315] on icon "scrollable content" at bounding box center [323, 314] width 5 height 2
click at [263, 107] on span "Details" at bounding box center [275, 103] width 36 height 15
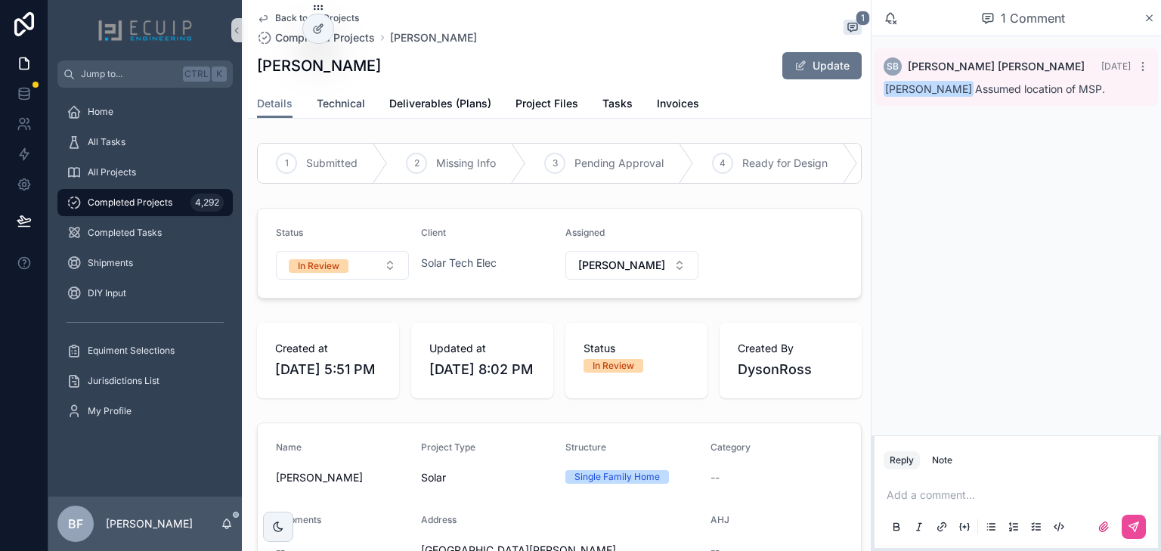
click at [343, 110] on span "Technical" at bounding box center [341, 103] width 48 height 15
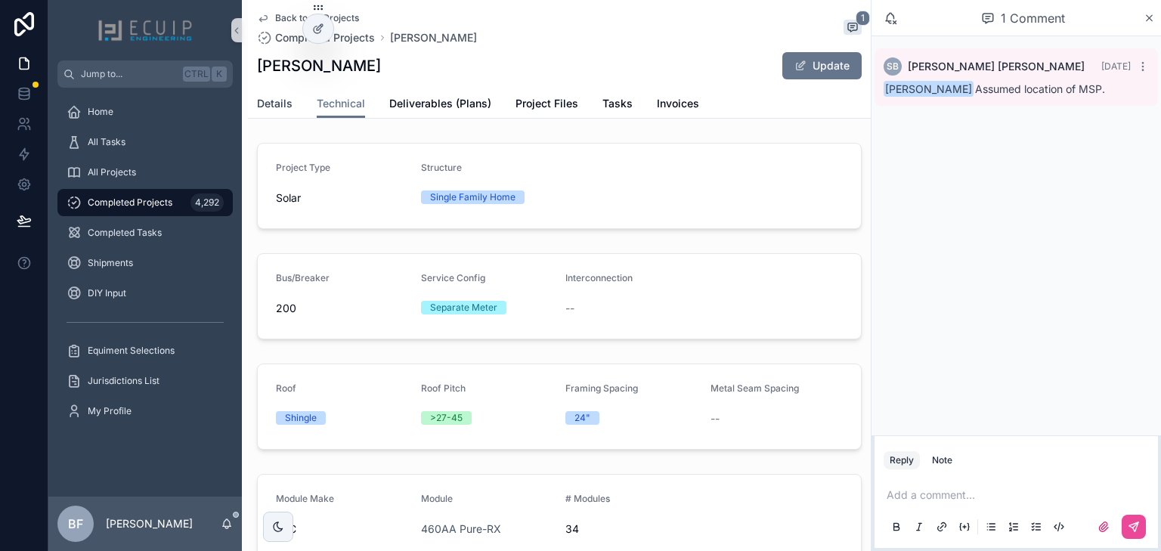
drag, startPoint x: 269, startPoint y: 103, endPoint x: 316, endPoint y: 130, distance: 54.2
click at [269, 103] on span "Details" at bounding box center [275, 103] width 36 height 15
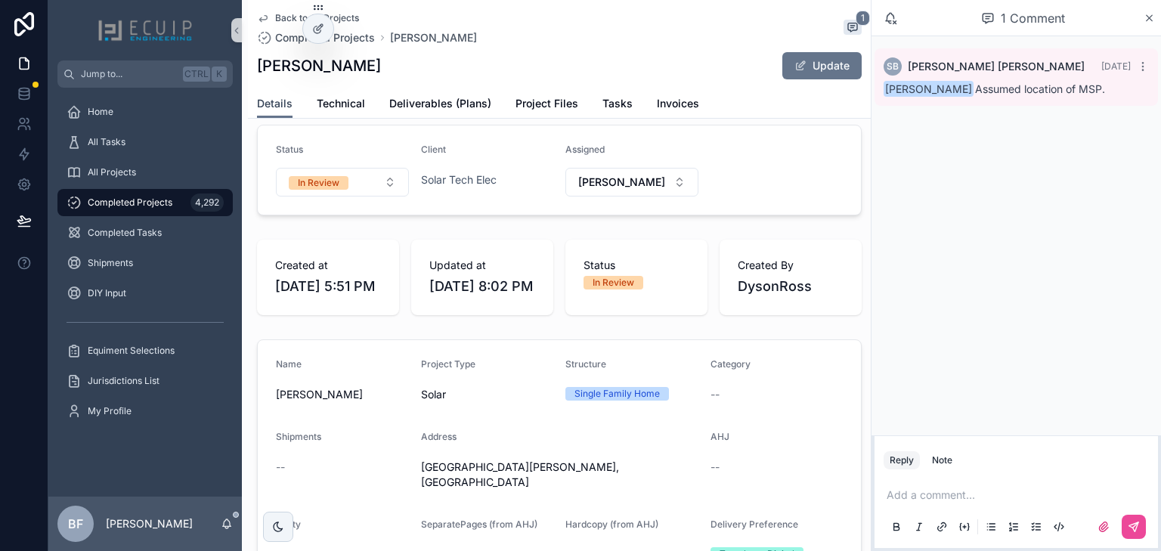
scroll to position [363, 0]
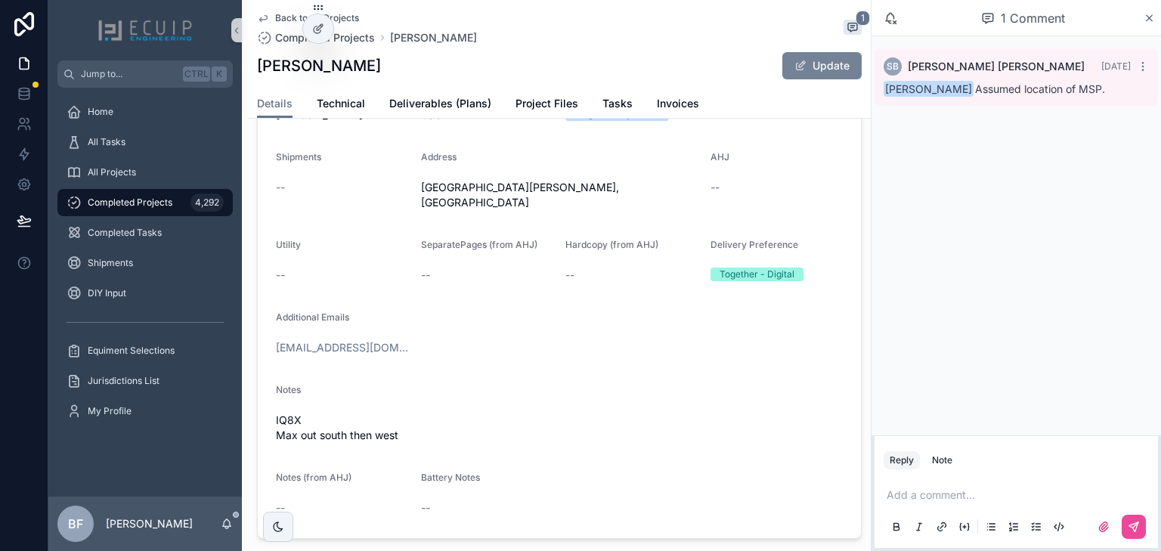
click at [823, 71] on button "Update" at bounding box center [822, 65] width 79 height 27
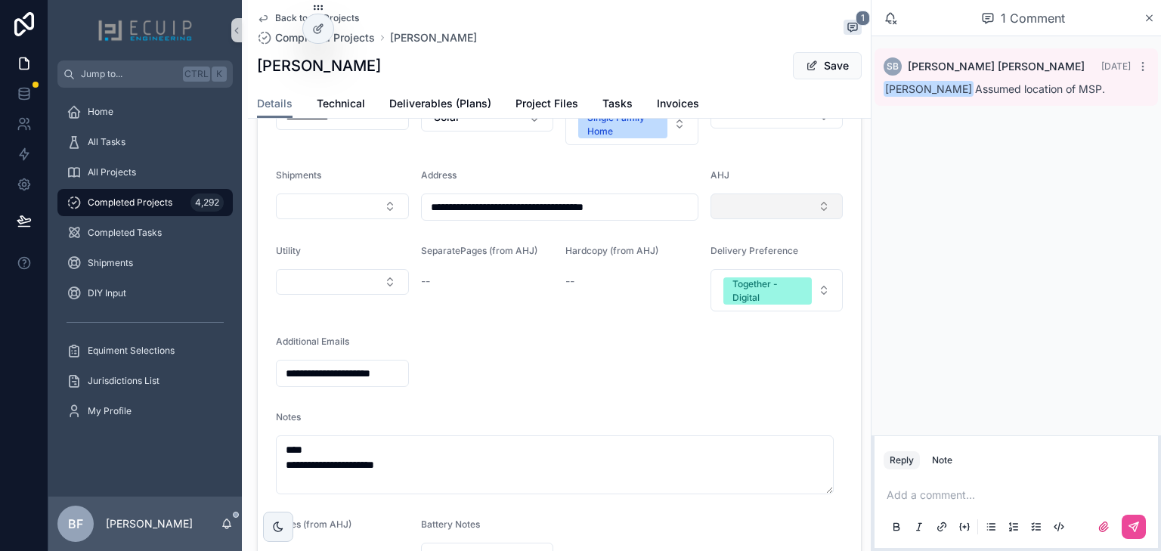
click at [764, 219] on button "Select Button" at bounding box center [777, 207] width 133 height 26
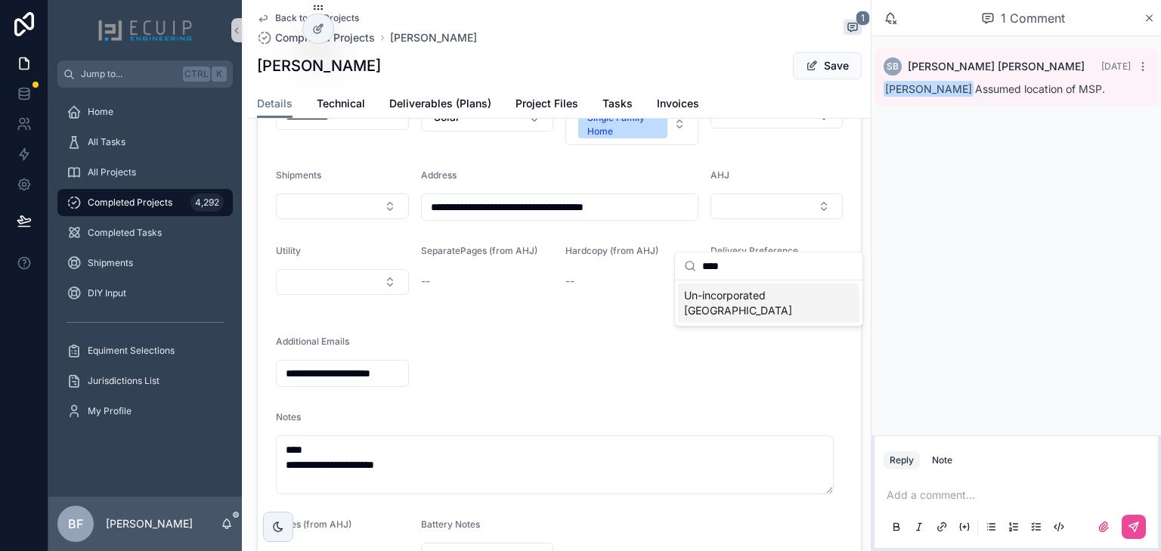
type input "****"
click at [753, 292] on span "Un-incorporated Charlotte" at bounding box center [759, 303] width 151 height 30
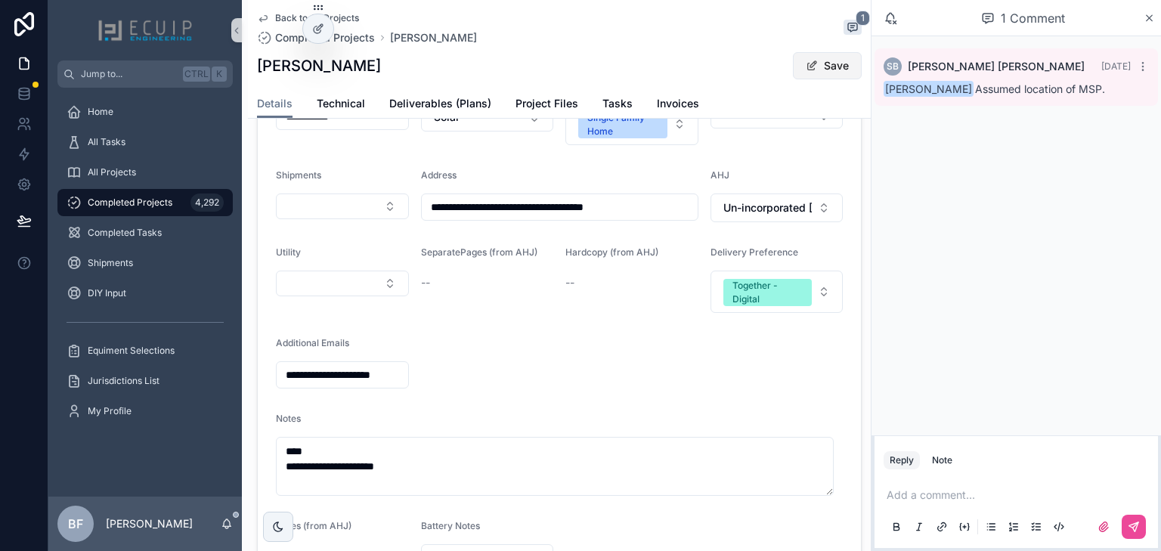
click at [810, 57] on button "Save" at bounding box center [827, 65] width 69 height 27
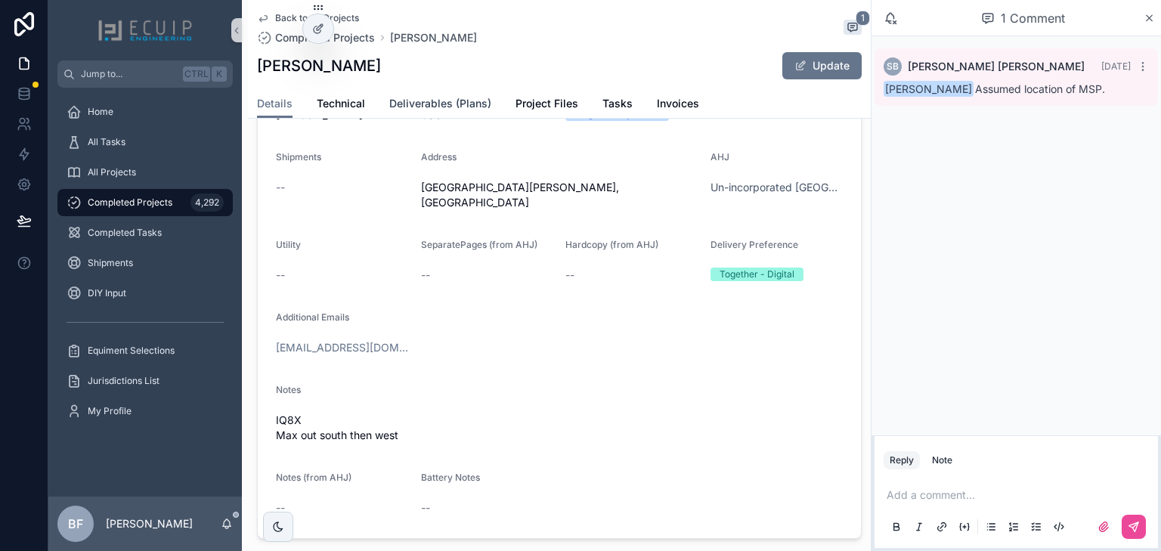
click at [426, 100] on span "Deliverables (Plans)" at bounding box center [440, 103] width 102 height 15
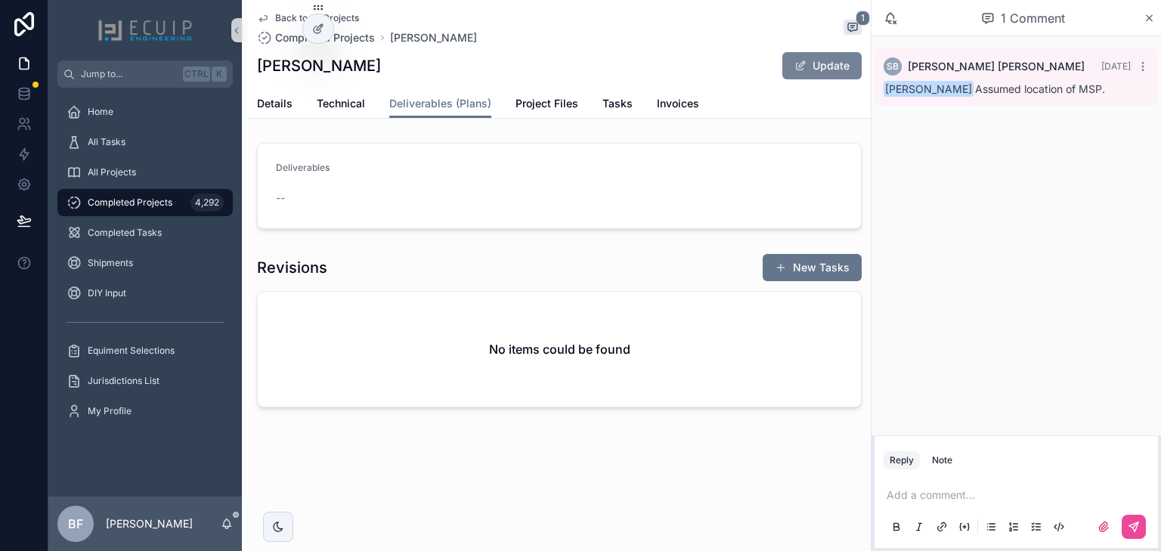
click at [812, 67] on button "Update" at bounding box center [822, 65] width 79 height 27
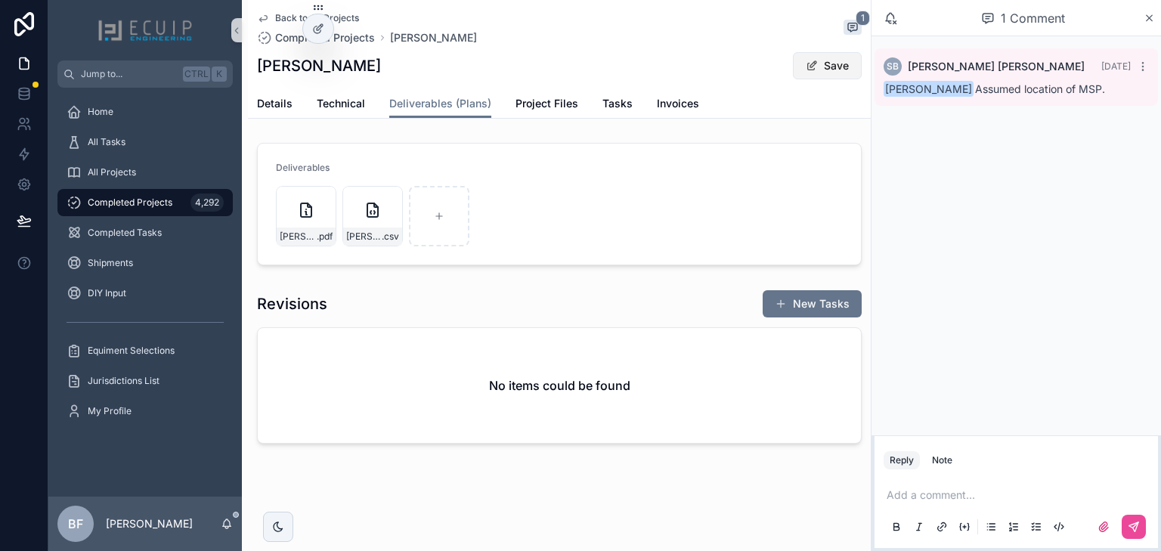
click at [835, 67] on button "Save" at bounding box center [827, 65] width 69 height 27
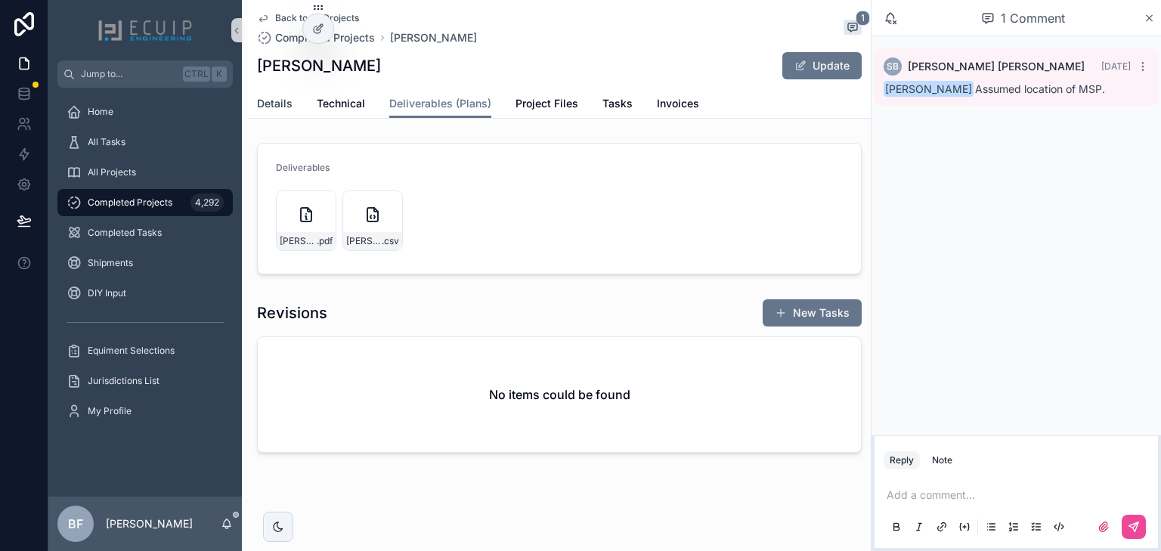
click at [284, 109] on span "Details" at bounding box center [275, 103] width 36 height 15
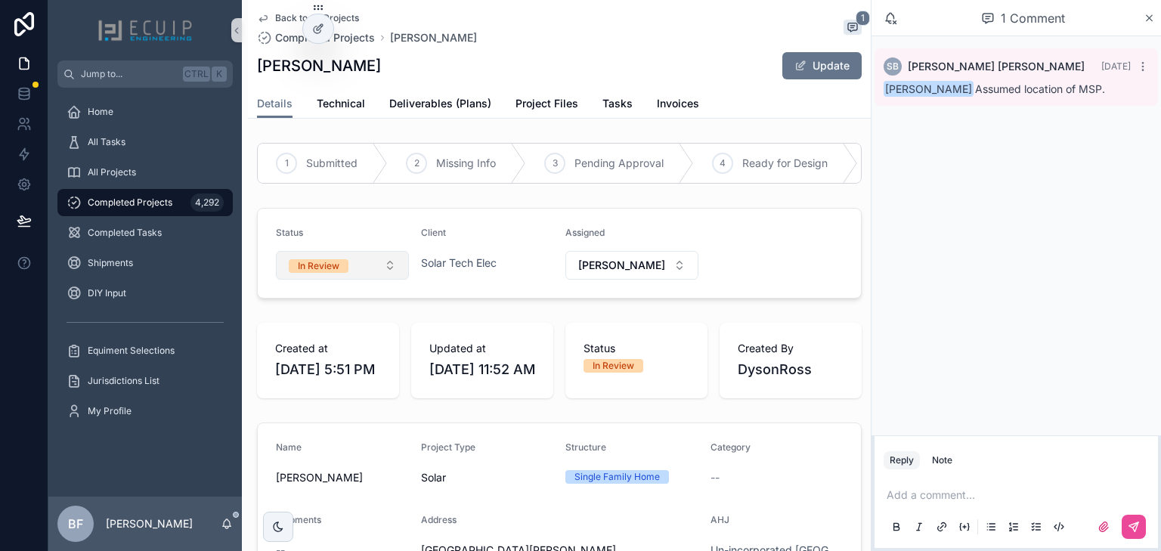
click at [354, 278] on button "In Review" at bounding box center [342, 265] width 133 height 29
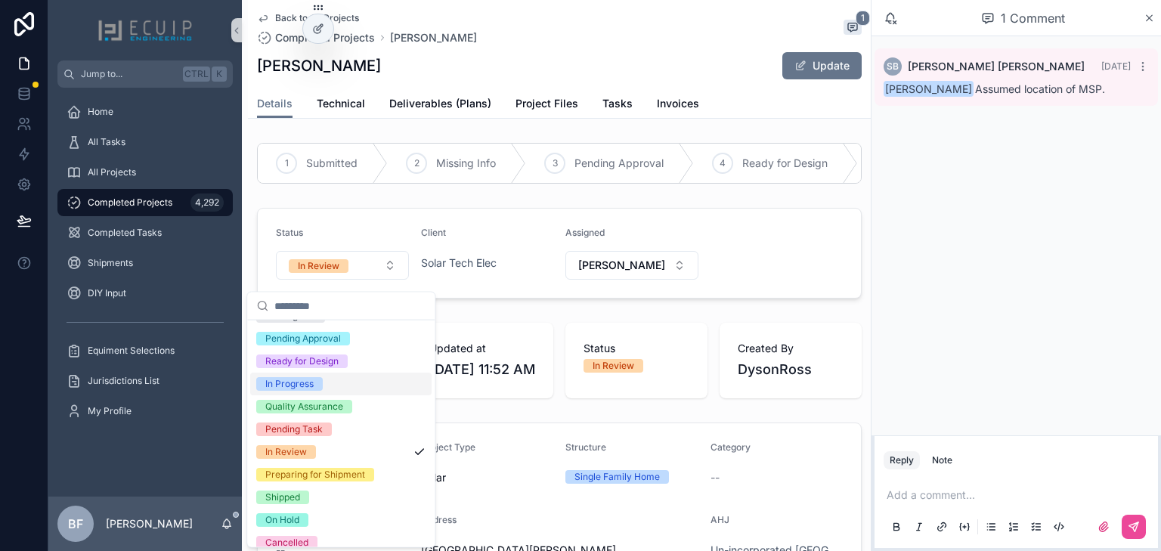
scroll to position [119, 0]
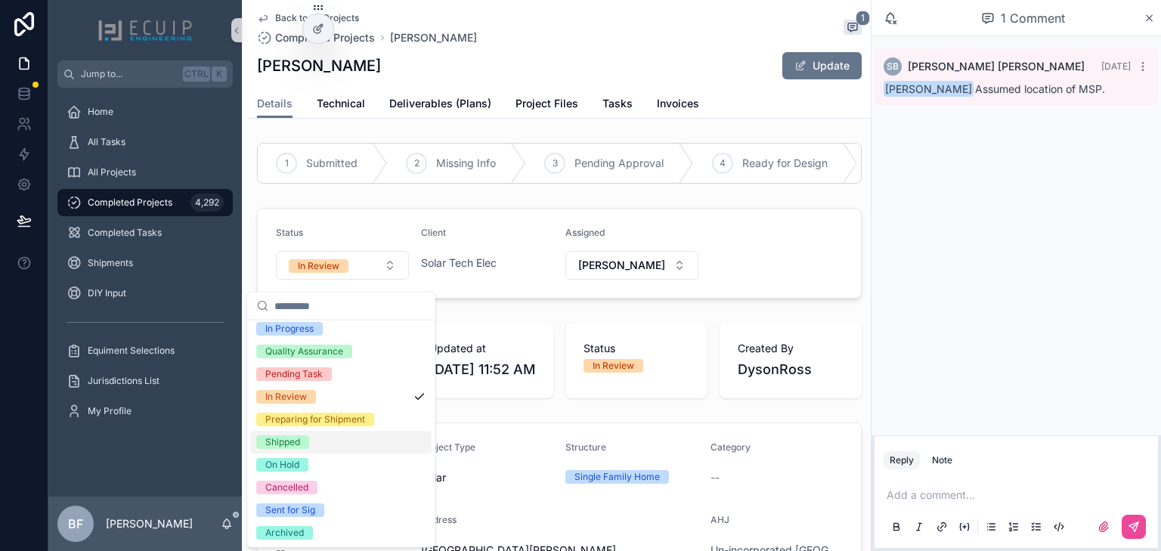
click at [296, 446] on div "Shipped" at bounding box center [282, 443] width 35 height 14
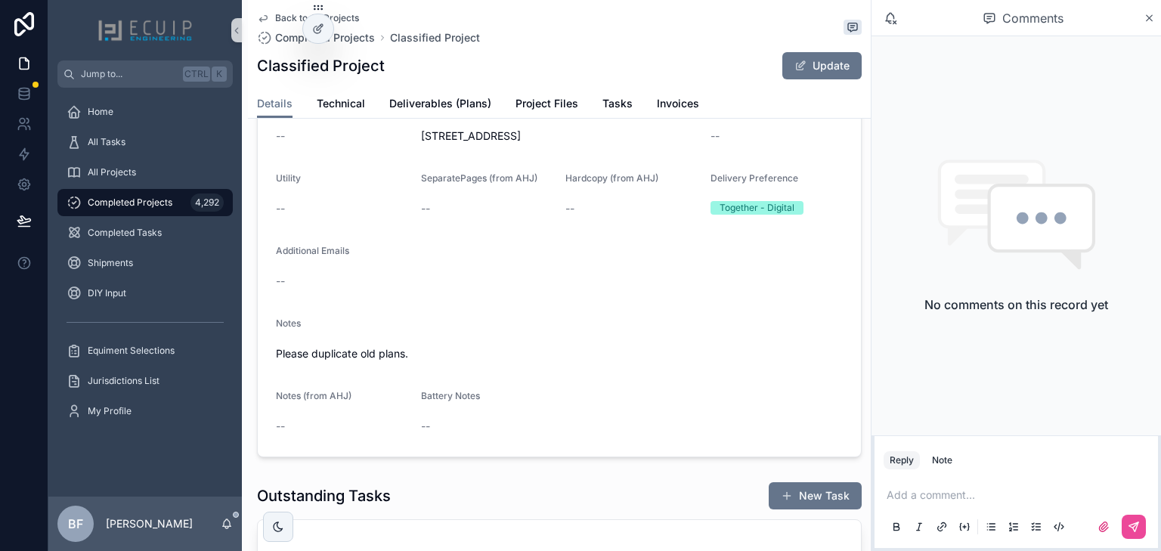
scroll to position [423, 0]
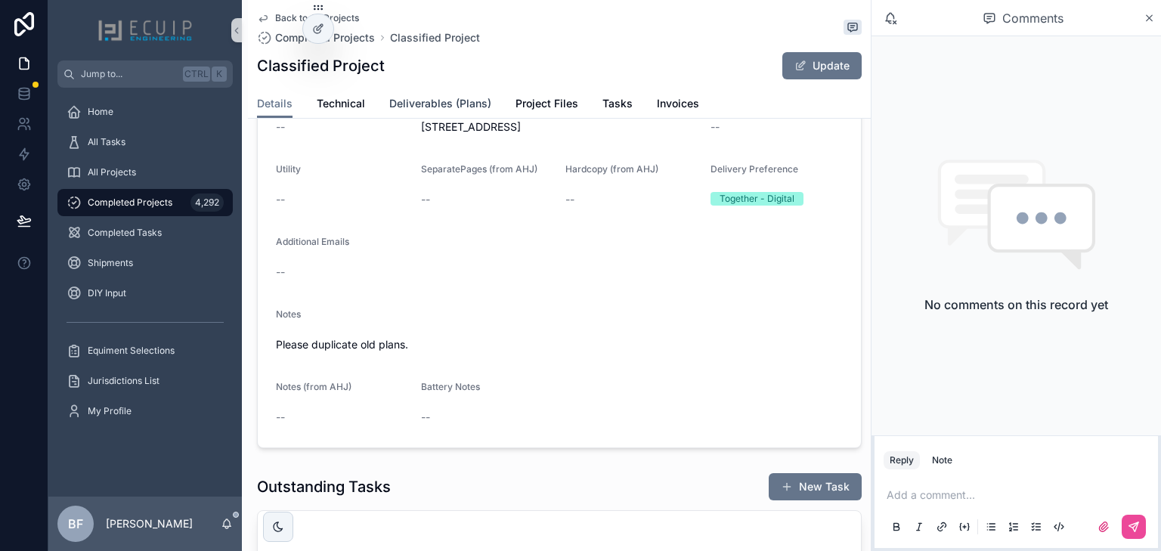
drag, startPoint x: 461, startPoint y: 105, endPoint x: 765, endPoint y: 132, distance: 305.2
click at [461, 105] on span "Deliverables (Plans)" at bounding box center [440, 103] width 102 height 15
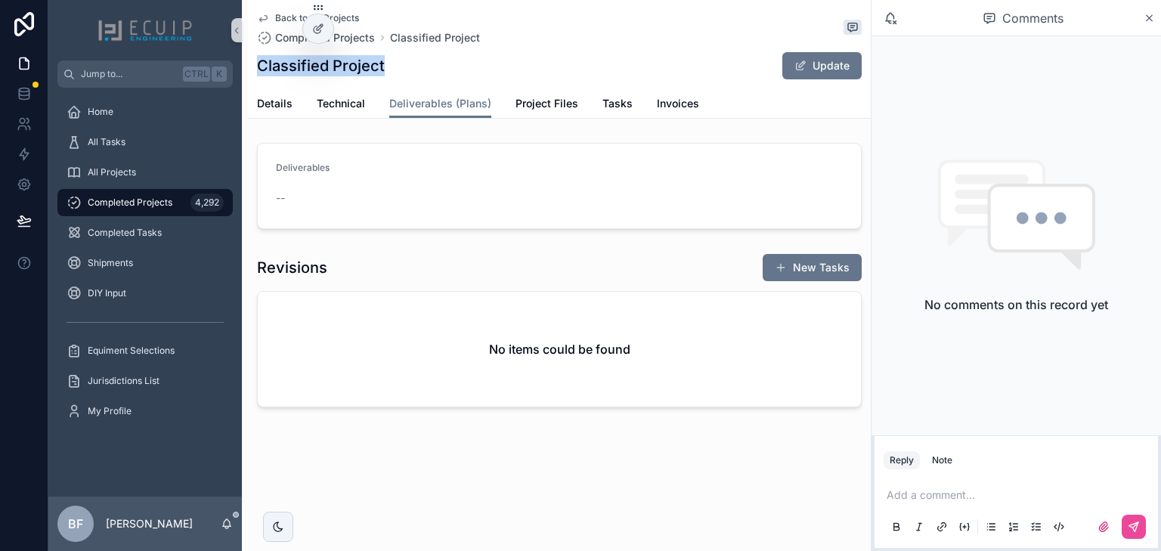
drag, startPoint x: 384, startPoint y: 67, endPoint x: 251, endPoint y: 67, distance: 133.1
click at [251, 67] on div "Back to All Projects Completed Projects Classified Project Classified Project U…" at bounding box center [559, 59] width 623 height 119
copy h1 "Classified Project"
drag, startPoint x: 280, startPoint y: 109, endPoint x: 289, endPoint y: 115, distance: 10.9
click at [280, 109] on span "Details" at bounding box center [275, 103] width 36 height 15
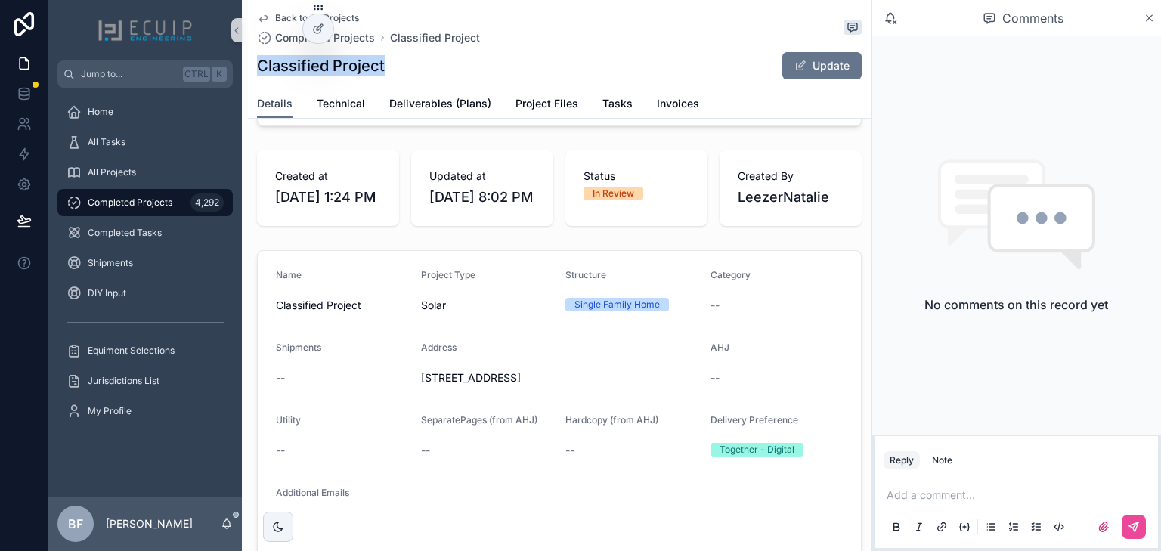
scroll to position [181, 0]
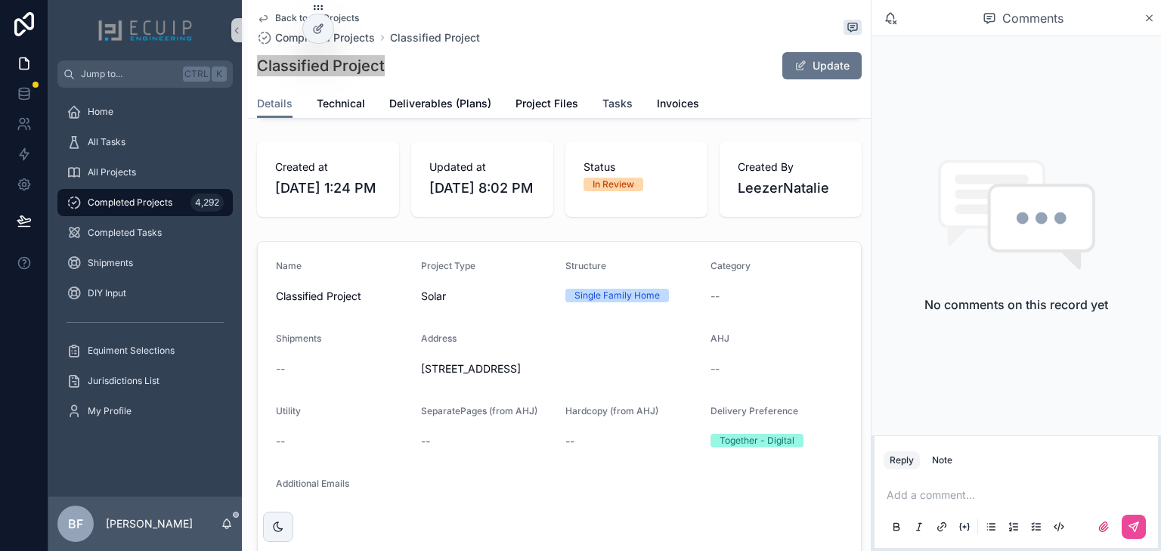
click at [612, 109] on span "Tasks" at bounding box center [618, 103] width 30 height 15
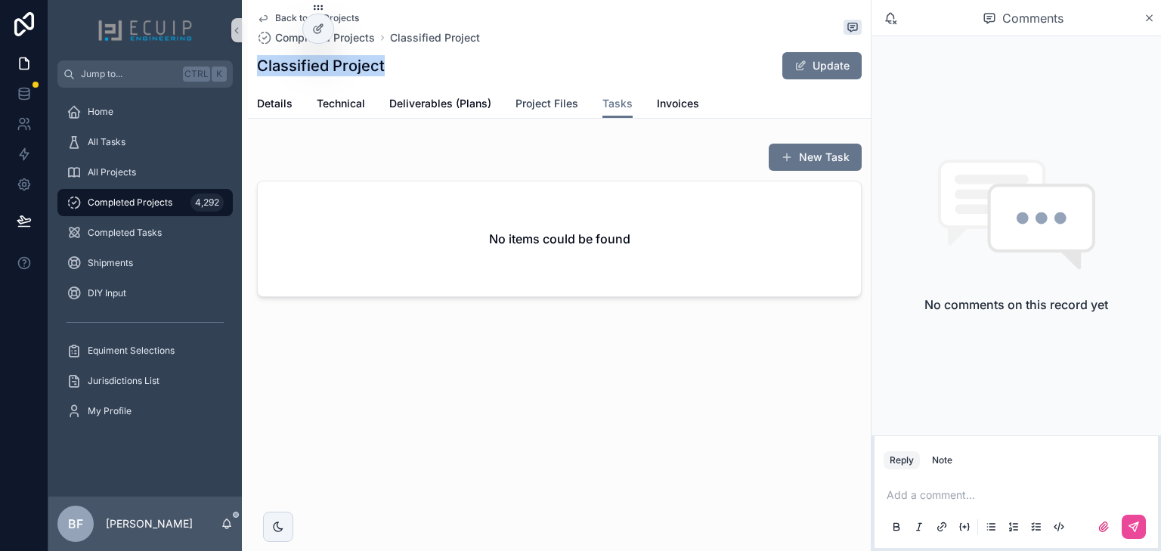
click at [552, 112] on link "Project Files" at bounding box center [547, 105] width 63 height 30
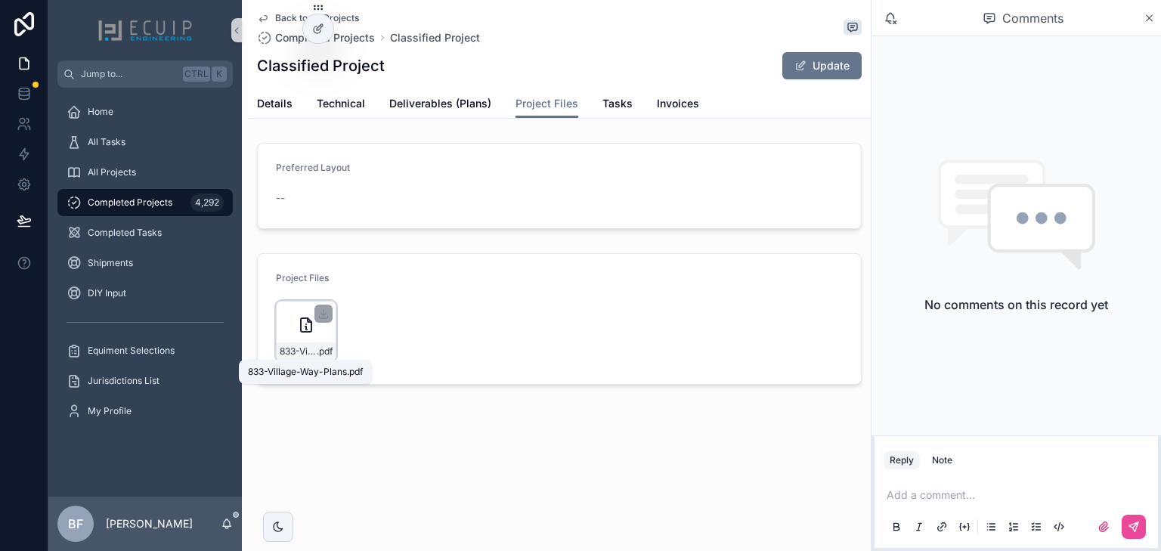
click at [287, 348] on span "833-Village-Way-Plans" at bounding box center [298, 352] width 37 height 12
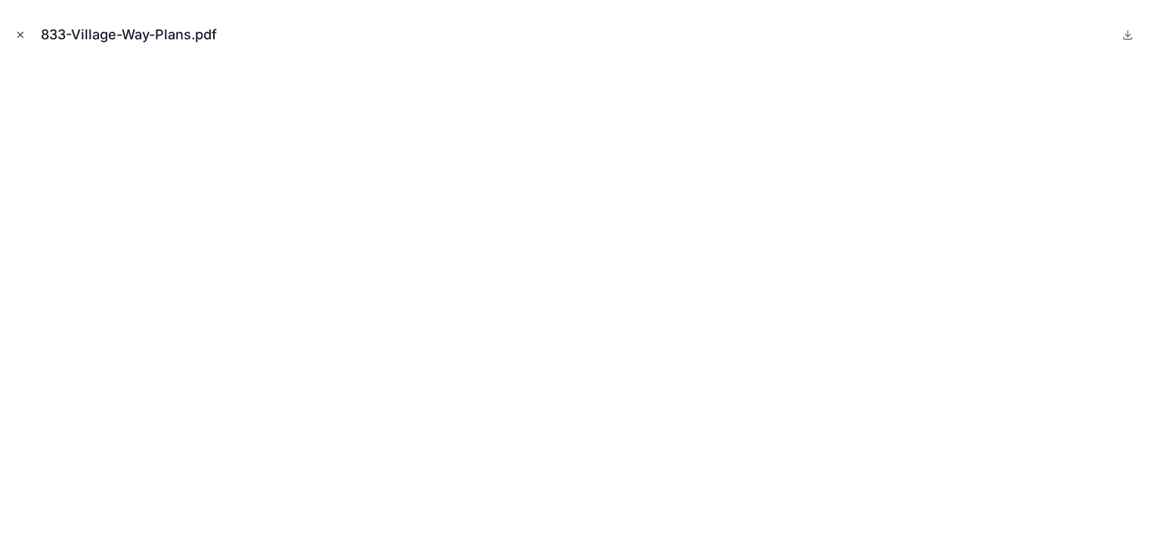
click at [12, 32] on button "Close modal" at bounding box center [20, 34] width 17 height 17
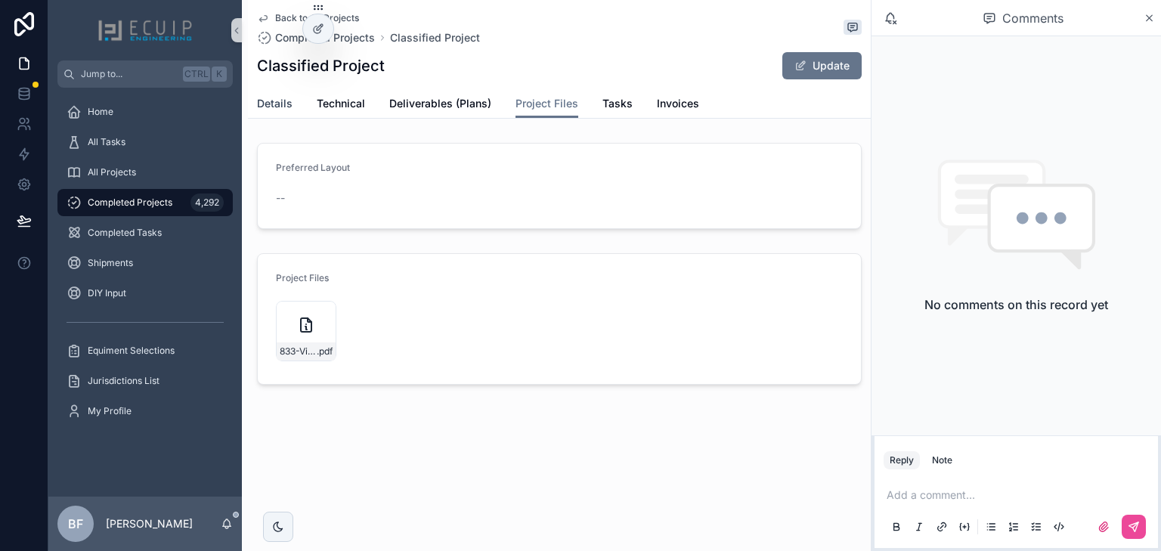
click at [269, 103] on span "Details" at bounding box center [275, 103] width 36 height 15
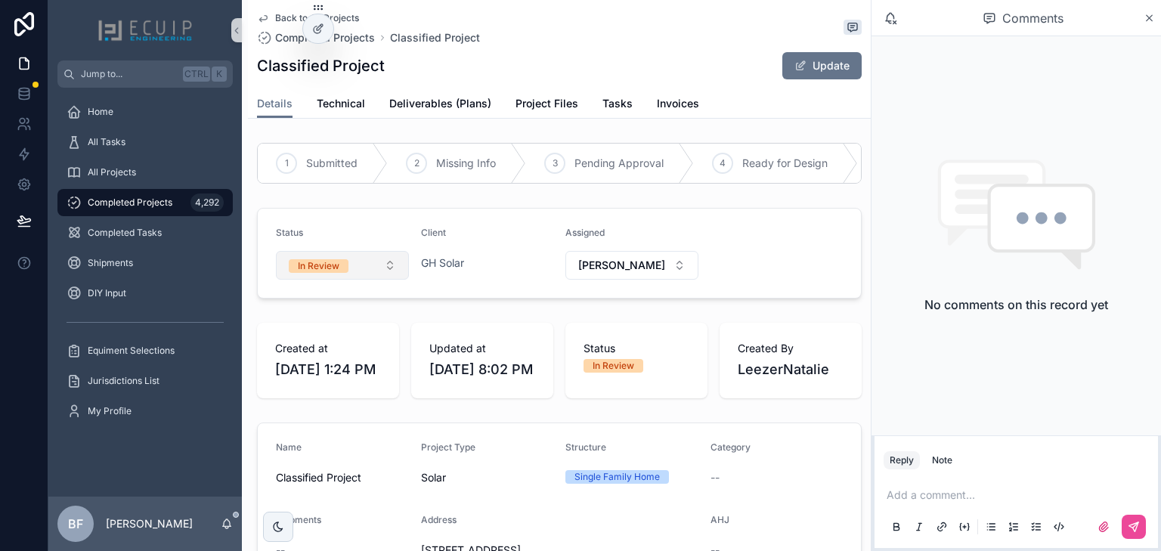
click at [361, 273] on button "In Review" at bounding box center [342, 265] width 133 height 29
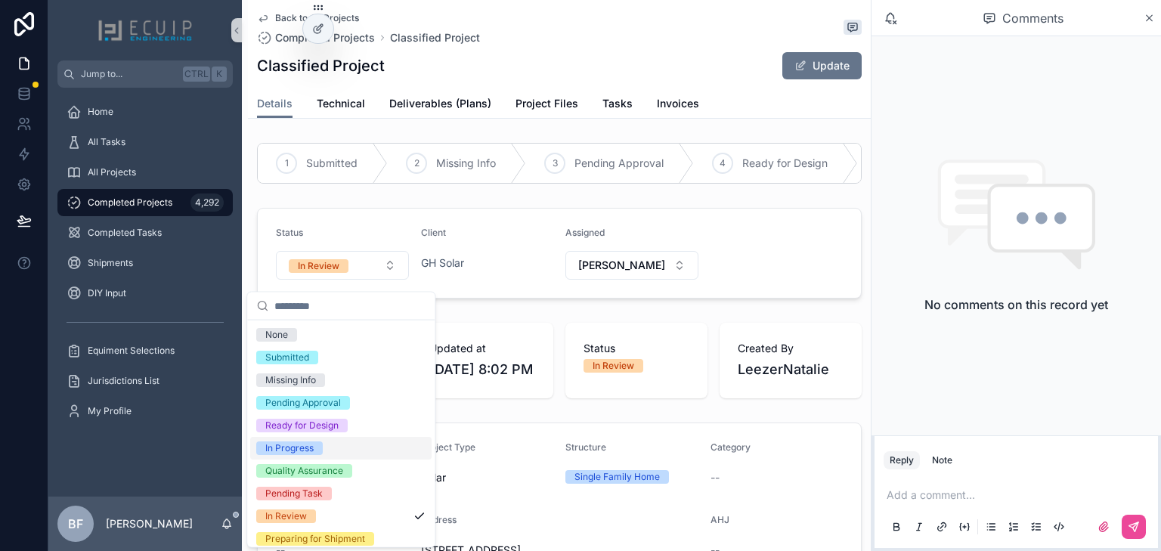
click at [312, 448] on div "In Progress" at bounding box center [289, 449] width 48 height 14
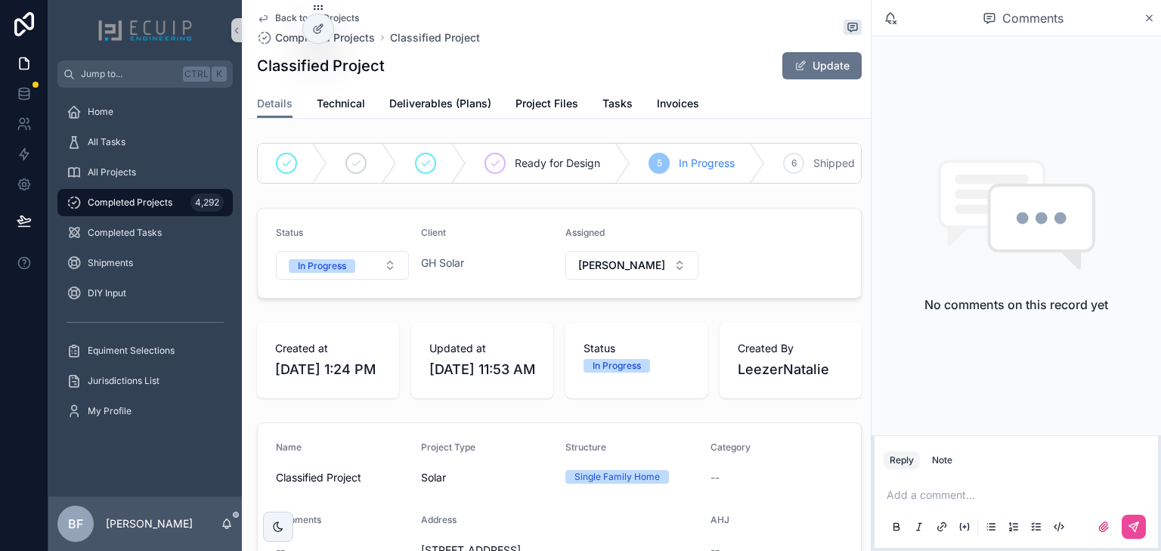
click at [981, 498] on p "scrollable content" at bounding box center [1019, 495] width 265 height 15
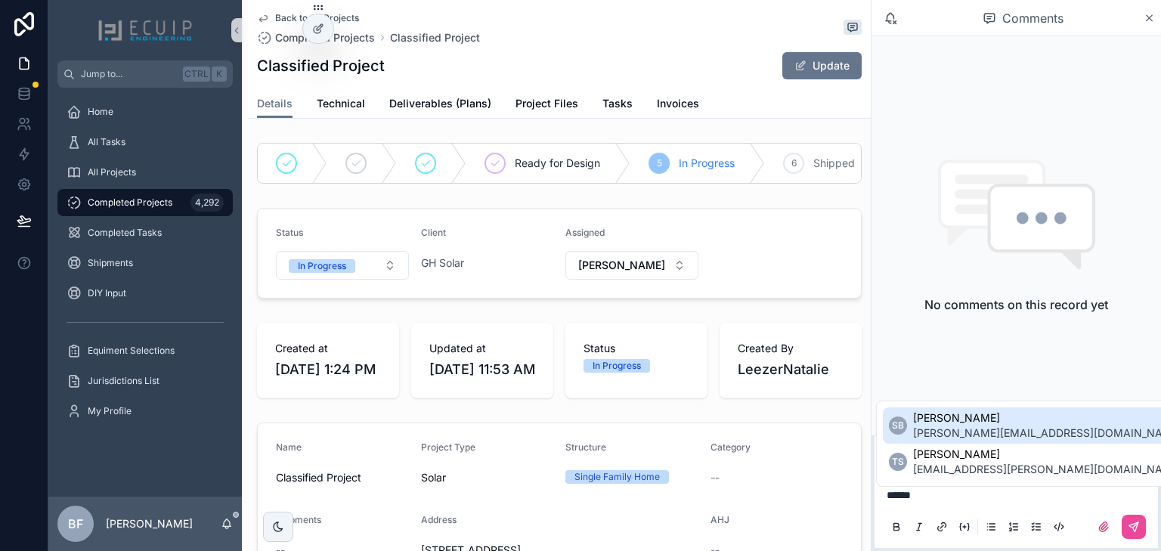
click at [953, 429] on span "sherri@ecuip.com" at bounding box center [1047, 433] width 269 height 15
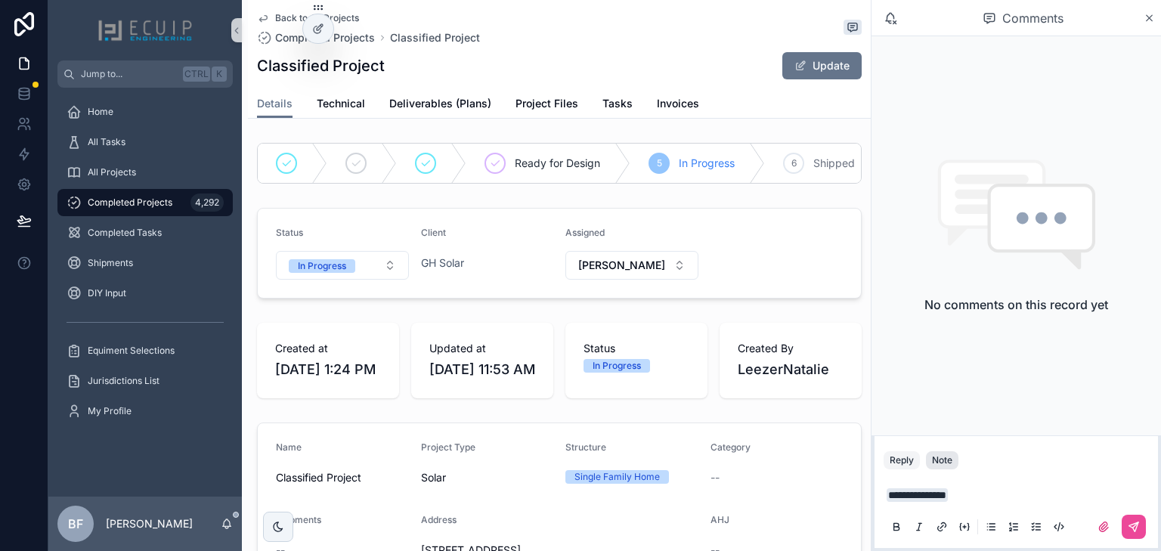
click at [944, 465] on div "Note" at bounding box center [942, 460] width 20 height 12
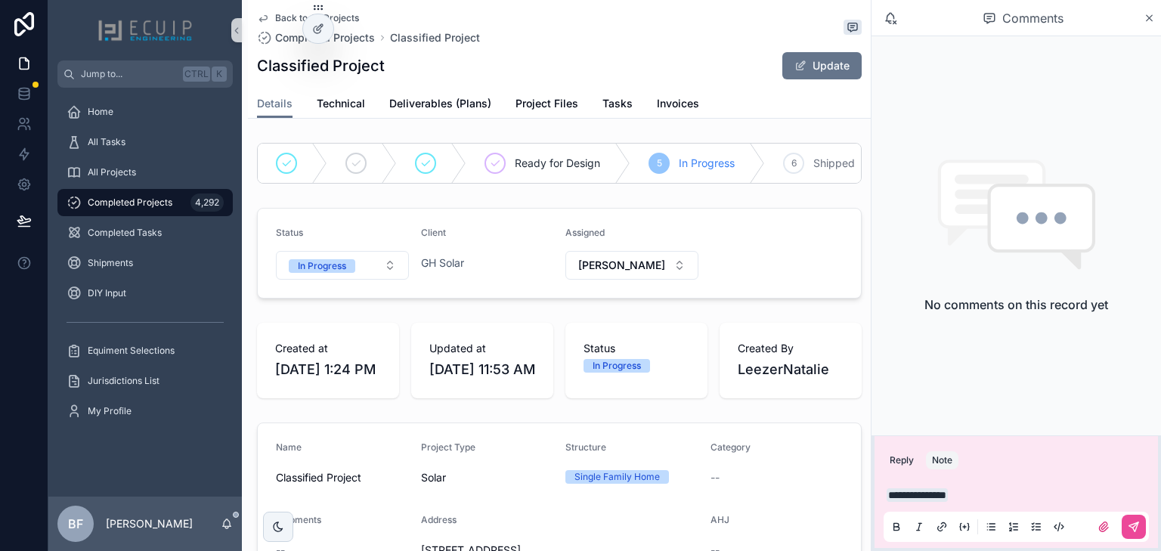
click at [1031, 491] on p "**********" at bounding box center [1019, 495] width 265 height 15
click at [968, 490] on span "**********" at bounding box center [1032, 495] width 164 height 11
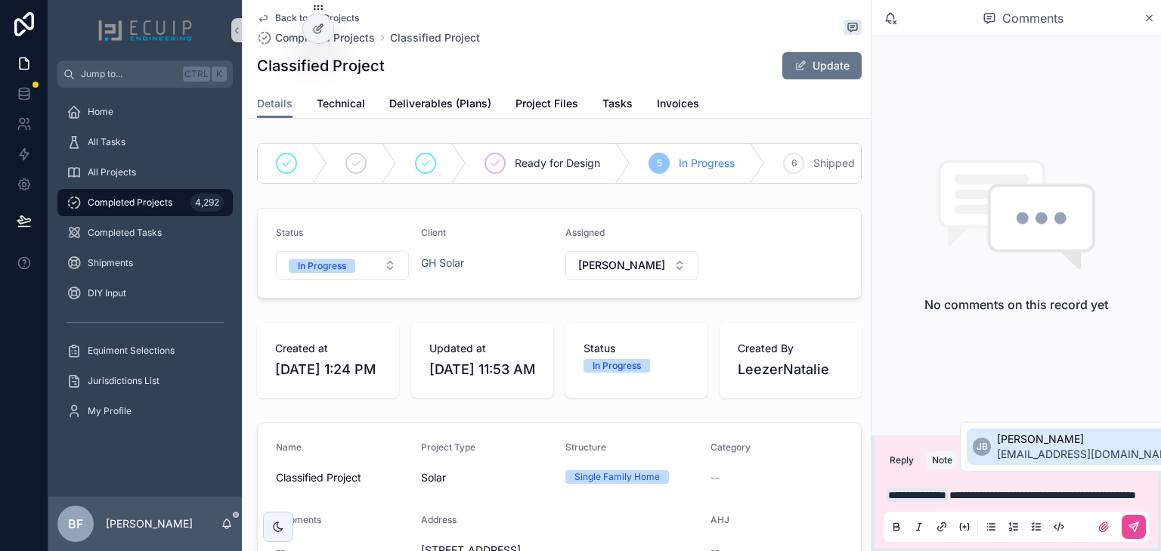
click at [997, 451] on span "jhunelb@gmail.com" at bounding box center [1088, 454] width 182 height 15
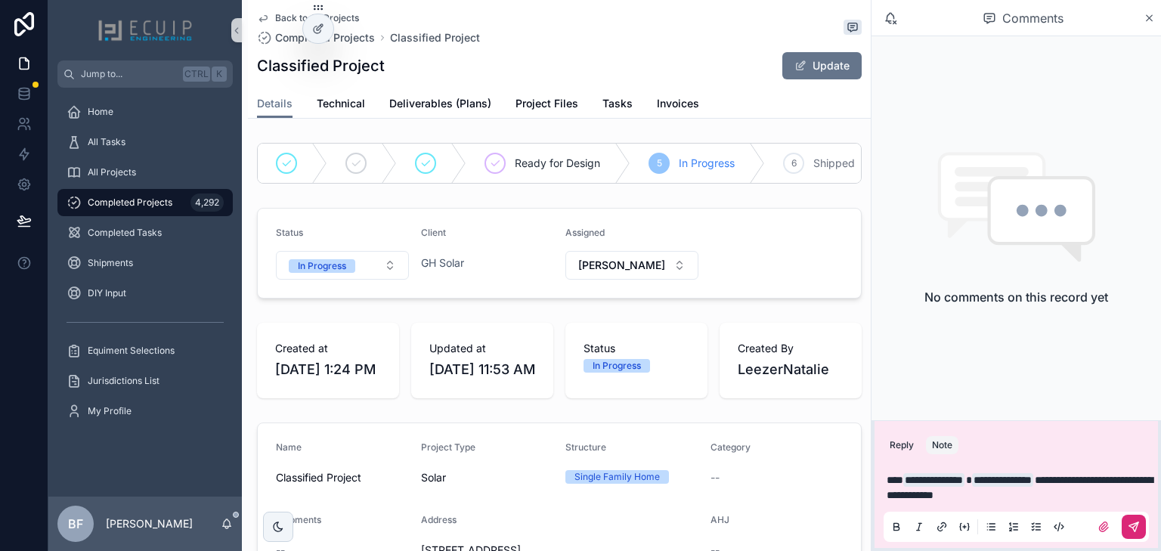
click at [1140, 526] on button "scrollable content" at bounding box center [1134, 527] width 24 height 24
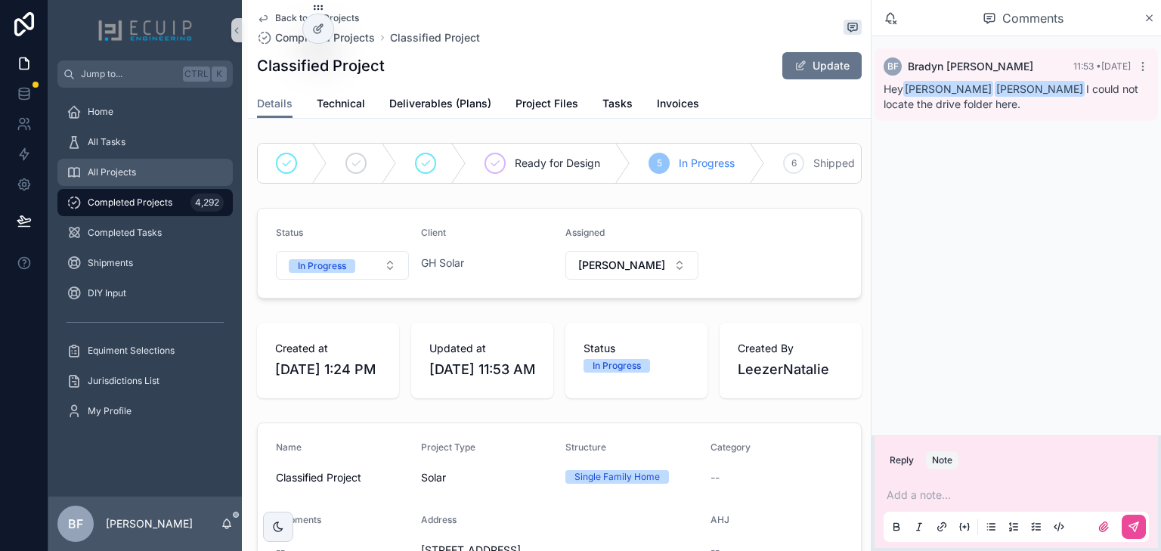
click at [155, 178] on div "All Projects" at bounding box center [145, 172] width 157 height 24
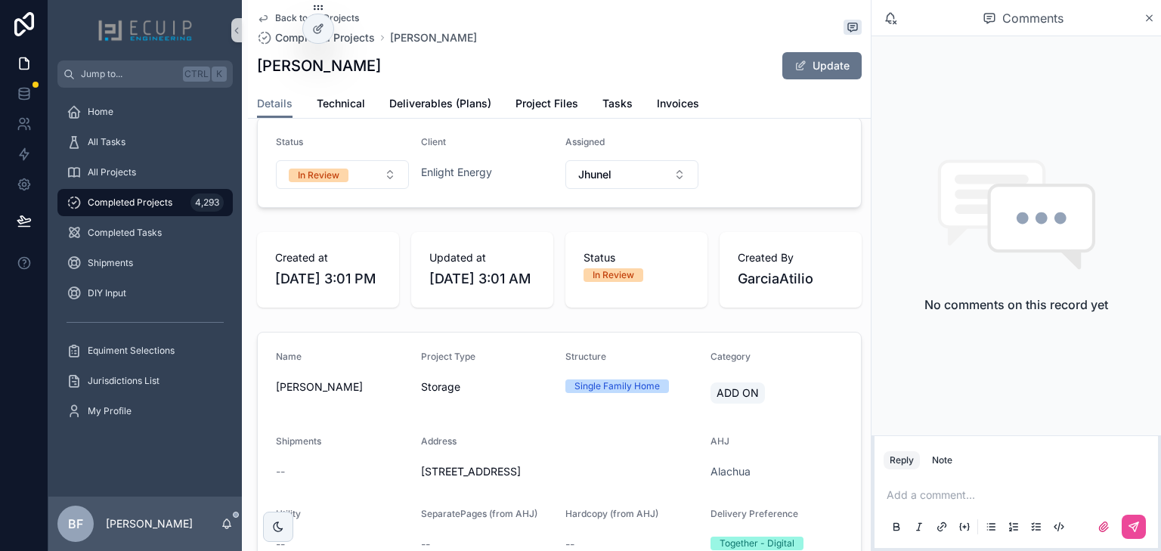
scroll to position [60, 0]
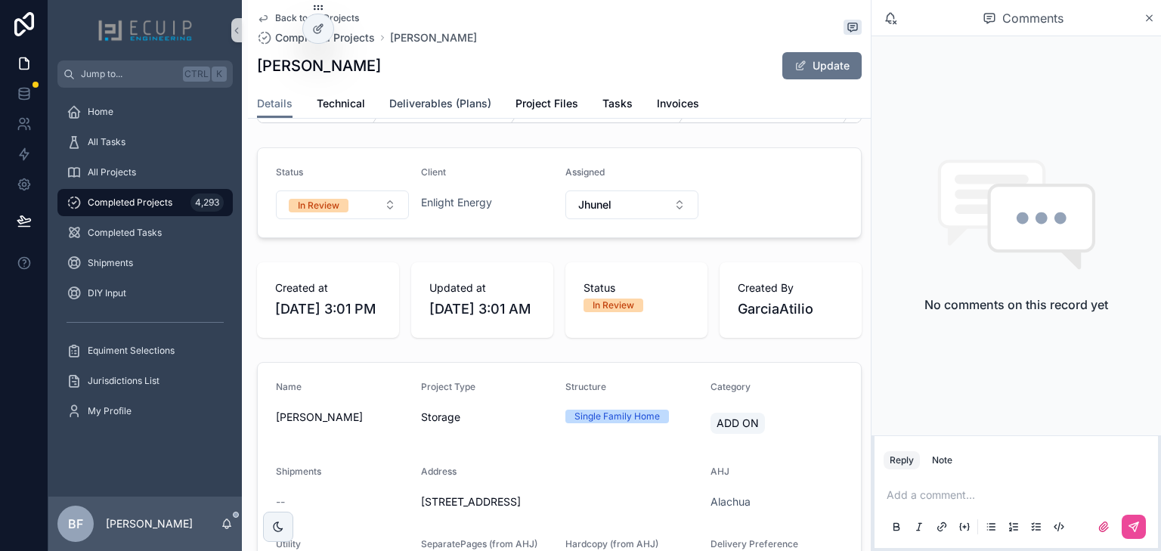
click at [438, 103] on span "Deliverables (Plans)" at bounding box center [440, 103] width 102 height 15
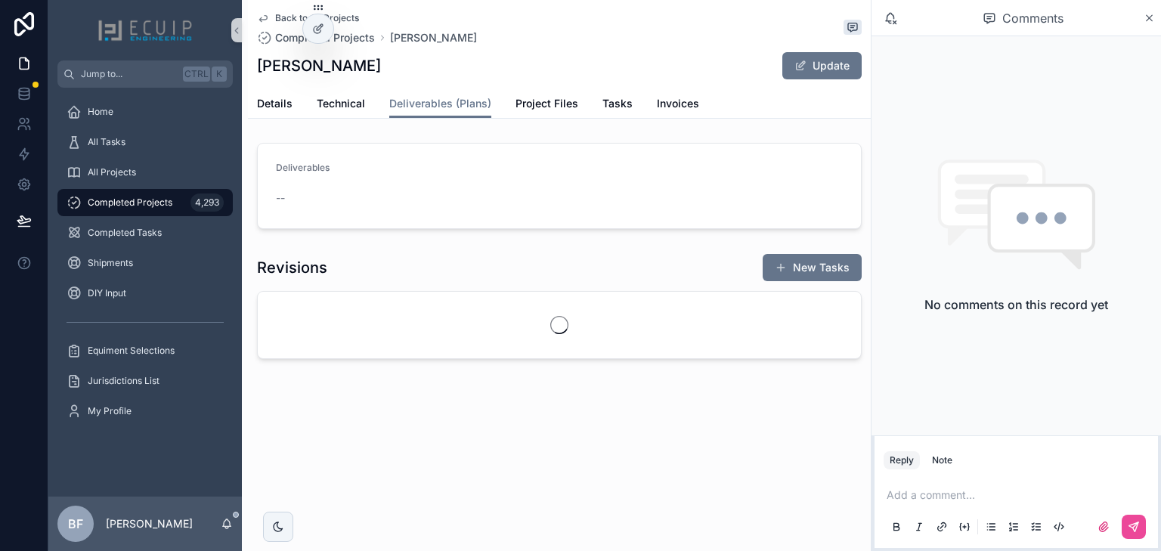
click at [816, 79] on div "Update" at bounding box center [805, 65] width 113 height 29
click at [822, 70] on button "Update" at bounding box center [822, 65] width 79 height 27
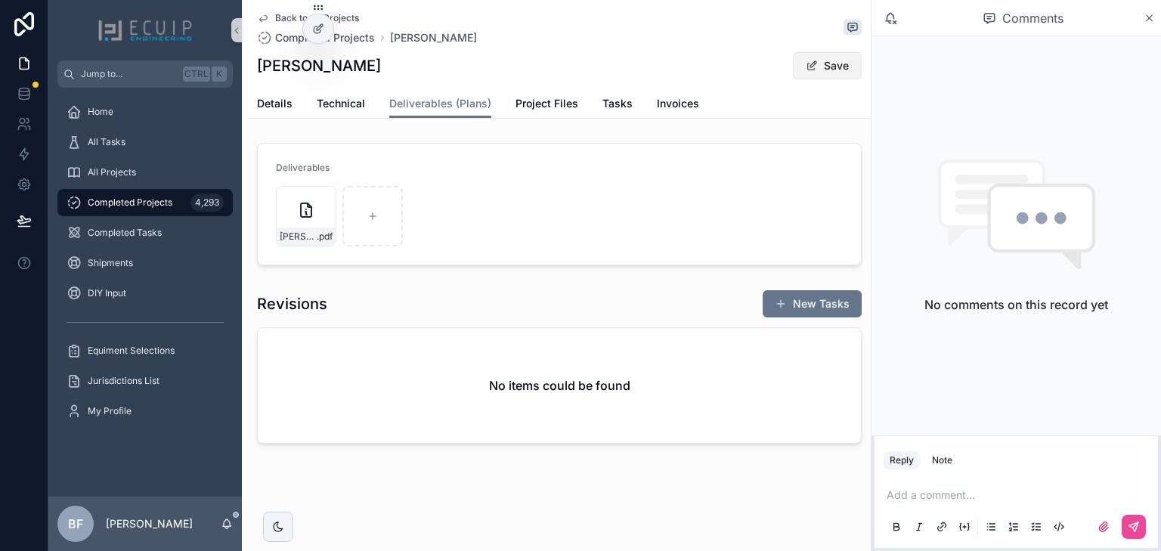
click at [829, 68] on button "Save" at bounding box center [827, 65] width 69 height 27
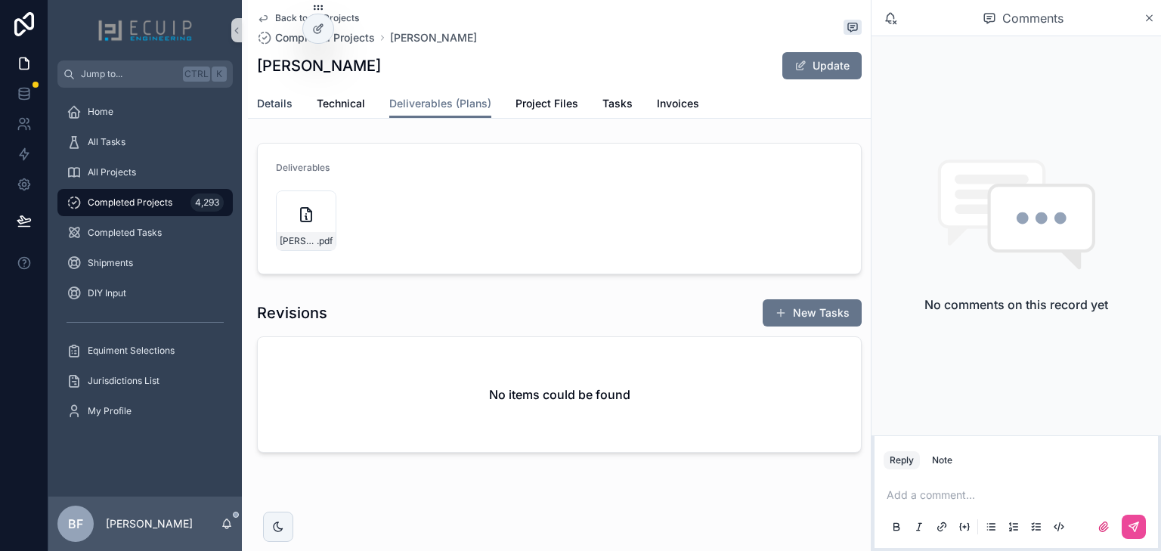
click at [276, 105] on span "Details" at bounding box center [275, 103] width 36 height 15
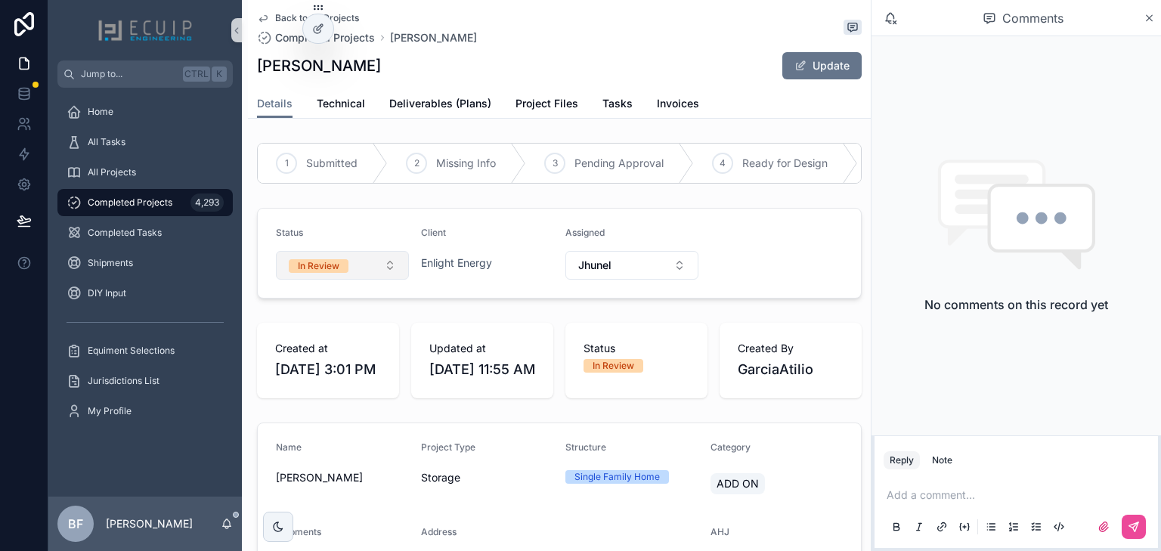
click at [332, 269] on div "In Review" at bounding box center [319, 266] width 42 height 14
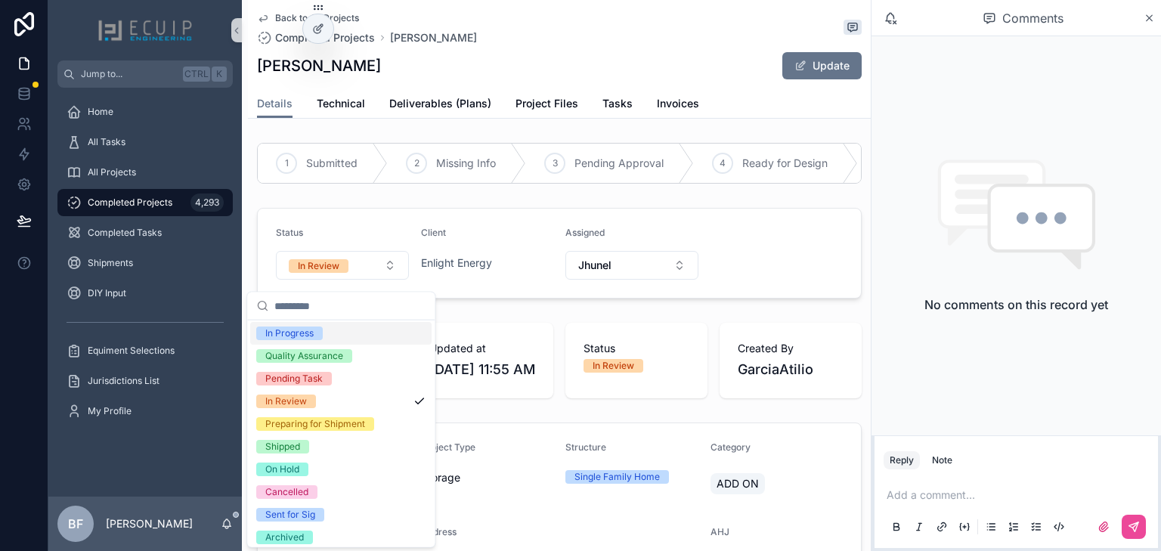
scroll to position [119, 0]
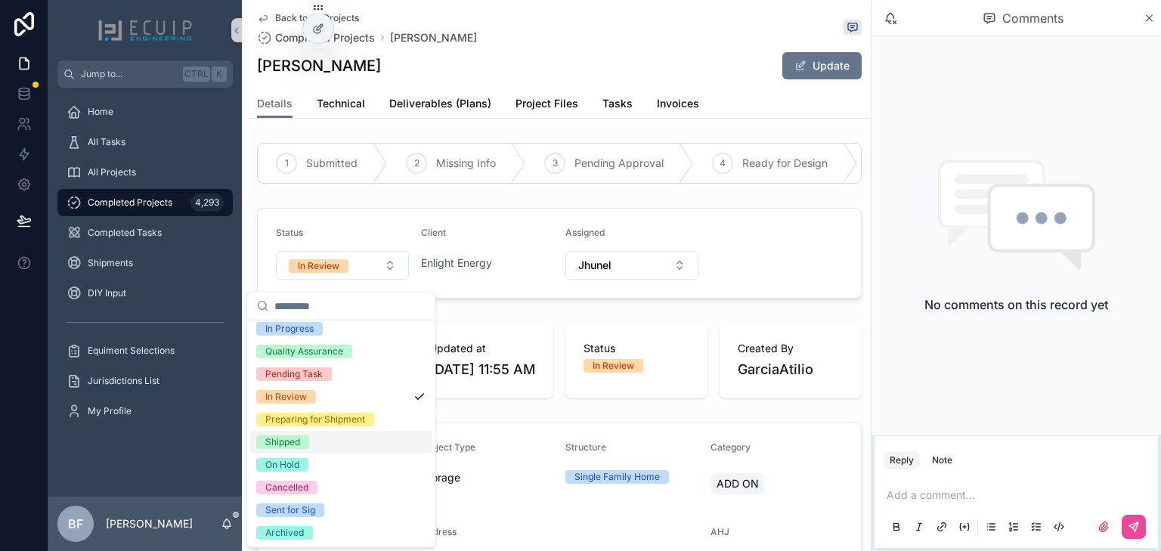
click at [284, 439] on div "Shipped" at bounding box center [282, 443] width 35 height 14
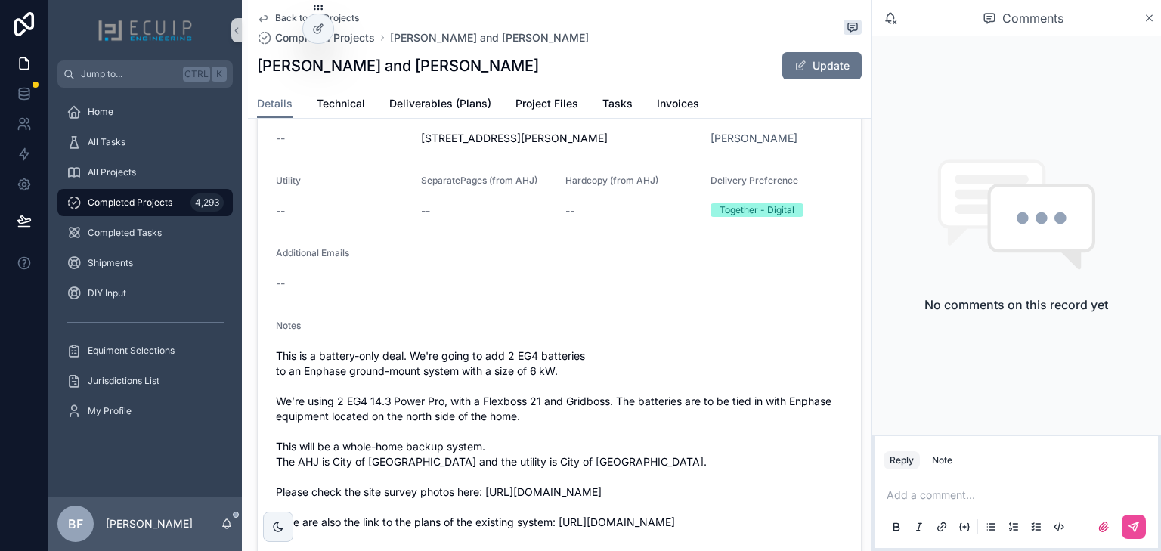
scroll to position [423, 0]
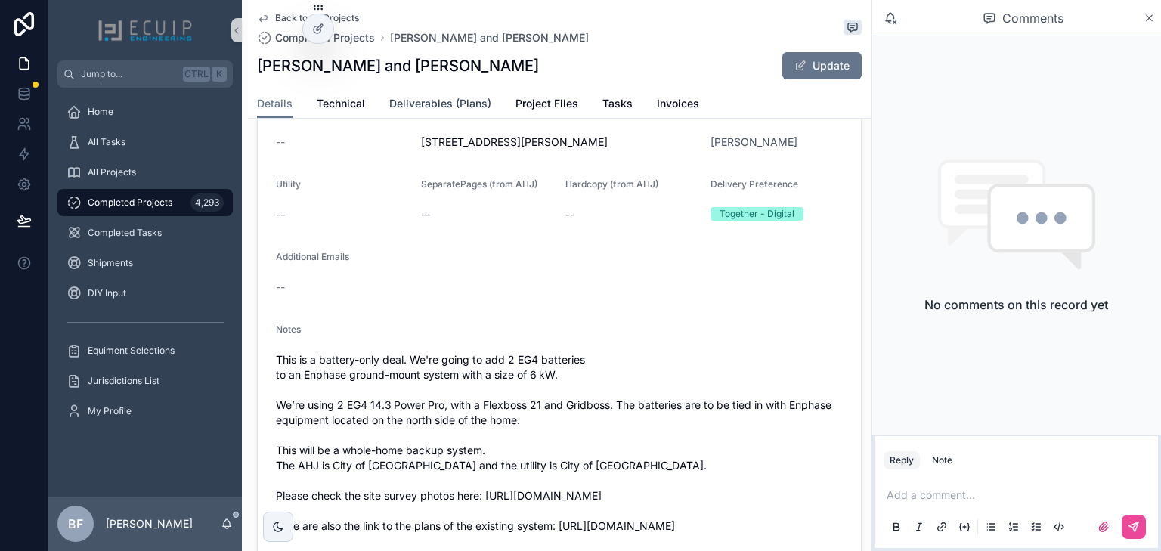
click at [433, 110] on span "Deliverables (Plans)" at bounding box center [440, 103] width 102 height 15
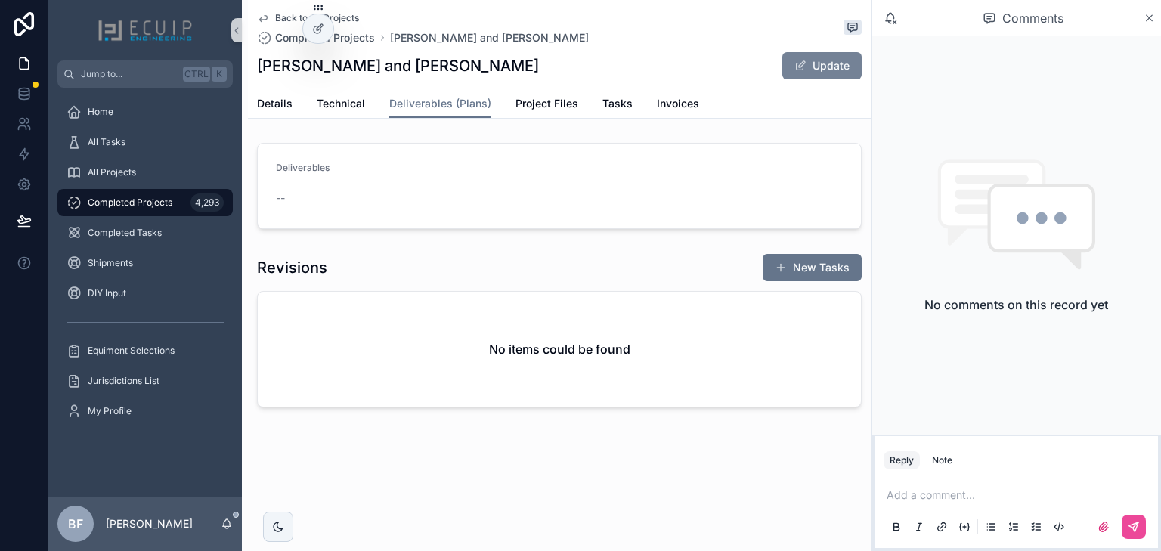
click at [802, 63] on span "scrollable content" at bounding box center [801, 66] width 12 height 12
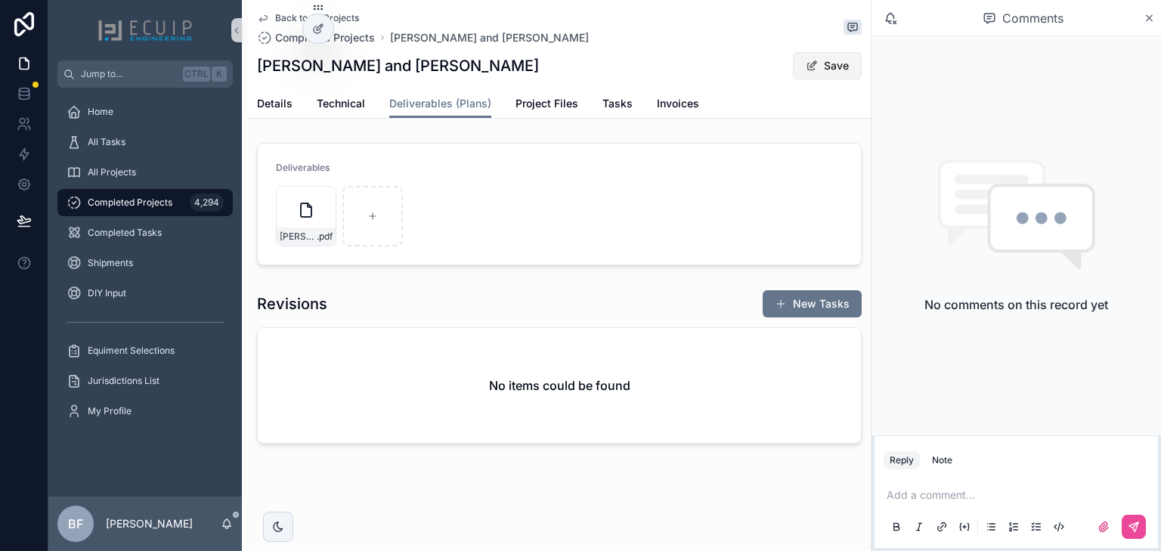
click at [817, 64] on span "scrollable content" at bounding box center [812, 66] width 12 height 12
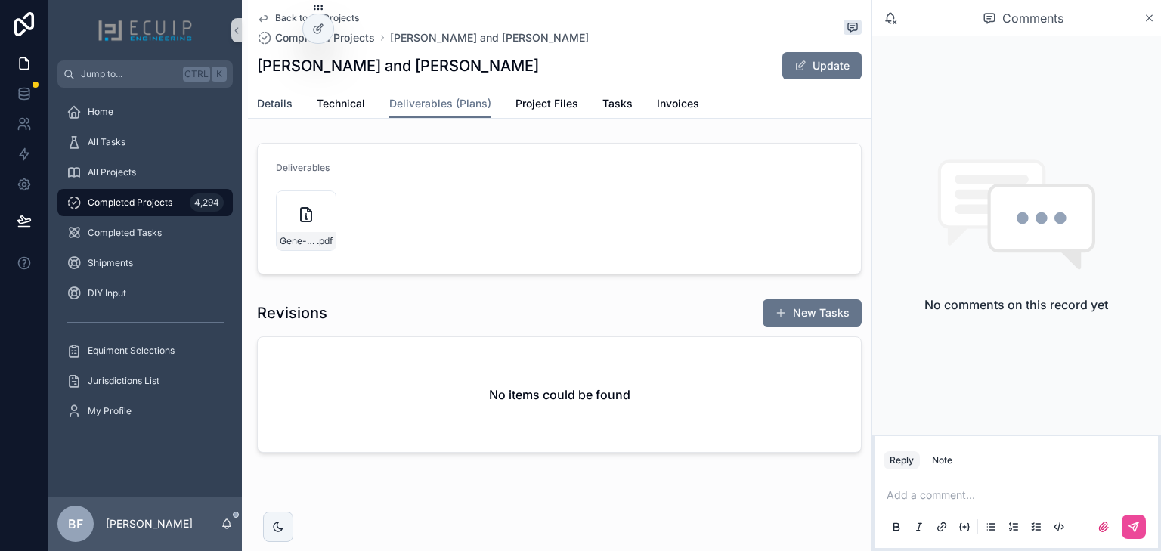
click at [276, 101] on span "Details" at bounding box center [275, 103] width 36 height 15
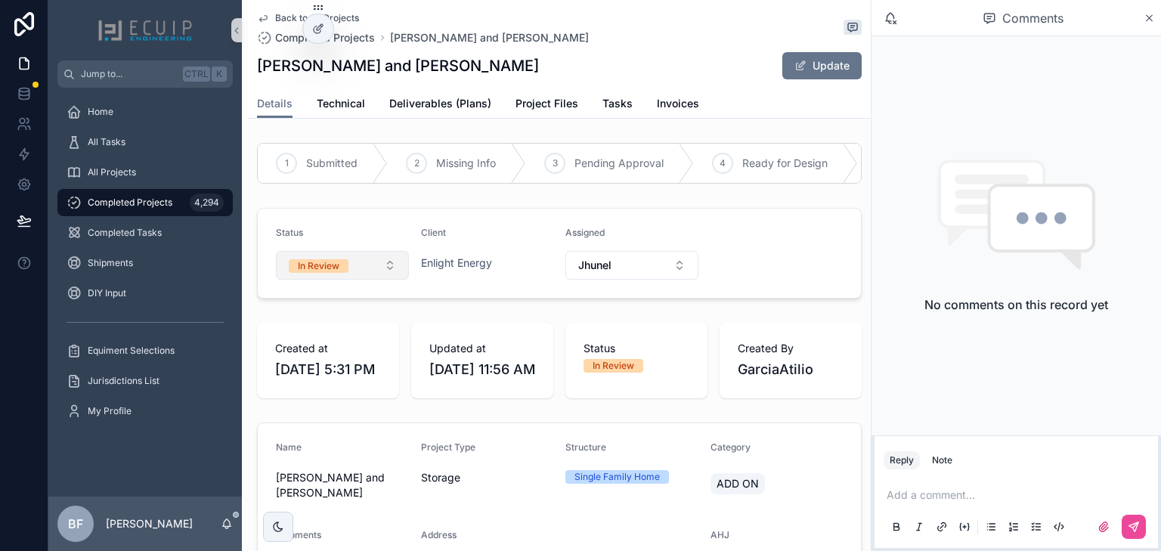
click at [370, 280] on button "In Review" at bounding box center [342, 265] width 133 height 29
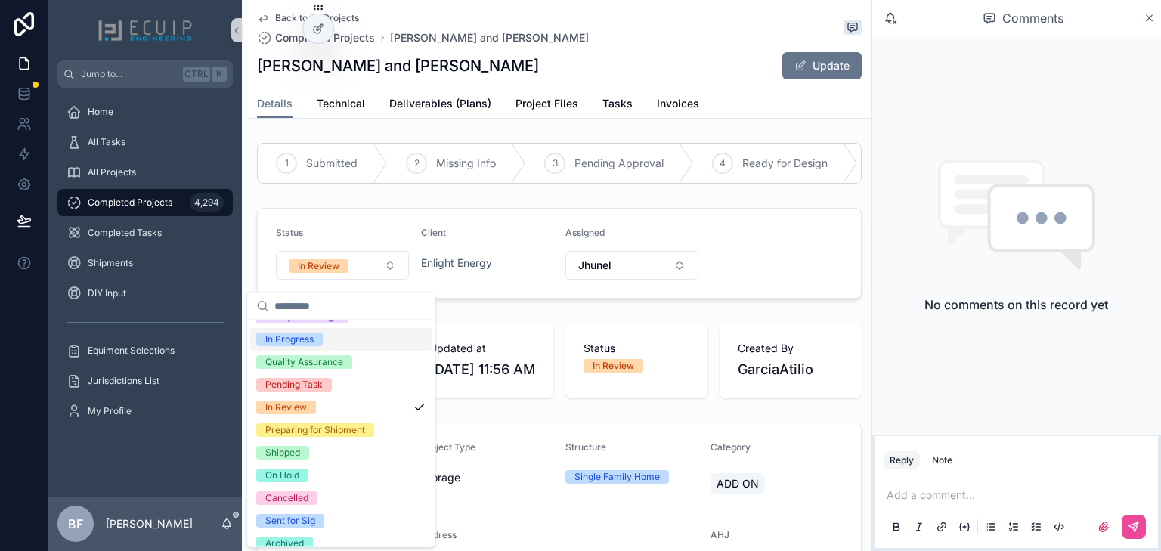
scroll to position [119, 0]
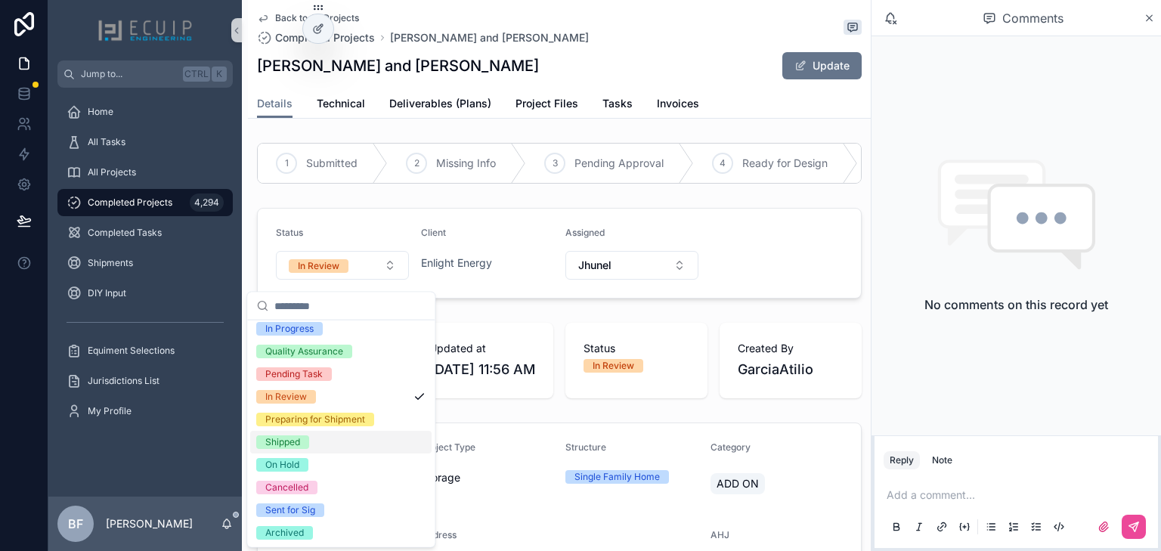
click at [290, 442] on div "Shipped" at bounding box center [282, 443] width 35 height 14
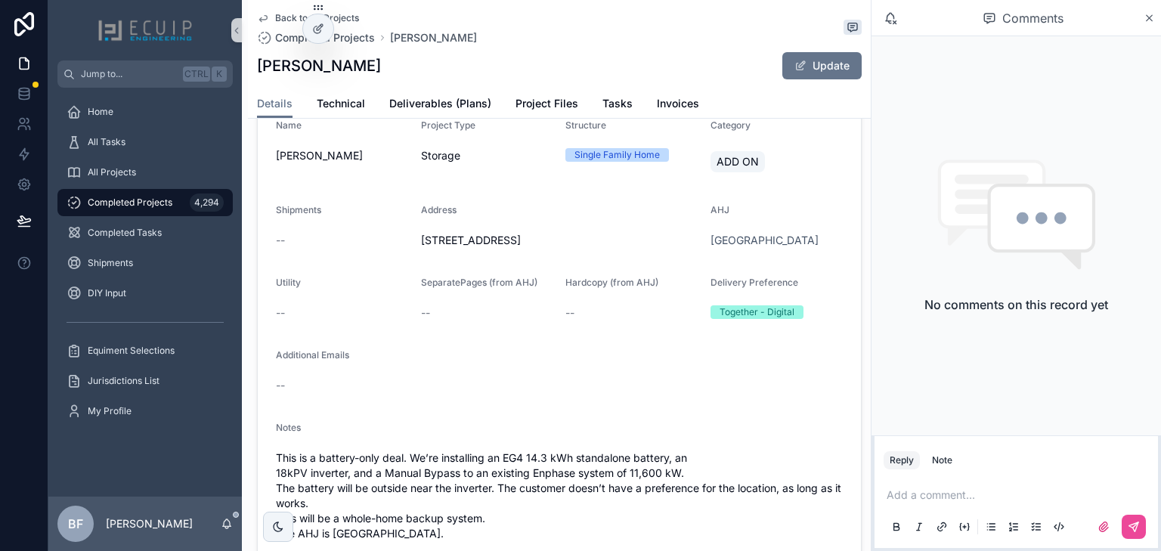
scroll to position [423, 0]
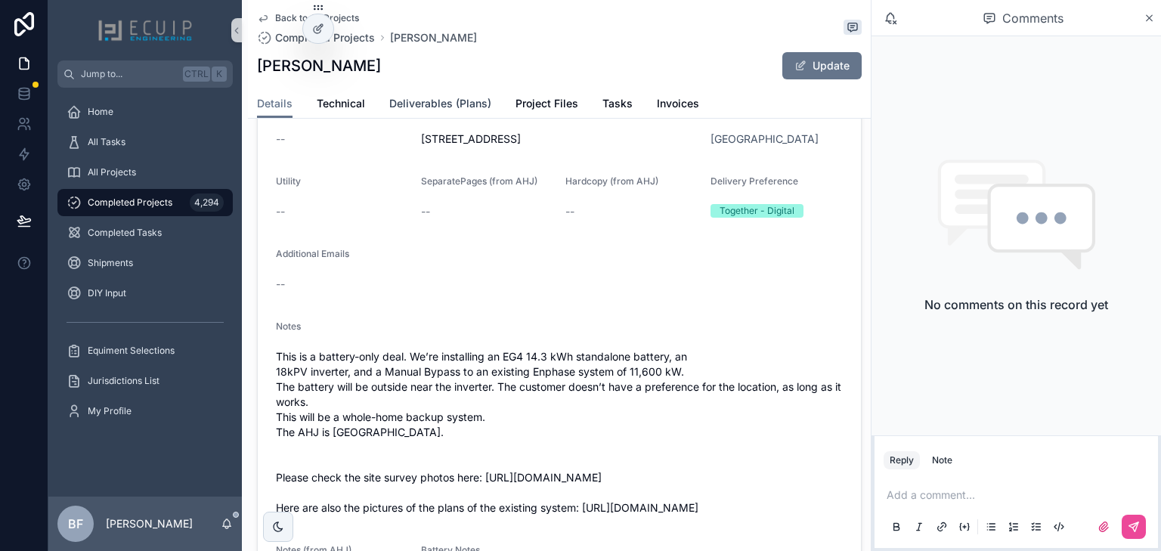
click at [460, 109] on span "Deliverables (Plans)" at bounding box center [440, 103] width 102 height 15
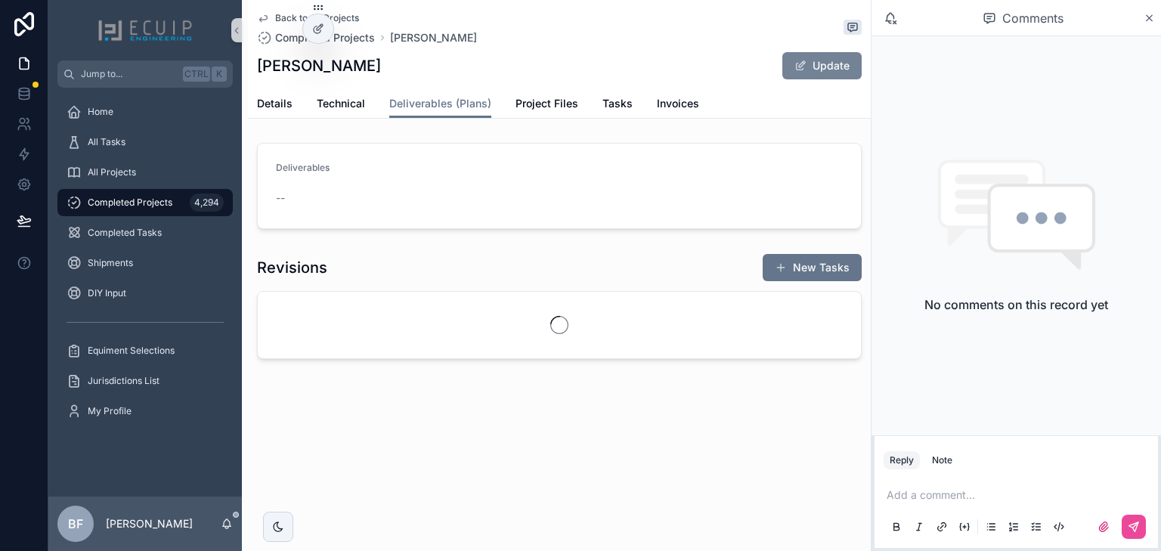
click at [842, 73] on button "Update" at bounding box center [822, 65] width 79 height 27
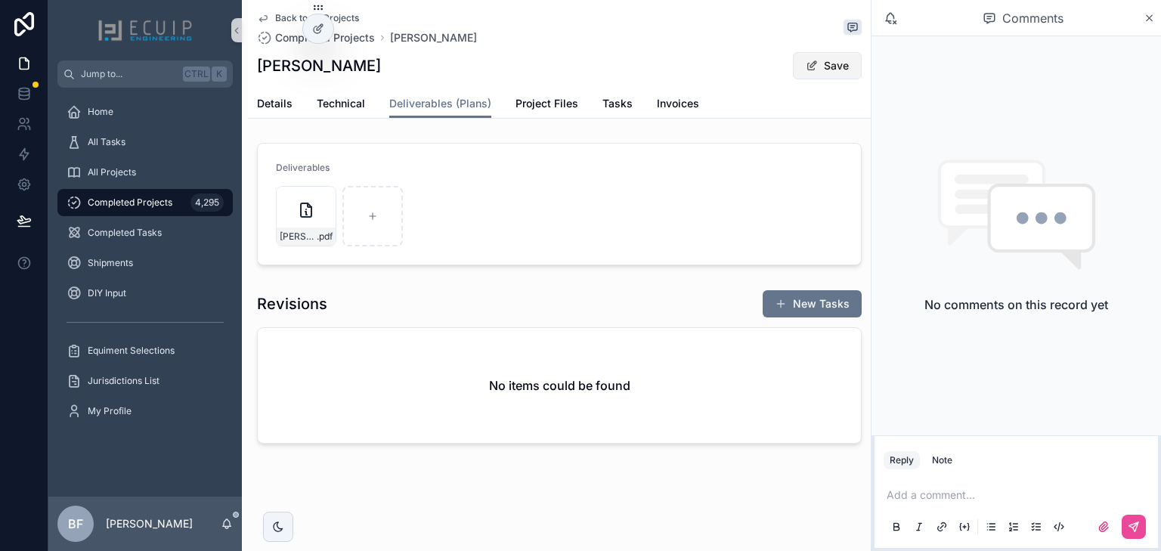
click at [840, 64] on button "Save" at bounding box center [827, 65] width 69 height 27
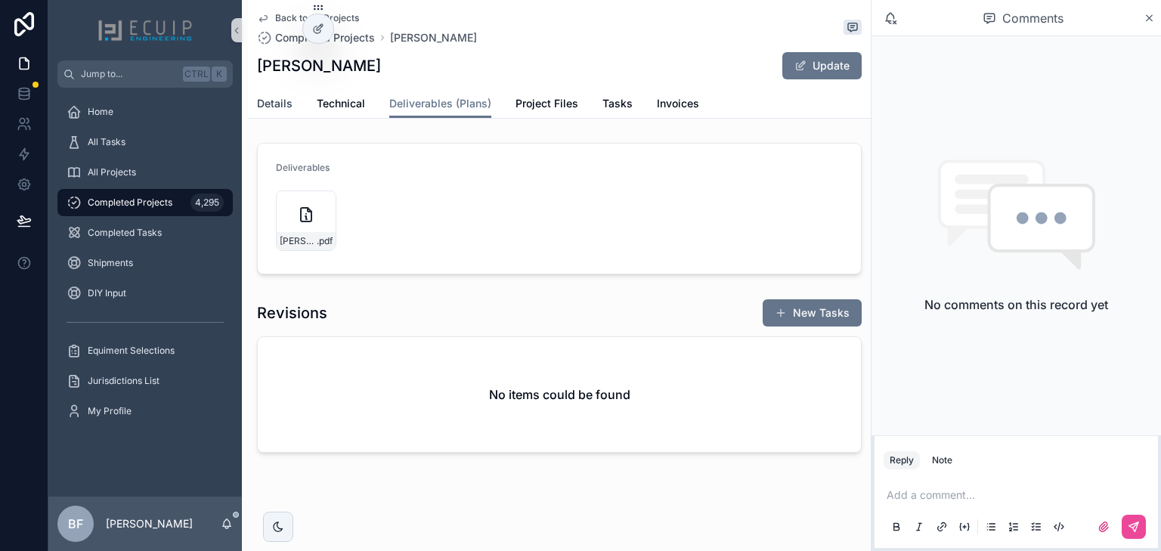
click at [283, 100] on span "Details" at bounding box center [275, 103] width 36 height 15
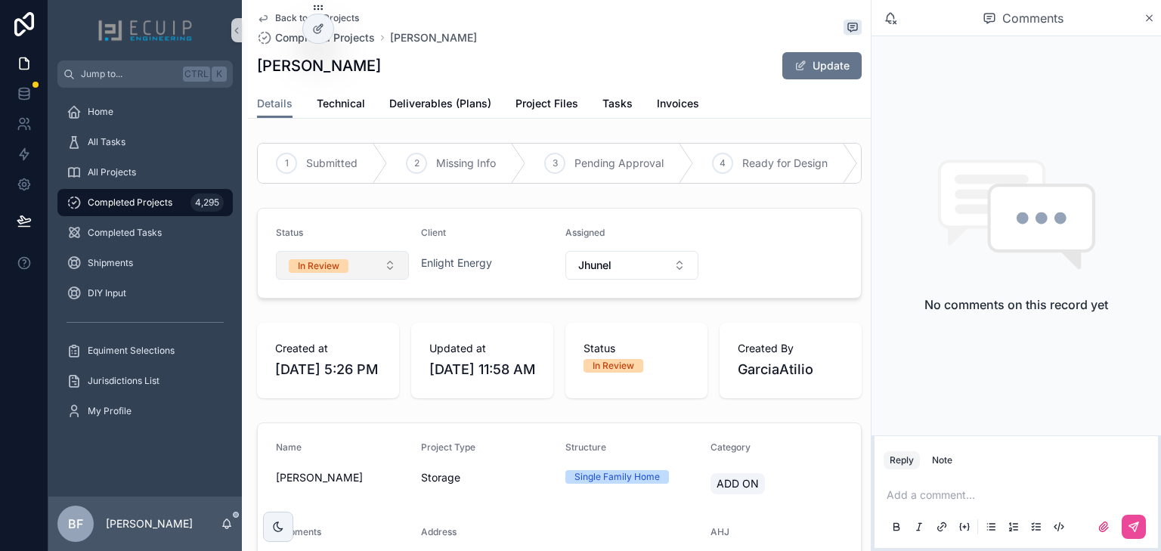
click at [334, 273] on div "In Review" at bounding box center [319, 266] width 42 height 14
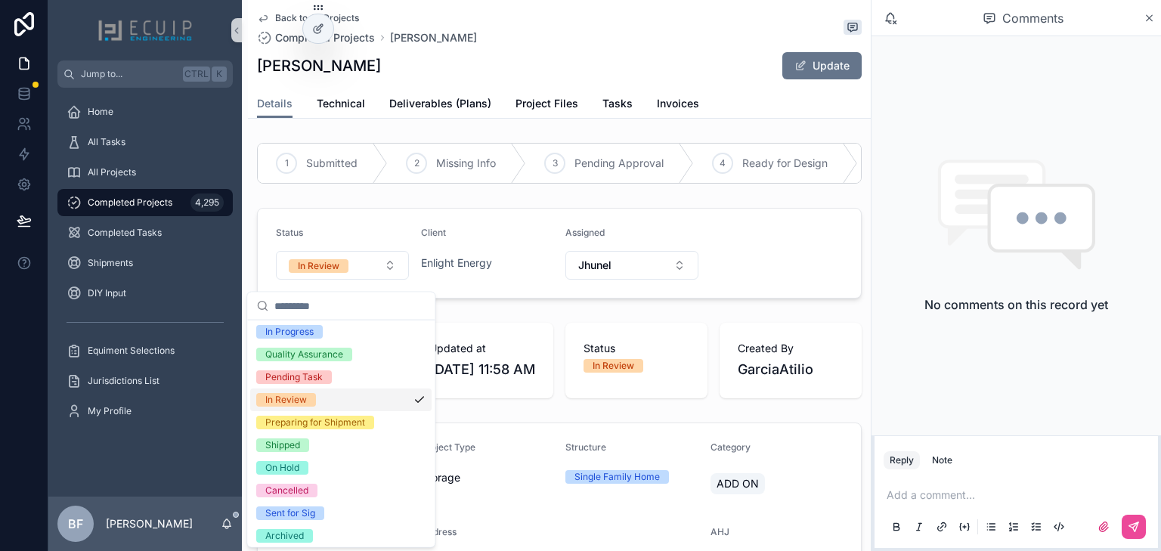
scroll to position [119, 0]
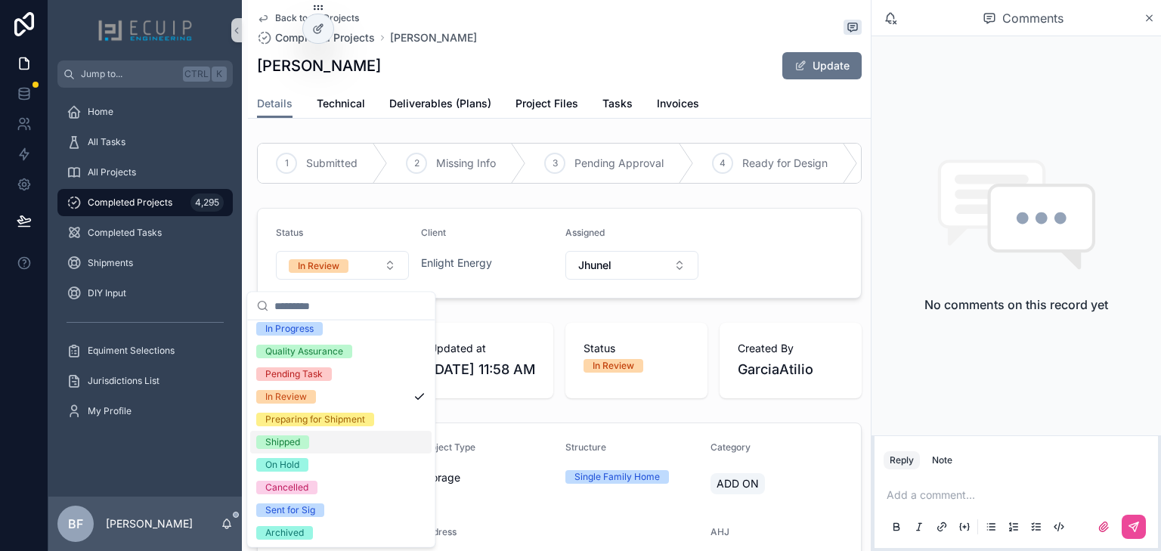
click at [298, 445] on div "Shipped" at bounding box center [282, 443] width 35 height 14
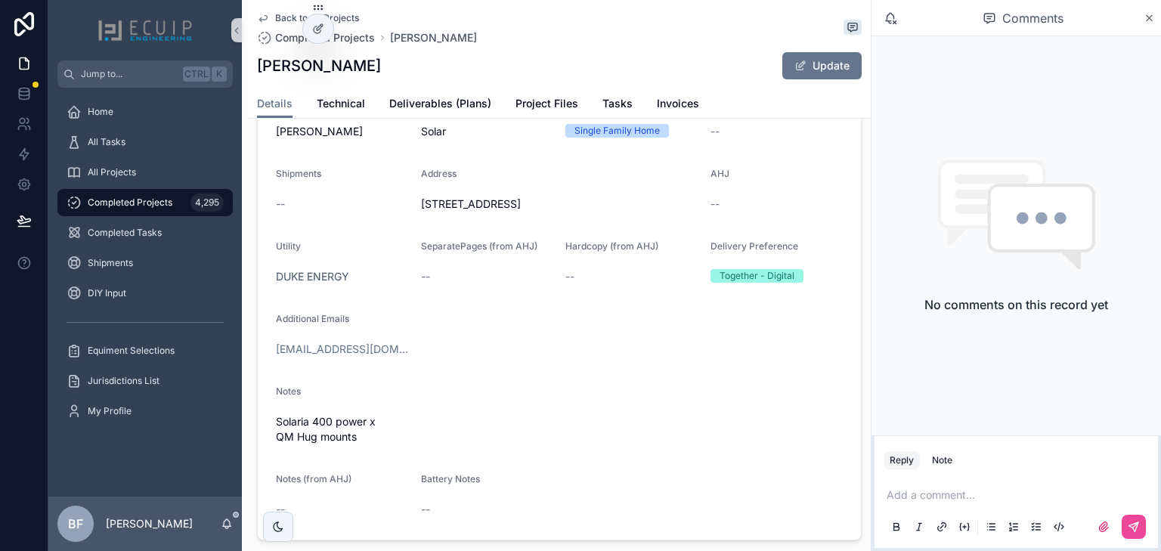
scroll to position [363, 0]
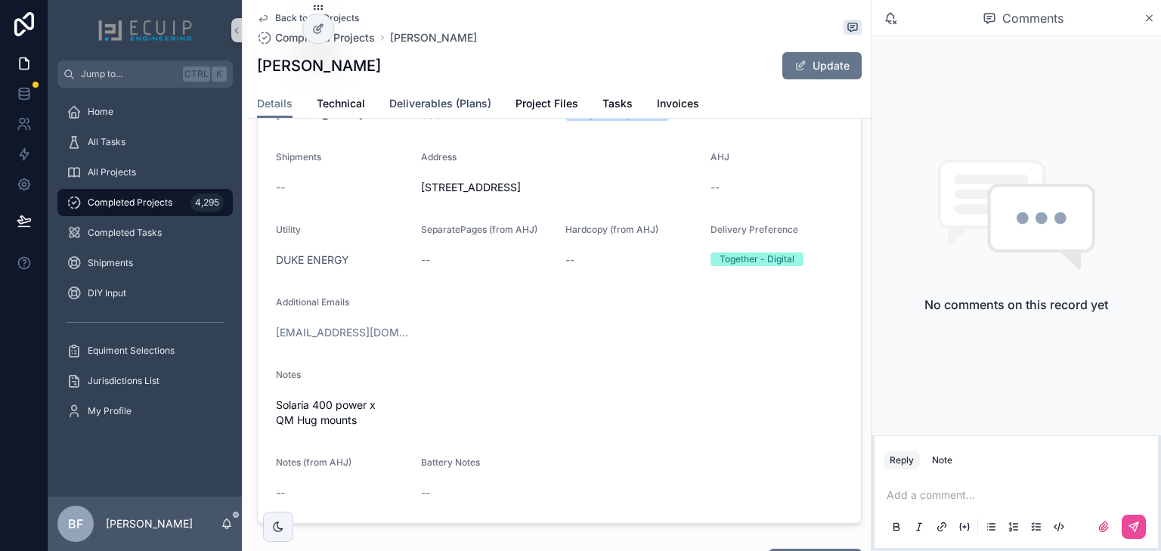
click at [452, 106] on span "Deliverables (Plans)" at bounding box center [440, 103] width 102 height 15
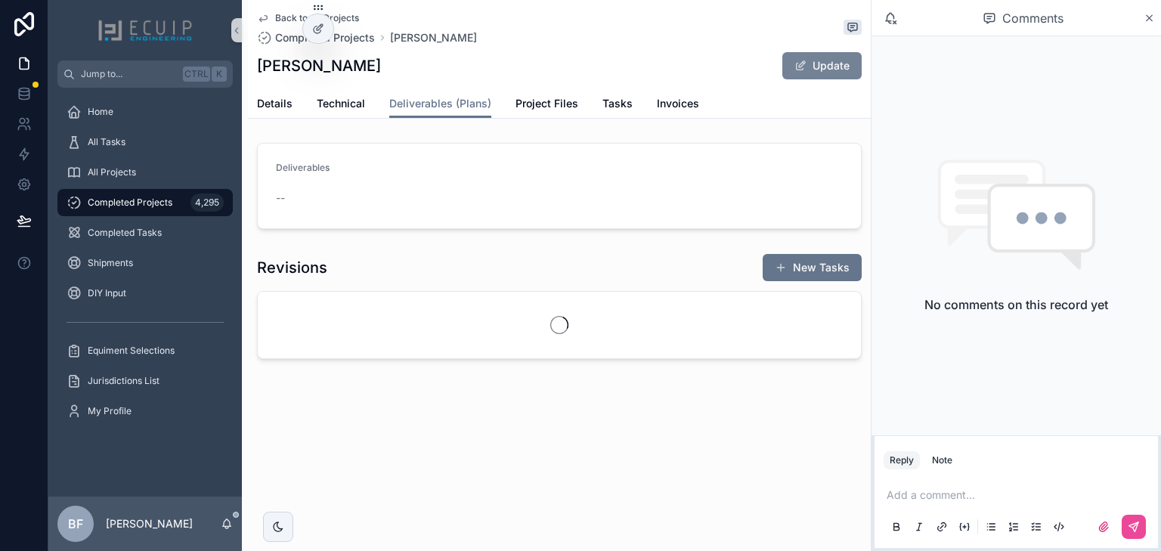
click at [830, 67] on button "Update" at bounding box center [822, 65] width 79 height 27
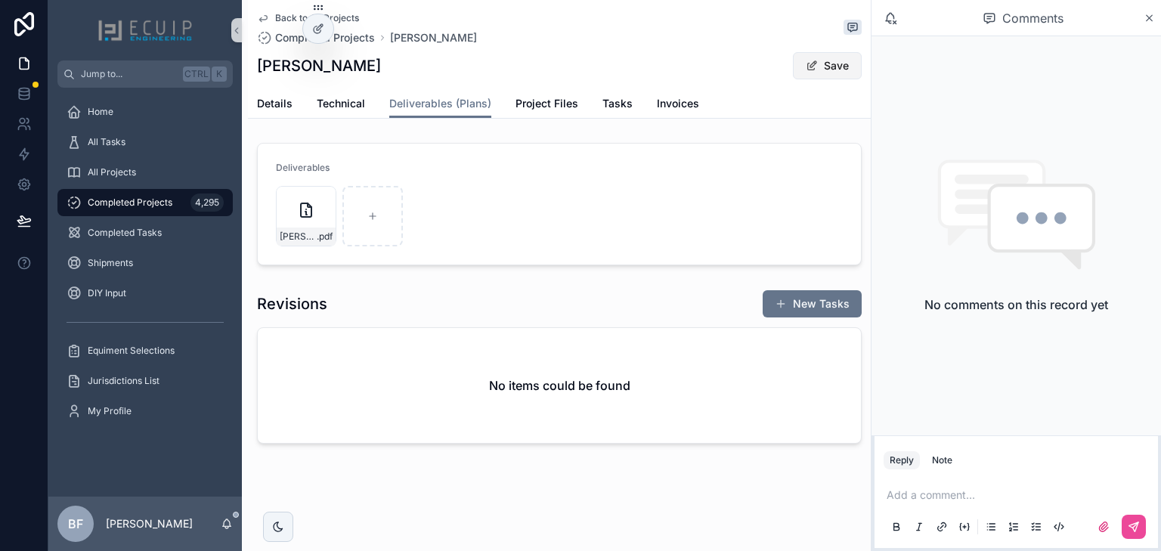
drag, startPoint x: 830, startPoint y: 57, endPoint x: 817, endPoint y: 66, distance: 15.9
click at [830, 58] on button "Save" at bounding box center [827, 65] width 69 height 27
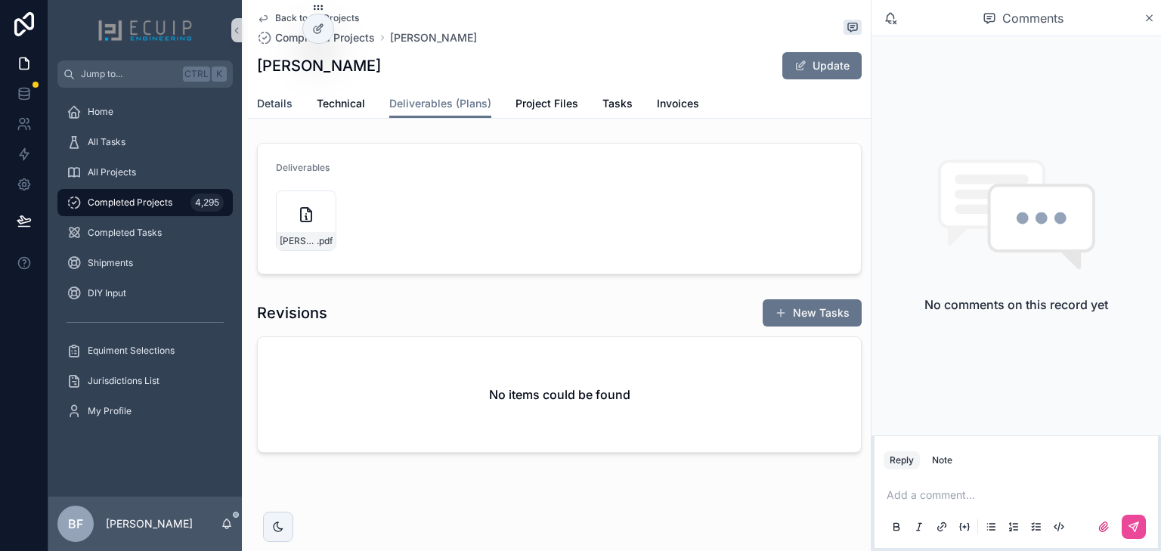
drag, startPoint x: 271, startPoint y: 108, endPoint x: 275, endPoint y: 116, distance: 8.8
click at [271, 108] on span "Details" at bounding box center [275, 103] width 36 height 15
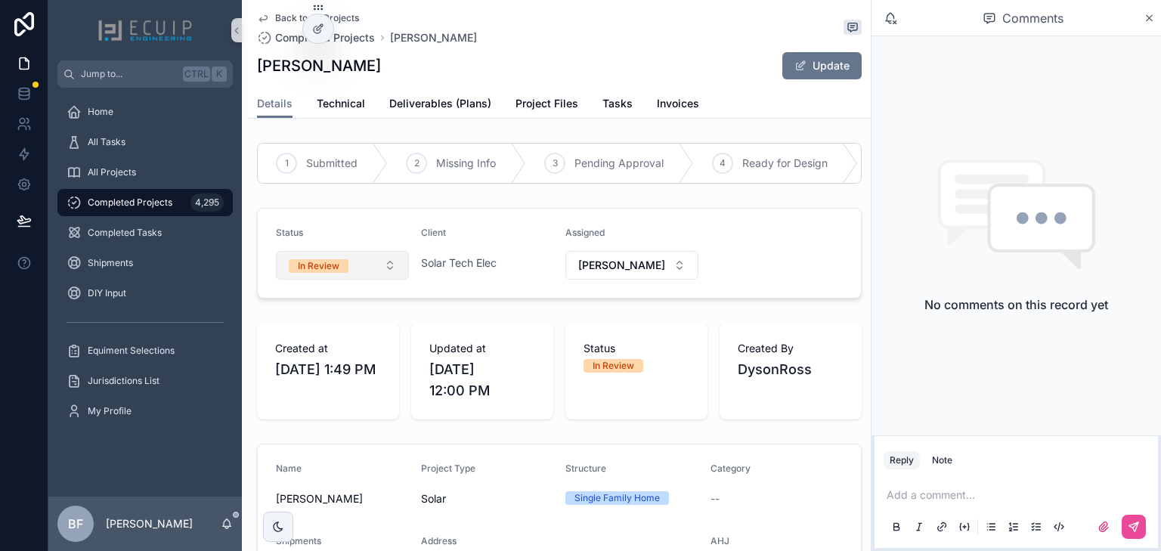
click at [330, 265] on button "In Review" at bounding box center [342, 265] width 133 height 29
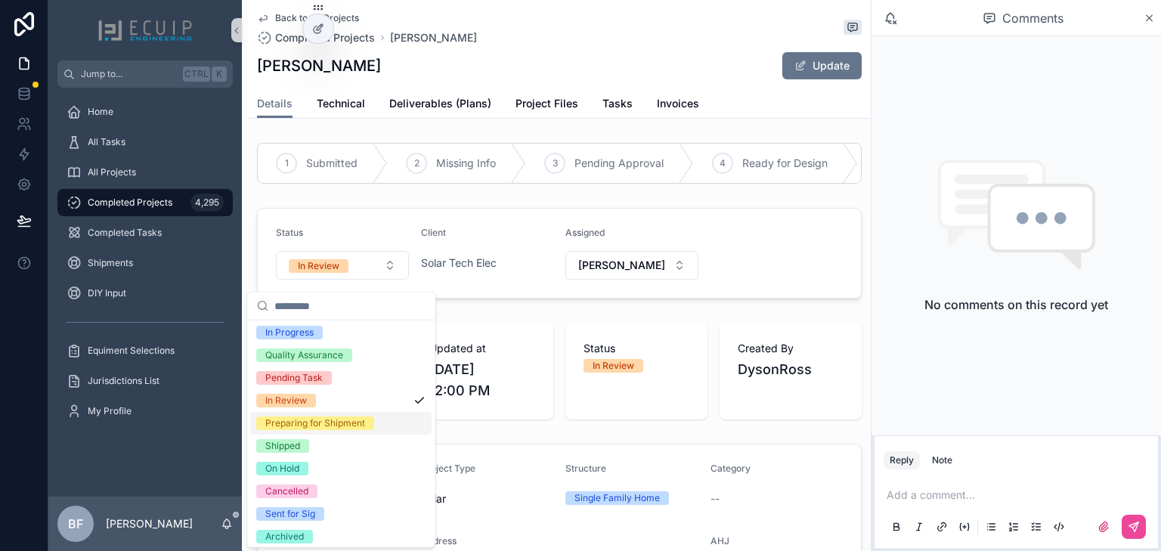
scroll to position [119, 0]
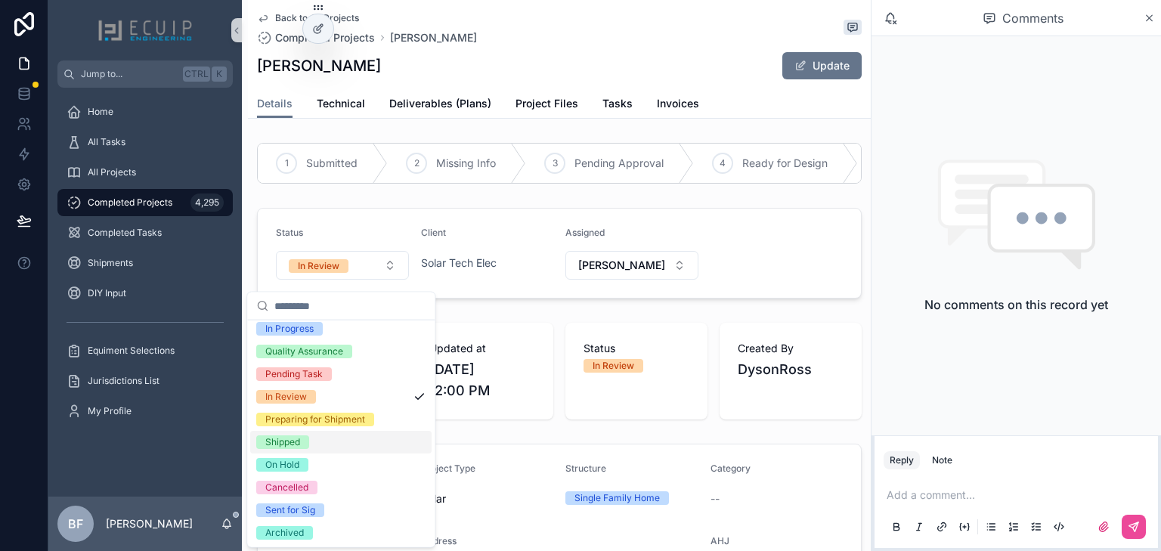
click at [287, 441] on div "Shipped" at bounding box center [282, 443] width 35 height 14
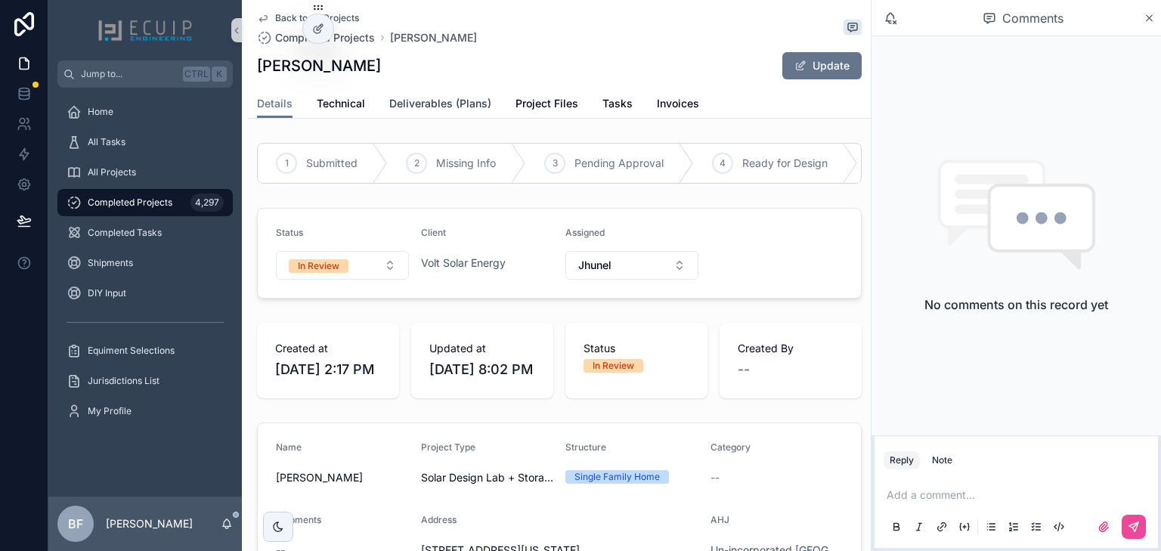
drag, startPoint x: 429, startPoint y: 100, endPoint x: 442, endPoint y: 98, distance: 12.9
click at [429, 100] on span "Deliverables (Plans)" at bounding box center [440, 103] width 102 height 15
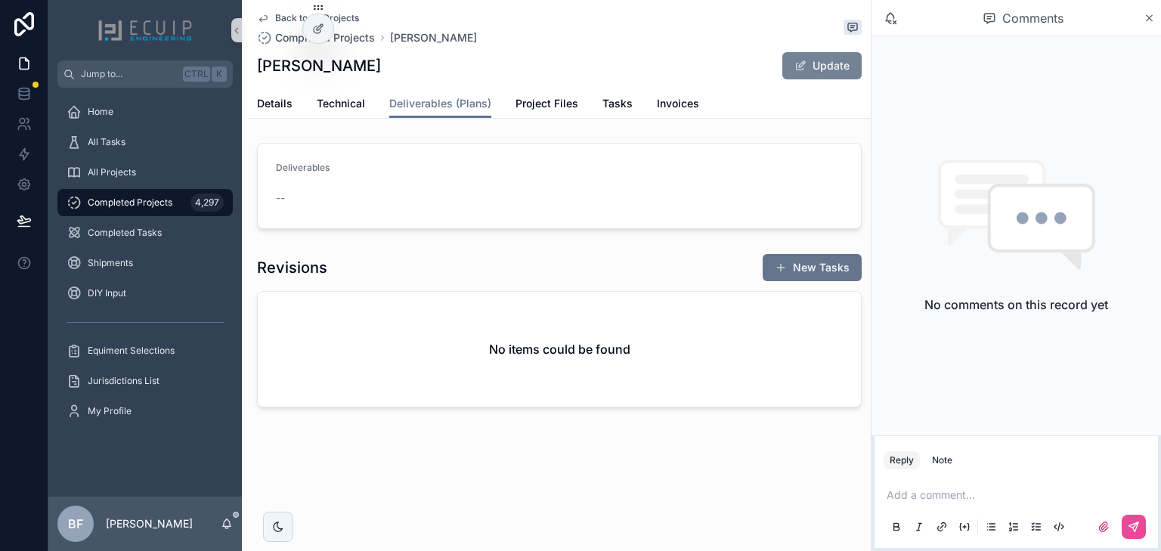
click at [825, 57] on button "Update" at bounding box center [822, 65] width 79 height 27
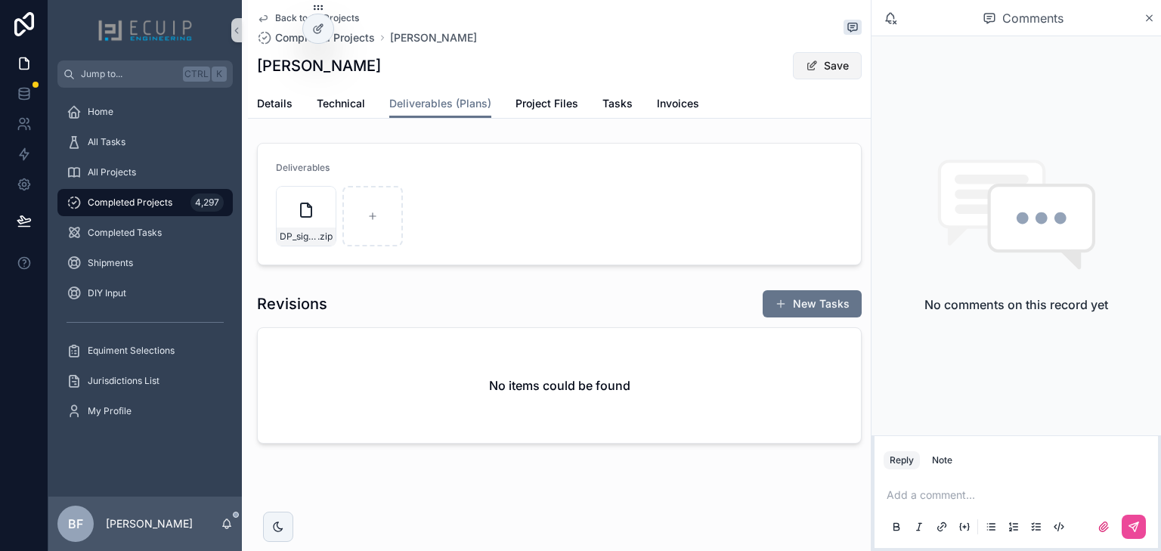
click at [859, 70] on button "Save" at bounding box center [827, 65] width 69 height 27
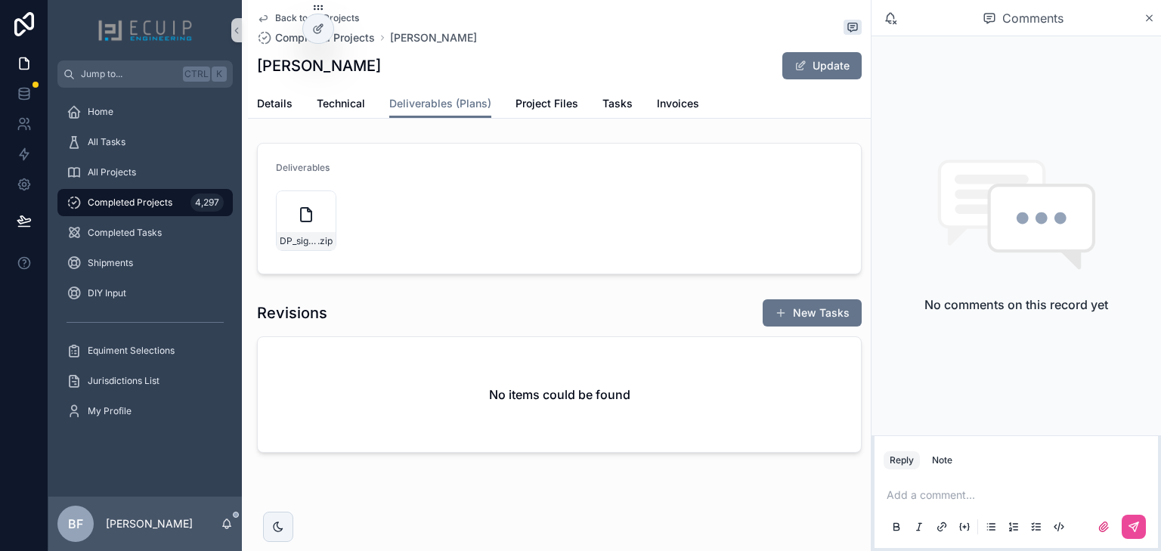
click at [269, 89] on div "Details Technical Deliverables (Plans) Project Files Tasks Invoices" at bounding box center [559, 103] width 605 height 29
click at [273, 100] on span "Details" at bounding box center [275, 103] width 36 height 15
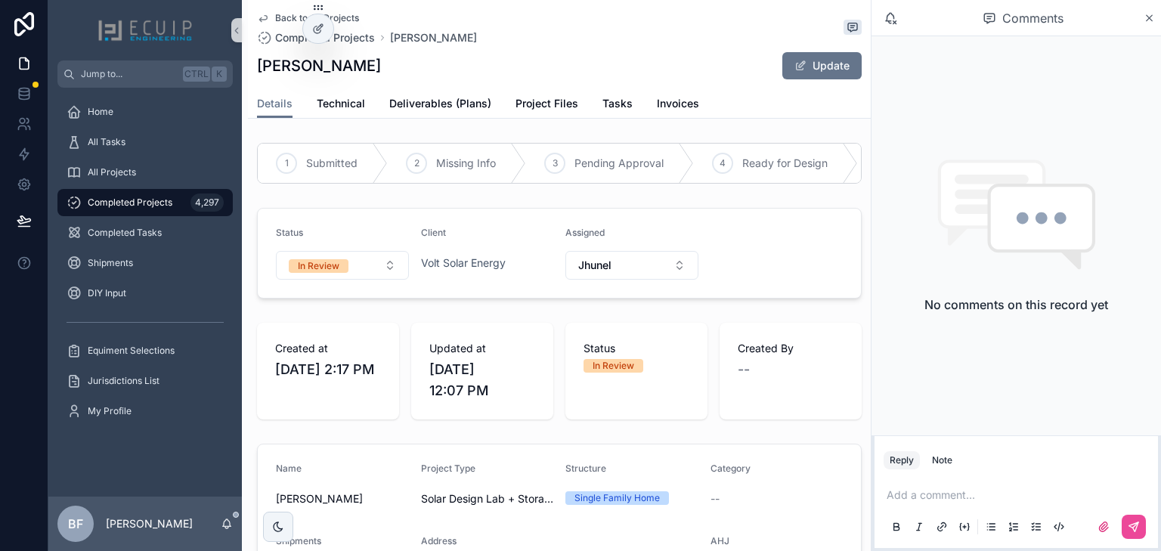
click at [328, 259] on div "Status In Review" at bounding box center [342, 253] width 133 height 53
click at [333, 280] on button "In Review" at bounding box center [342, 265] width 133 height 29
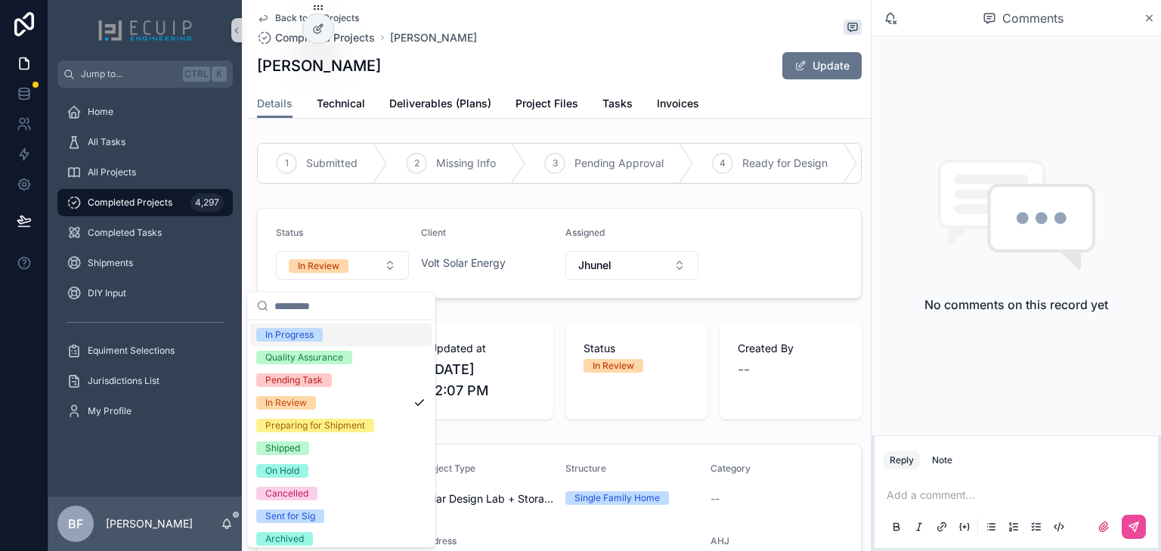
scroll to position [119, 0]
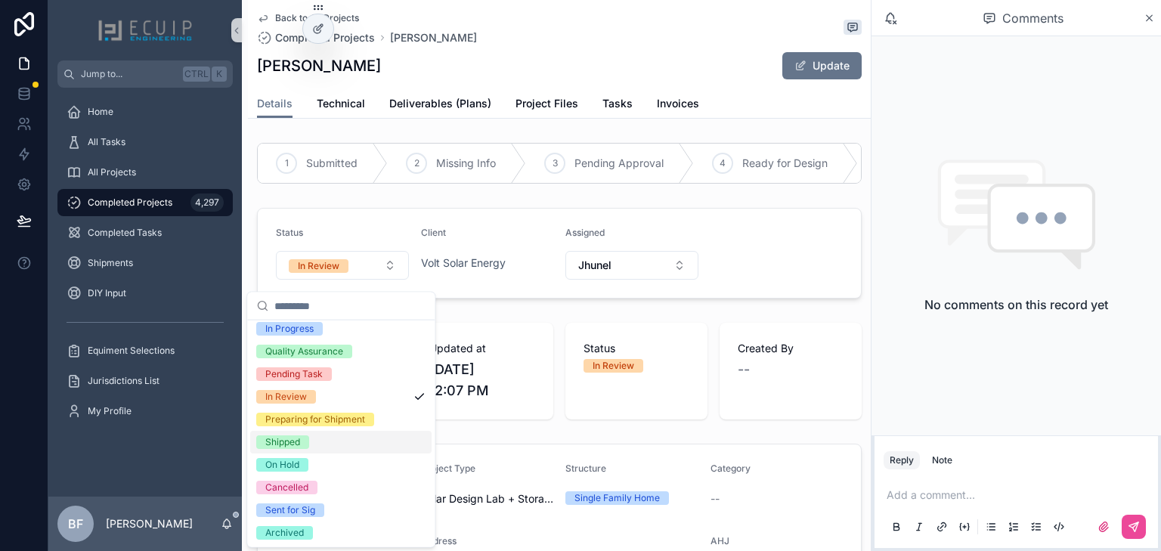
click at [293, 446] on div "Shipped" at bounding box center [282, 443] width 35 height 14
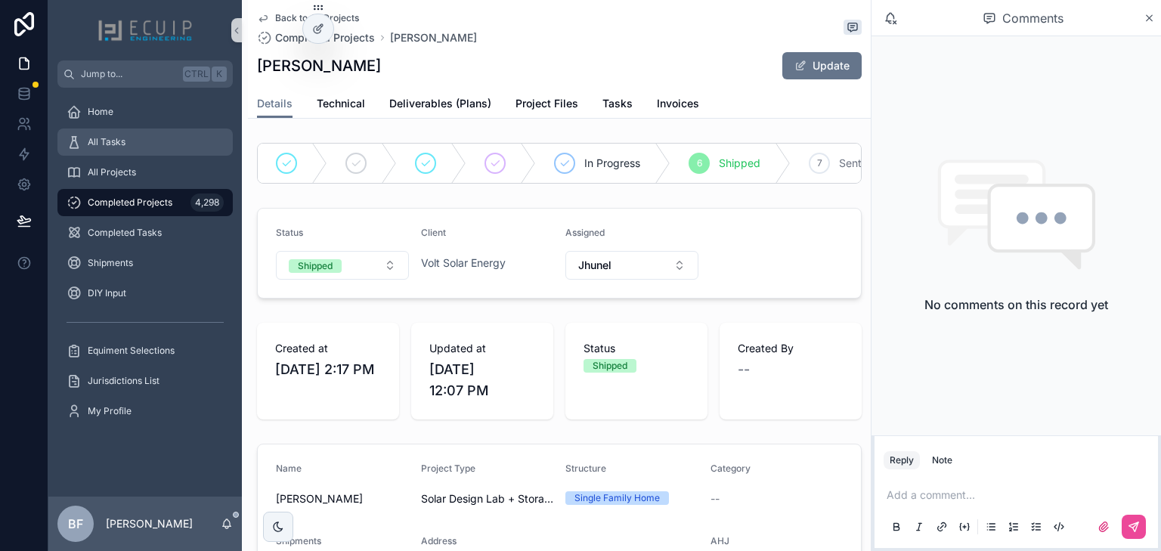
click at [161, 147] on div "All Tasks" at bounding box center [145, 142] width 157 height 24
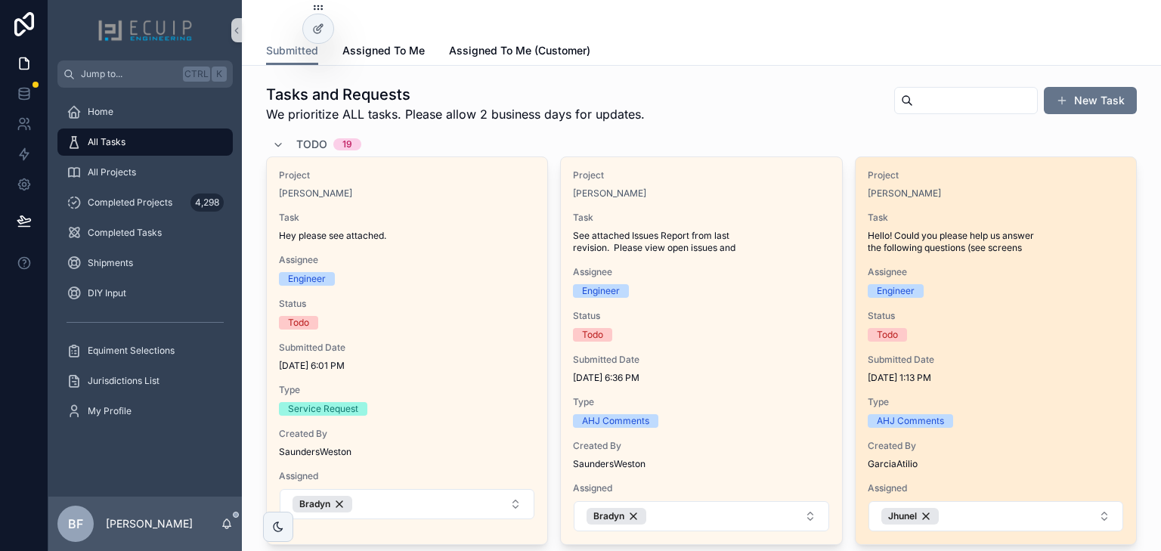
click at [975, 175] on span "Project" at bounding box center [996, 175] width 256 height 12
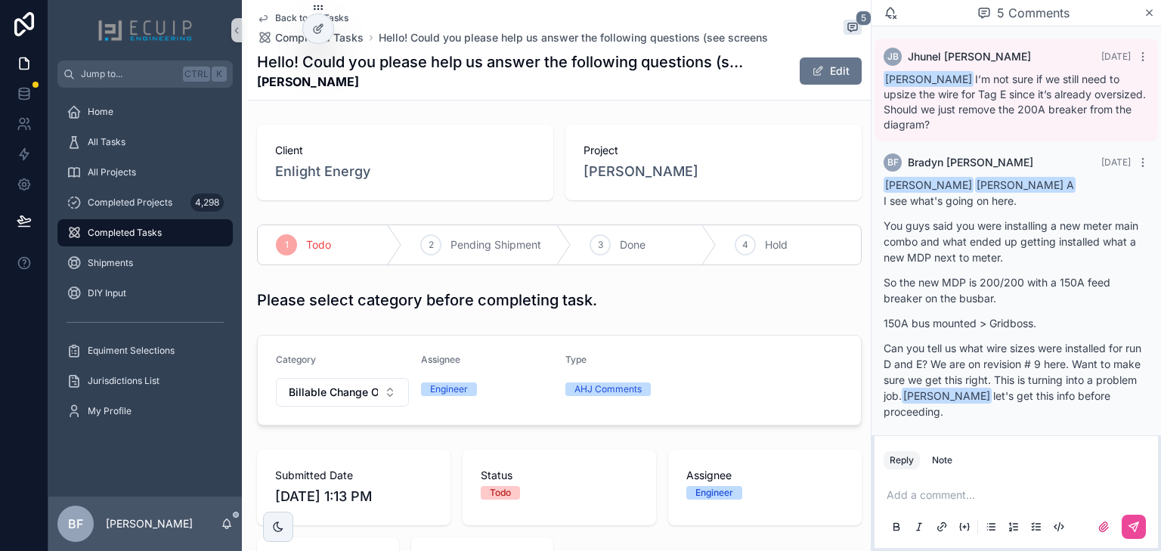
drag, startPoint x: 638, startPoint y: 327, endPoint x: 647, endPoint y: 324, distance: 9.4
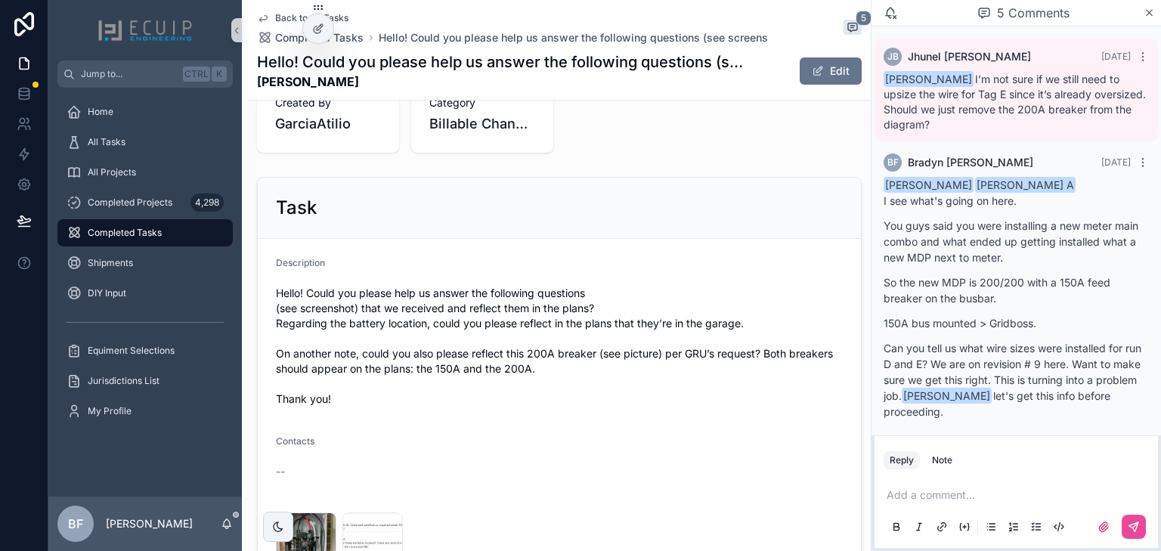
scroll to position [665, 0]
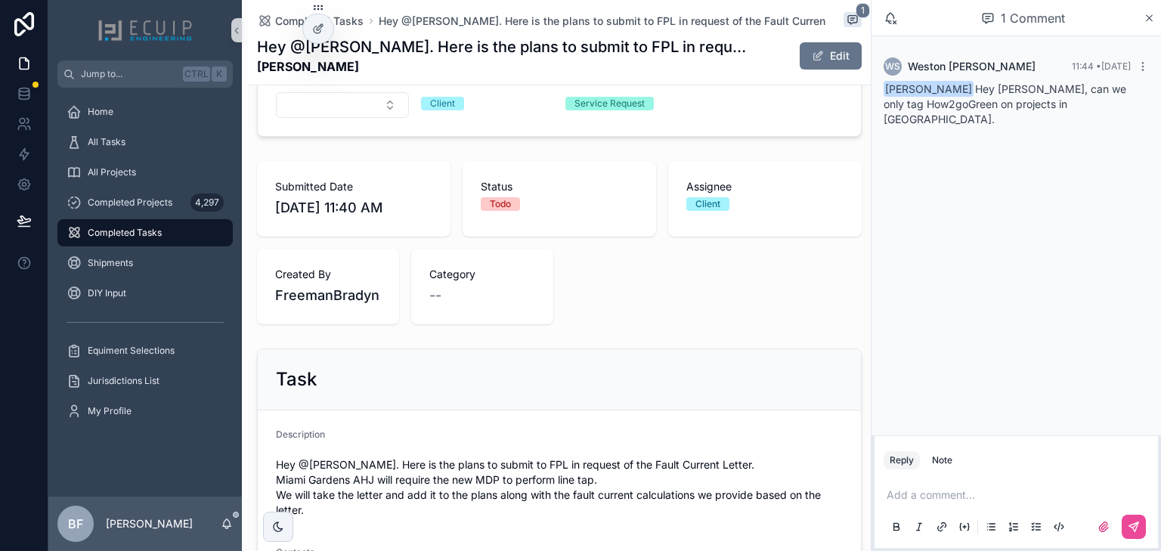
scroll to position [302, 0]
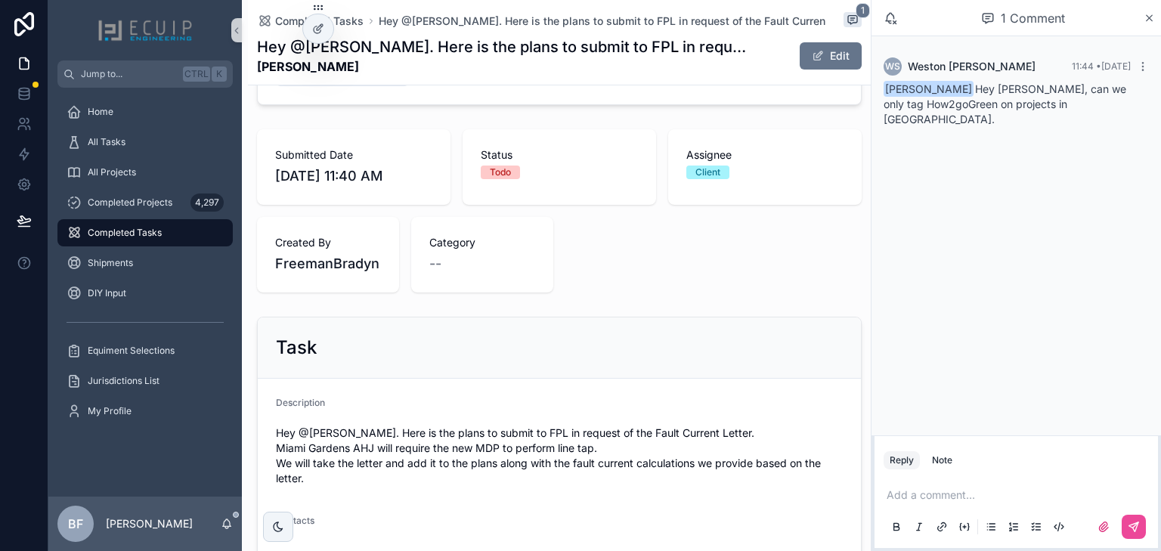
click at [959, 490] on p "scrollable content" at bounding box center [1019, 495] width 265 height 15
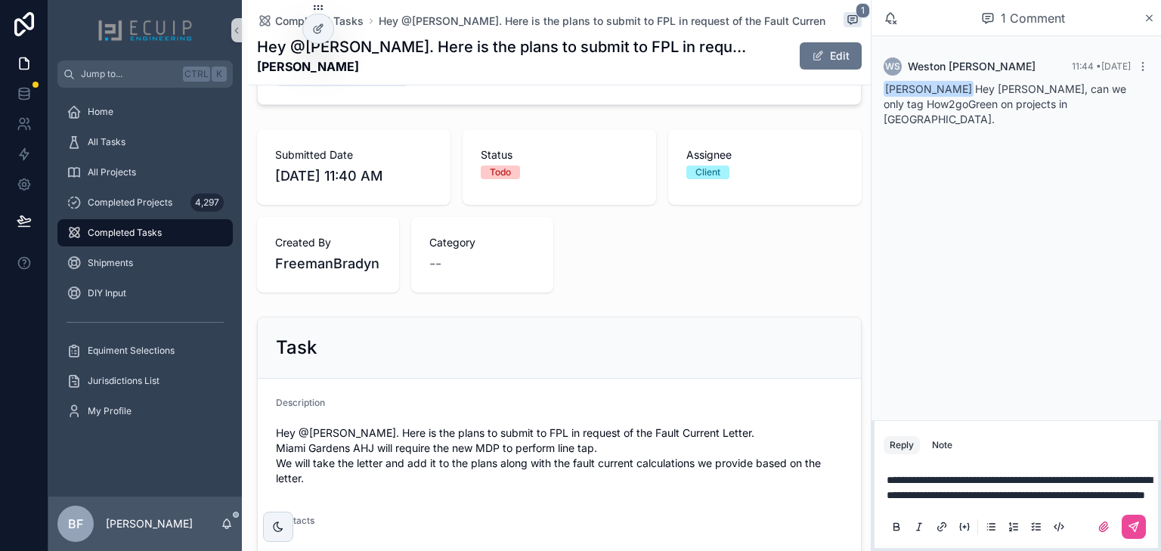
click at [1074, 475] on span "**********" at bounding box center [1019, 488] width 265 height 26
click at [1127, 494] on p "**********" at bounding box center [1019, 488] width 265 height 30
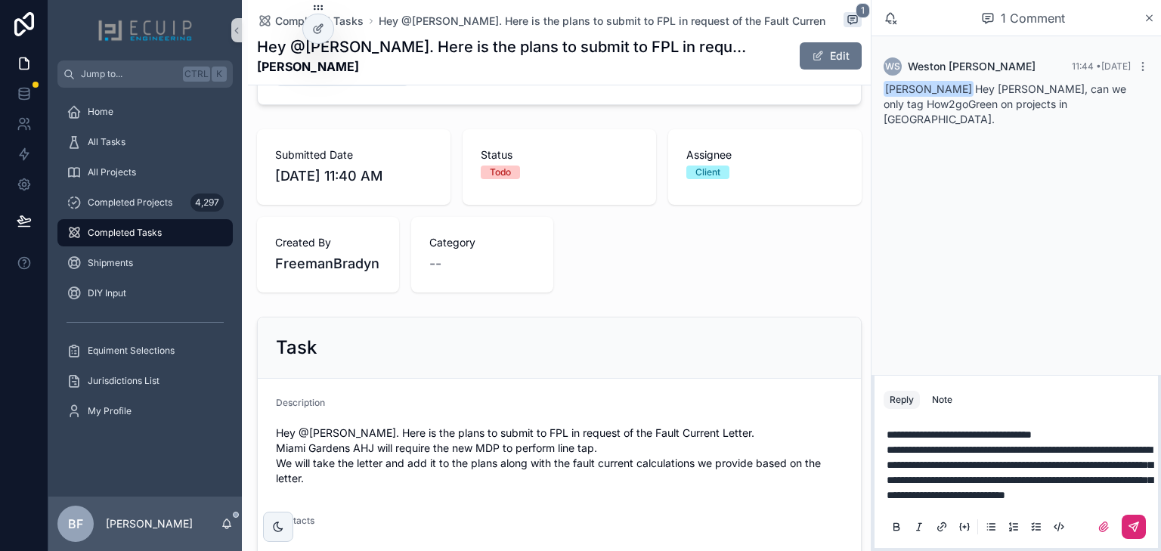
click at [1140, 519] on button "scrollable content" at bounding box center [1134, 527] width 24 height 24
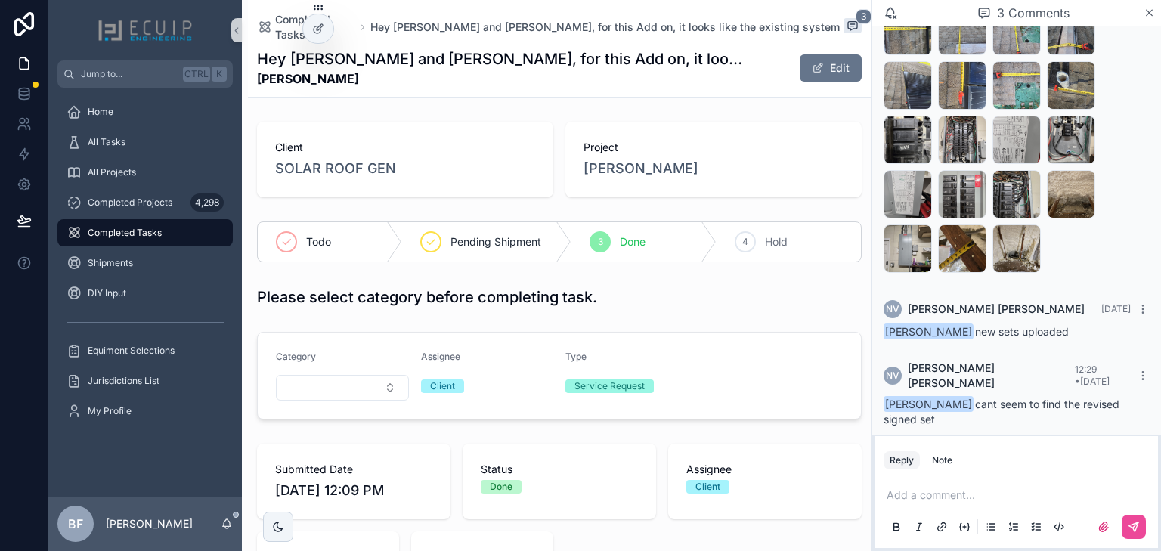
click at [609, 171] on div "Project Mark Turski" at bounding box center [714, 160] width 296 height 76
click at [612, 162] on span "Mark Turski" at bounding box center [641, 168] width 115 height 21
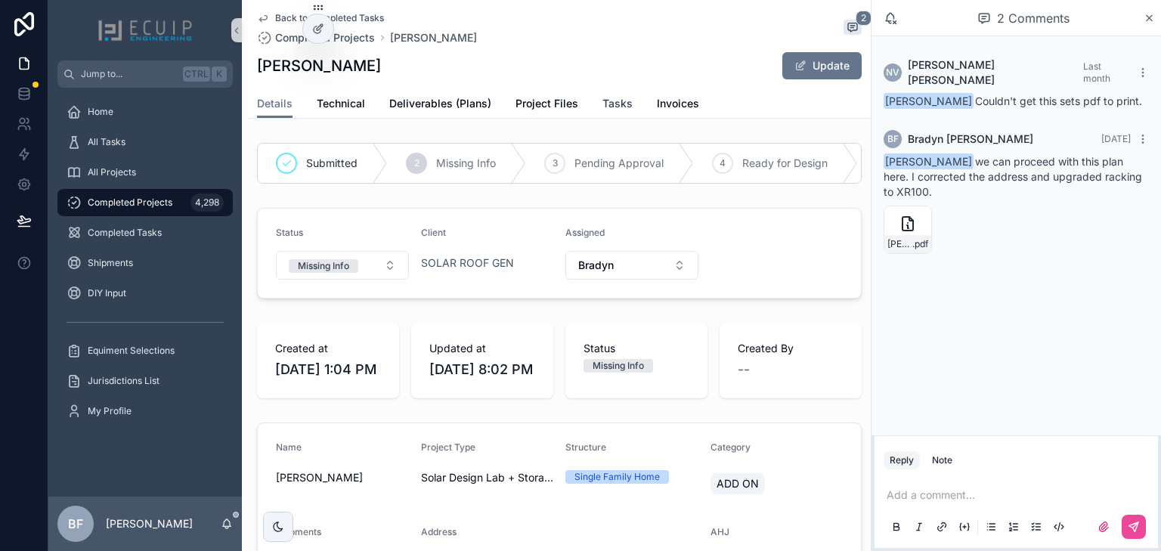
click at [609, 105] on span "Tasks" at bounding box center [618, 103] width 30 height 15
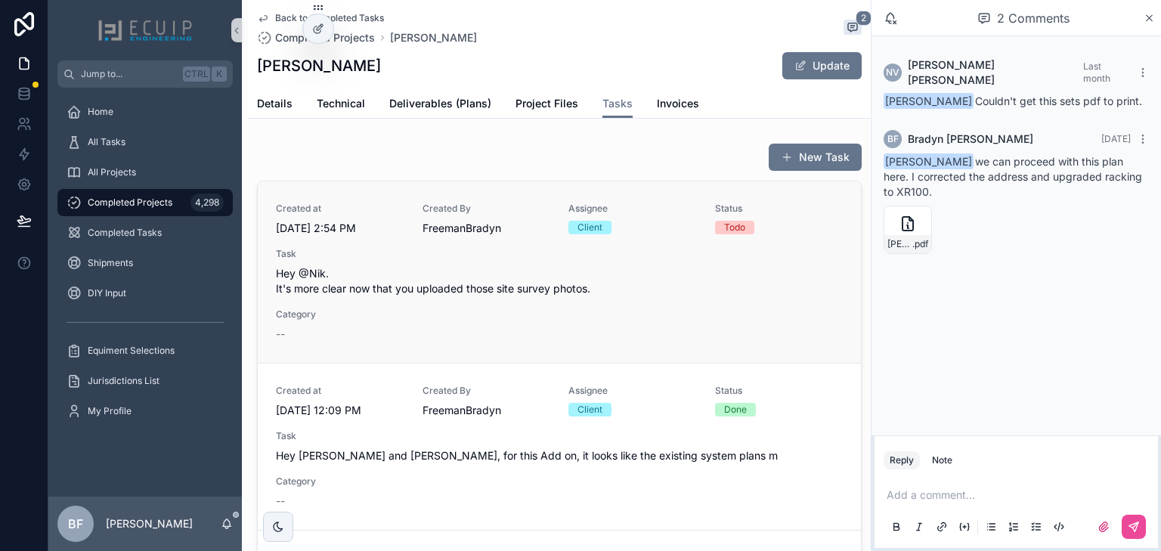
click at [573, 266] on span "Hey @Nik. It's more clear now that you uploaded those site survey photos." at bounding box center [559, 281] width 567 height 30
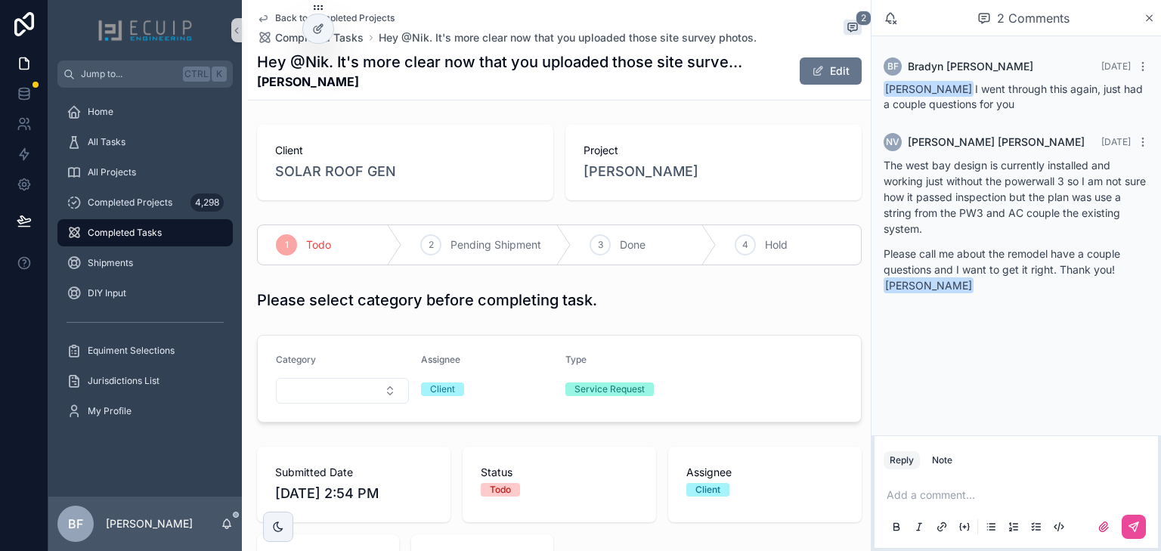
click at [916, 496] on p "scrollable content" at bounding box center [1019, 495] width 265 height 15
click at [938, 482] on div "NV Nikolaus Vonderheide nik@solarroofgen.com" at bounding box center [992, 462] width 232 height 50
click at [950, 472] on span "nik@solarroofgen.com" at bounding box center [1004, 469] width 182 height 15
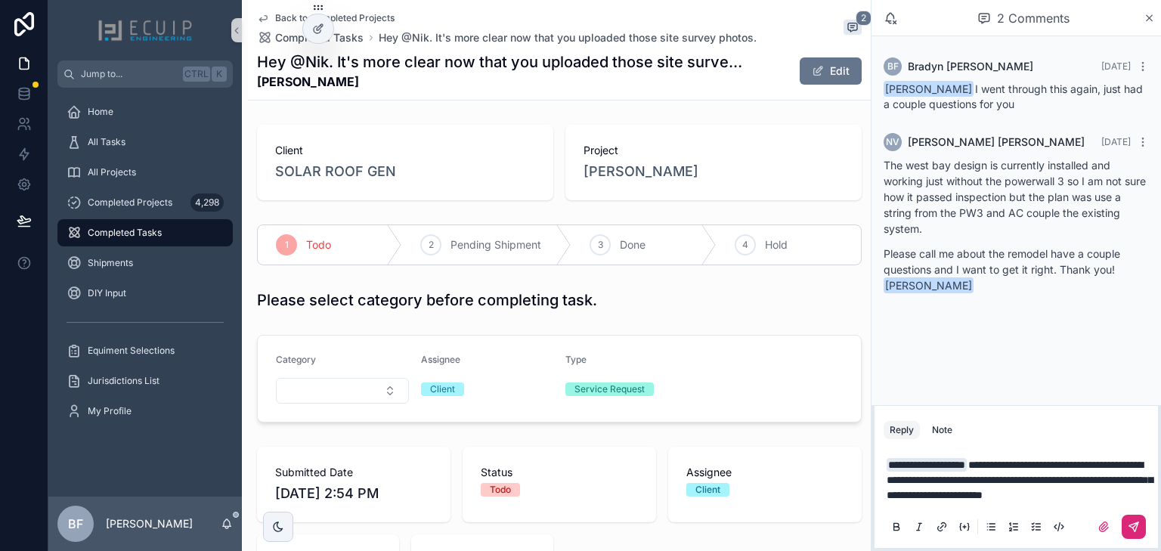
click at [1132, 526] on icon "scrollable content" at bounding box center [1134, 527] width 12 height 12
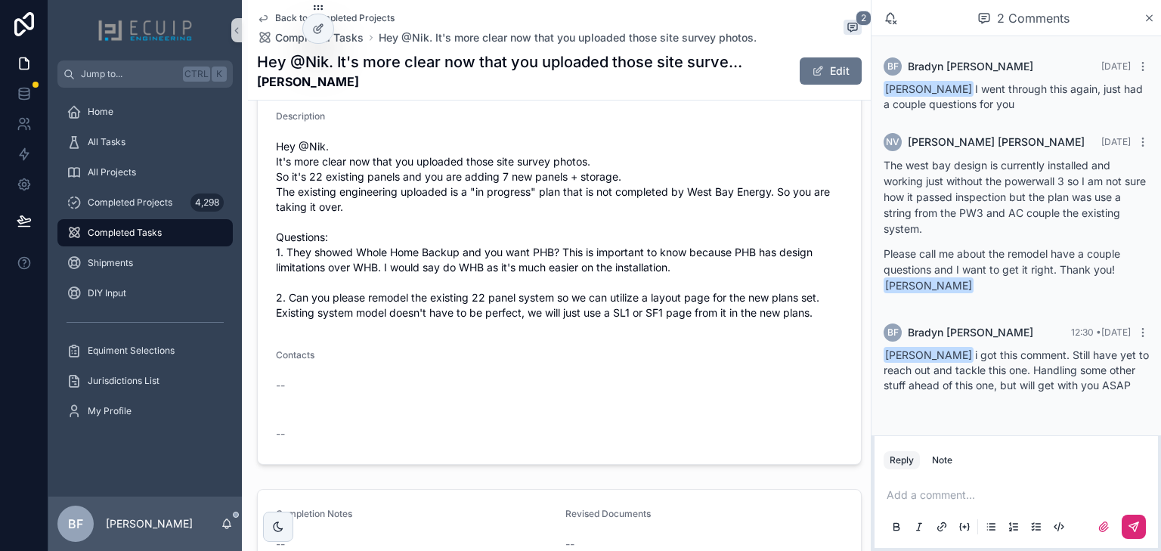
scroll to position [605, 0]
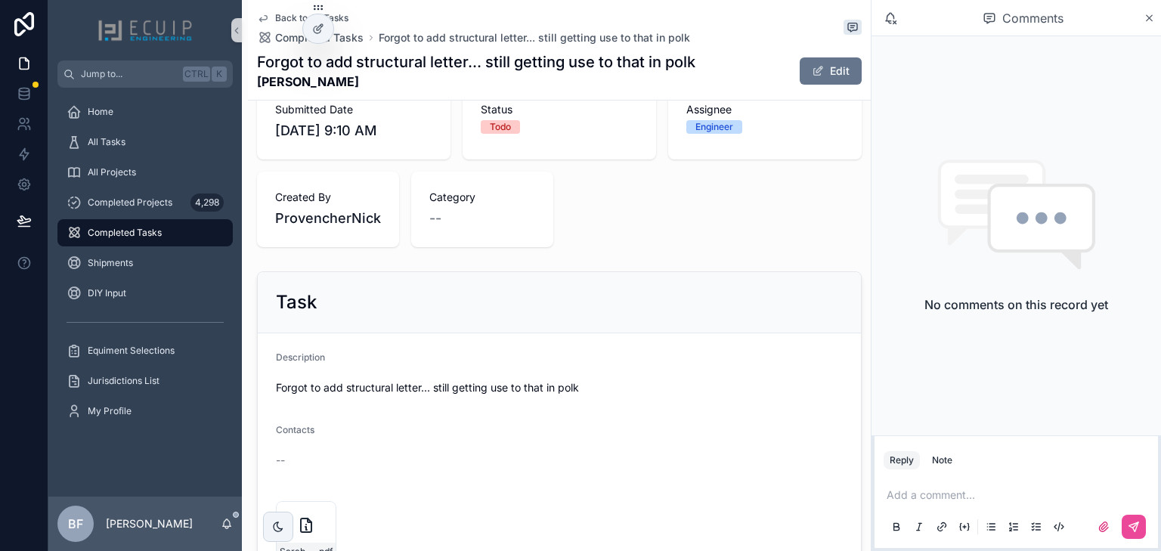
scroll to position [605, 0]
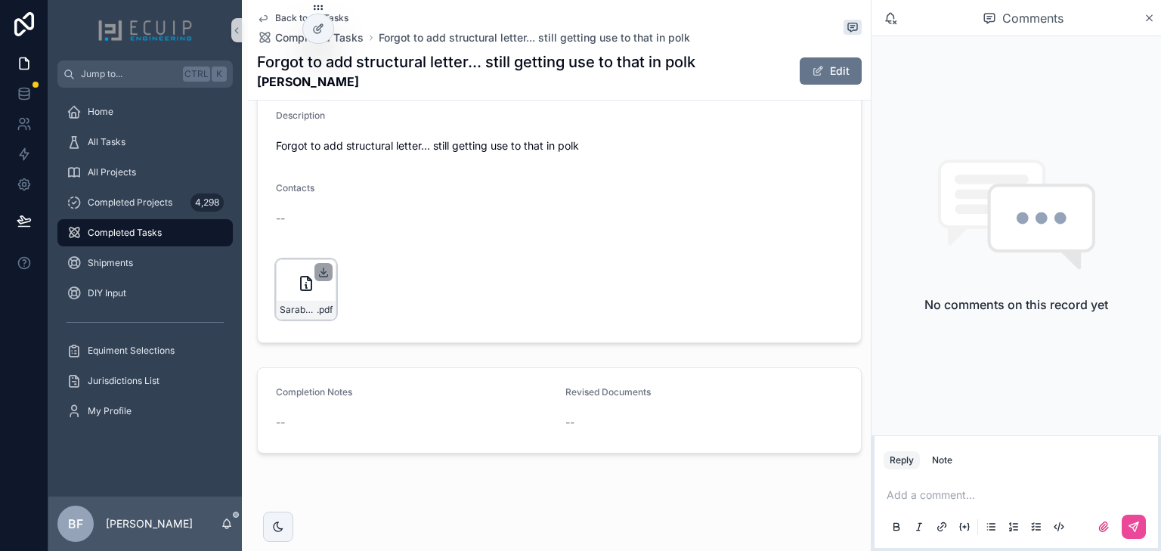
click at [323, 278] on icon "scrollable content" at bounding box center [324, 272] width 12 height 12
click at [838, 76] on button "Edit" at bounding box center [831, 70] width 62 height 27
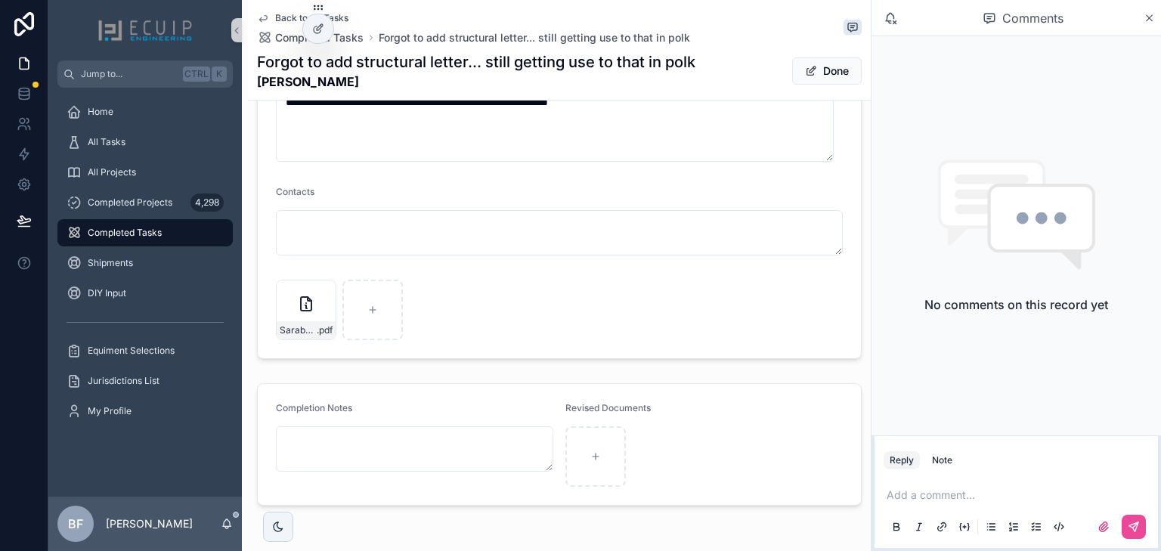
scroll to position [744, 0]
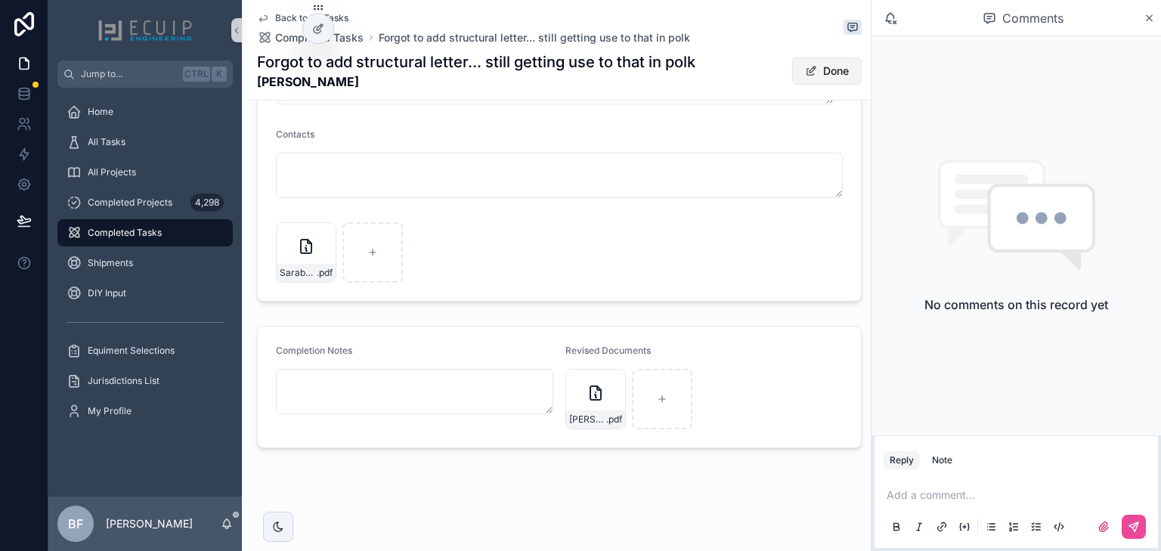
click at [805, 76] on span "scrollable content" at bounding box center [811, 71] width 12 height 12
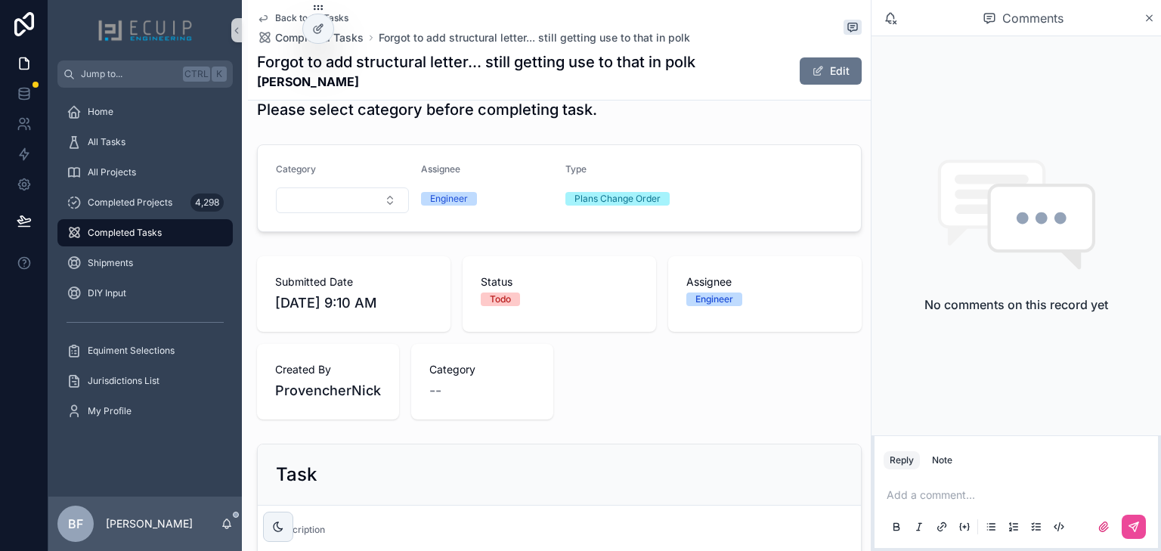
scroll to position [0, 0]
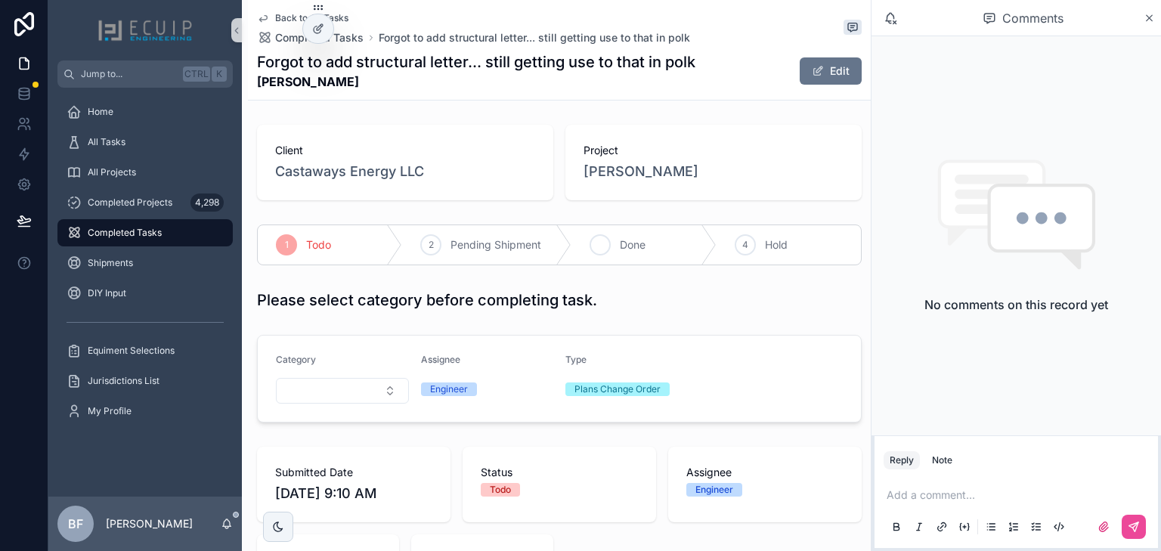
click at [665, 256] on div "3 Done" at bounding box center [644, 244] width 144 height 39
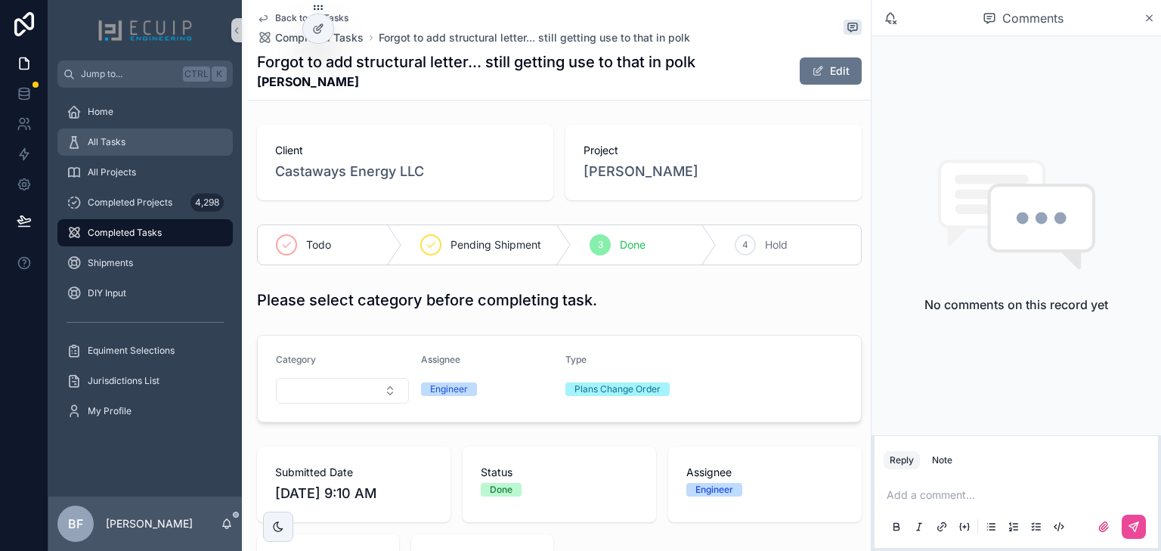
click at [91, 146] on span "All Tasks" at bounding box center [107, 142] width 38 height 12
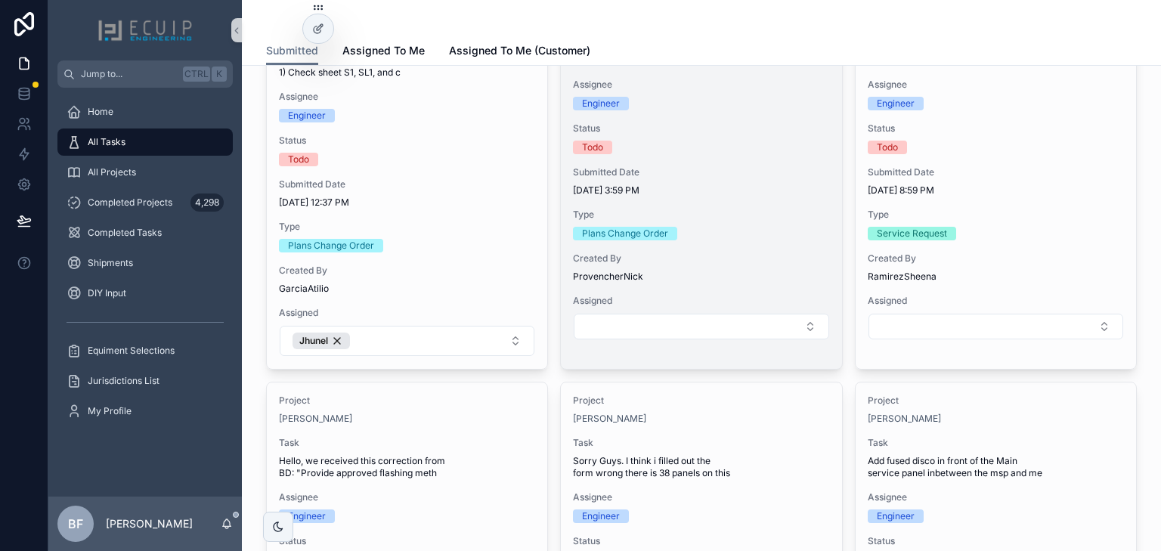
scroll to position [1331, 0]
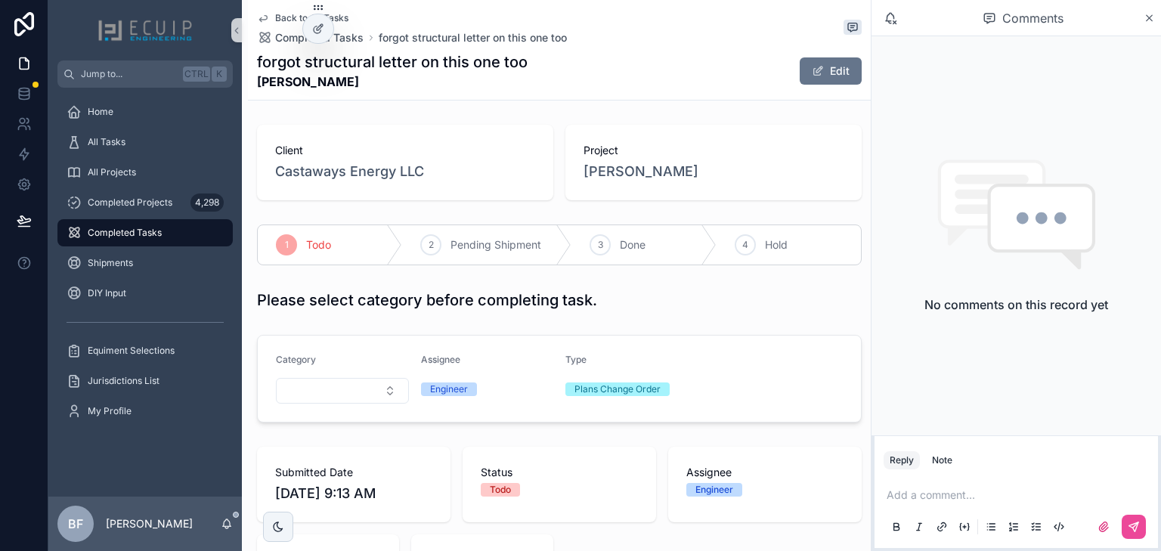
scroll to position [484, 0]
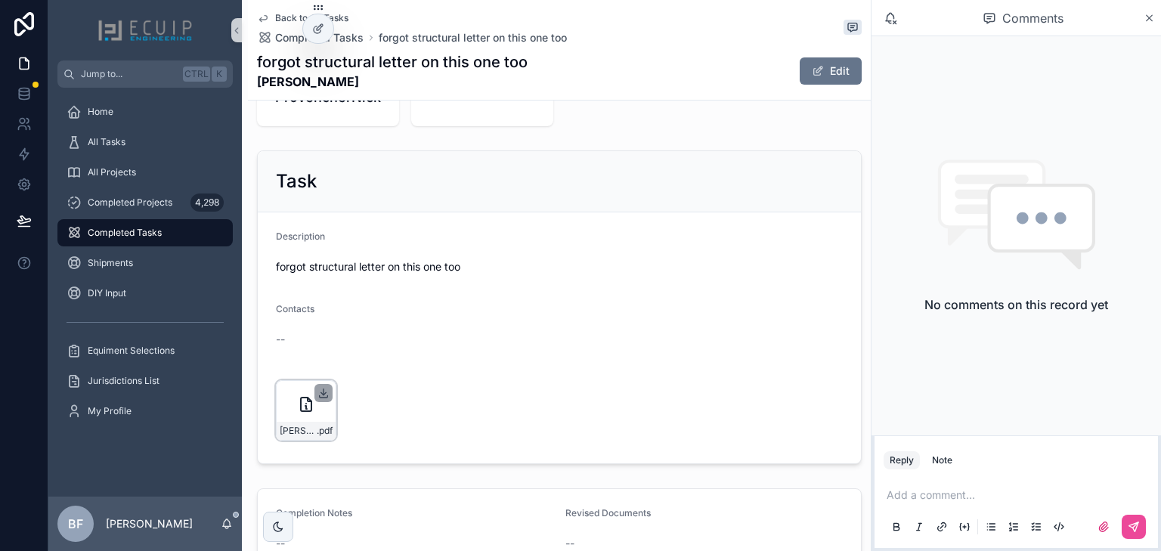
click at [324, 399] on icon "scrollable content" at bounding box center [324, 393] width 12 height 12
drag, startPoint x: 829, startPoint y: 65, endPoint x: 826, endPoint y: 96, distance: 31.1
click at [829, 65] on button "Edit" at bounding box center [831, 70] width 62 height 27
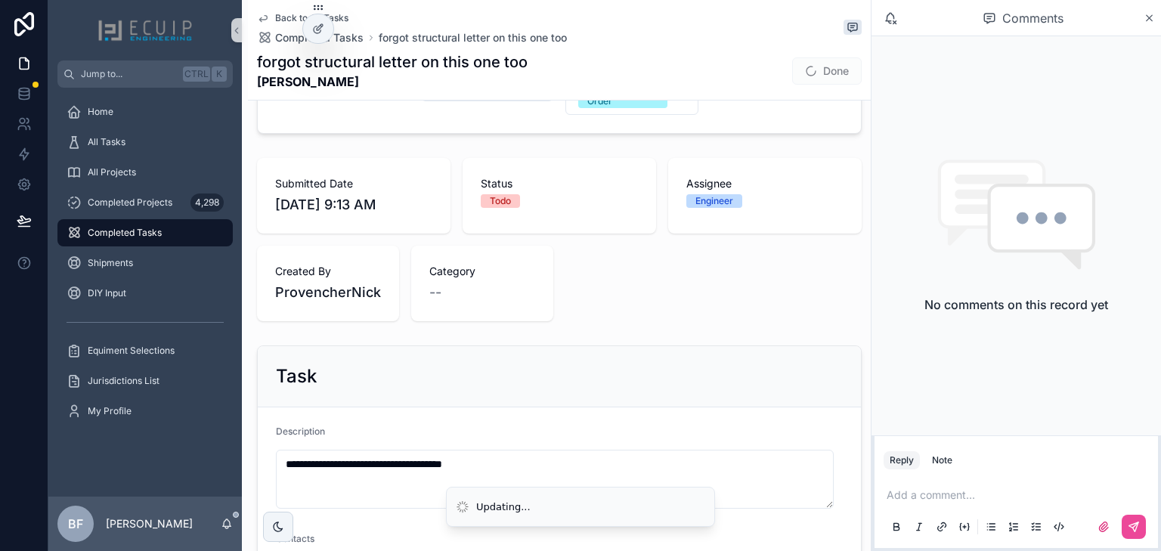
scroll to position [0, 0]
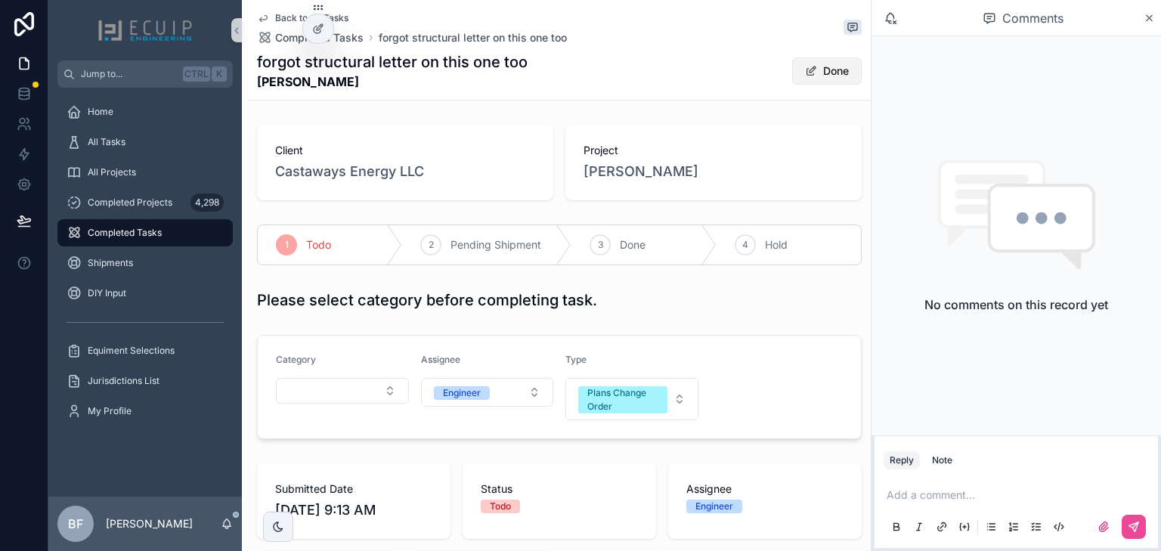
drag, startPoint x: 816, startPoint y: 75, endPoint x: 817, endPoint y: 82, distance: 7.6
click at [816, 75] on button "Done" at bounding box center [827, 70] width 70 height 27
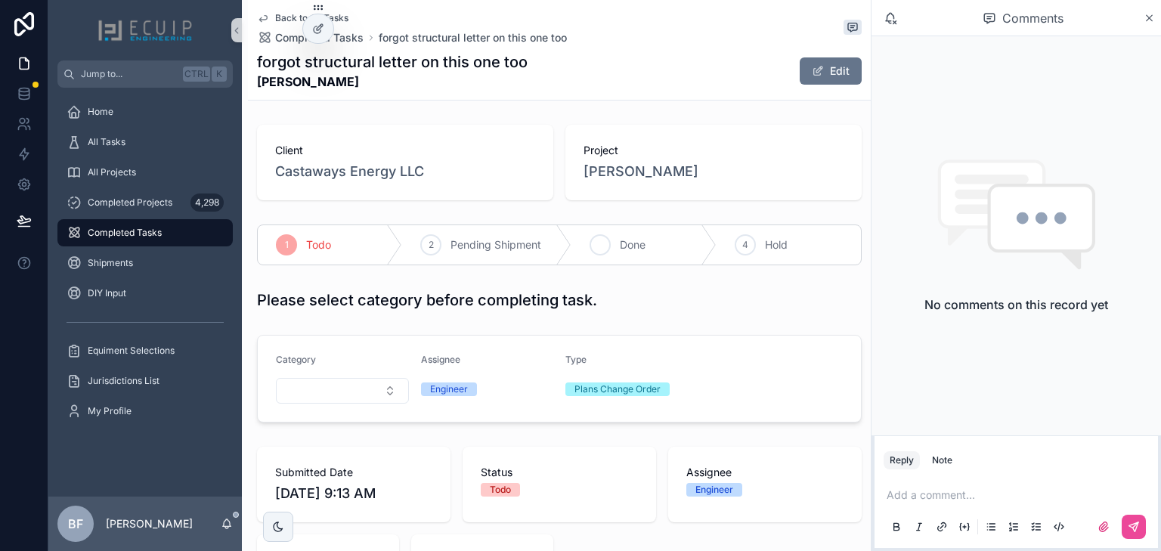
click at [624, 253] on div "3 Done" at bounding box center [644, 244] width 144 height 39
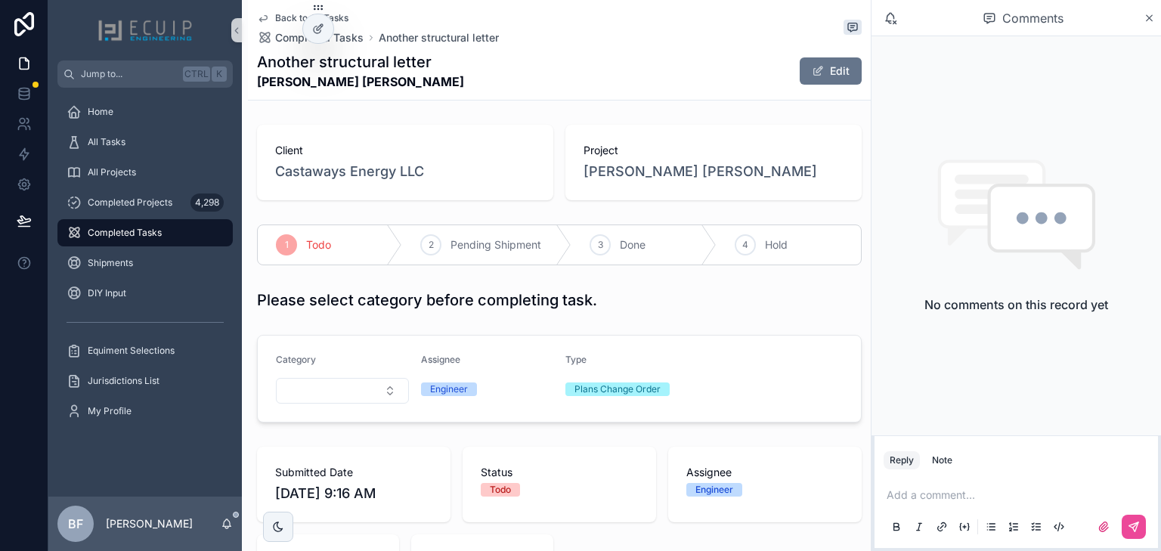
scroll to position [484, 0]
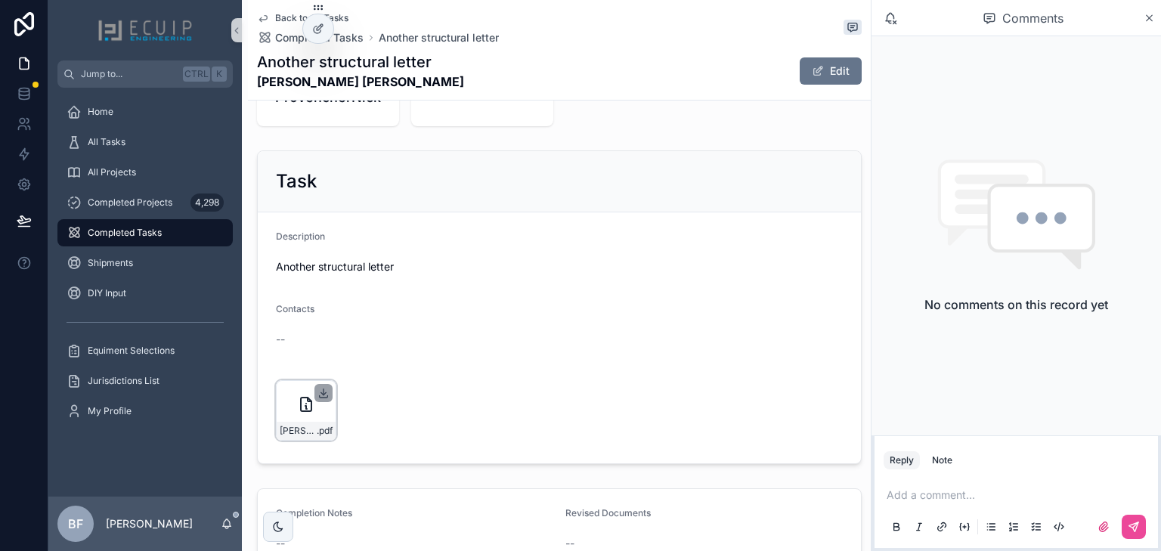
click at [327, 399] on icon "scrollable content" at bounding box center [324, 393] width 12 height 12
click at [810, 51] on div "Another structural letter [PERSON_NAME] [PERSON_NAME] Edit" at bounding box center [559, 70] width 605 height 39
click at [817, 67] on button "Edit" at bounding box center [831, 70] width 62 height 27
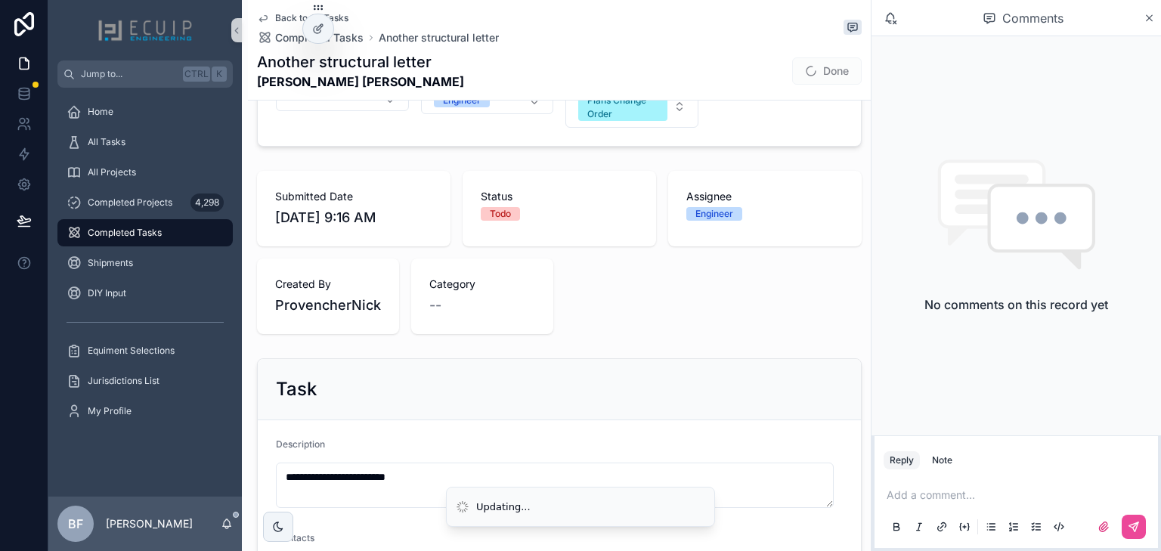
scroll to position [0, 0]
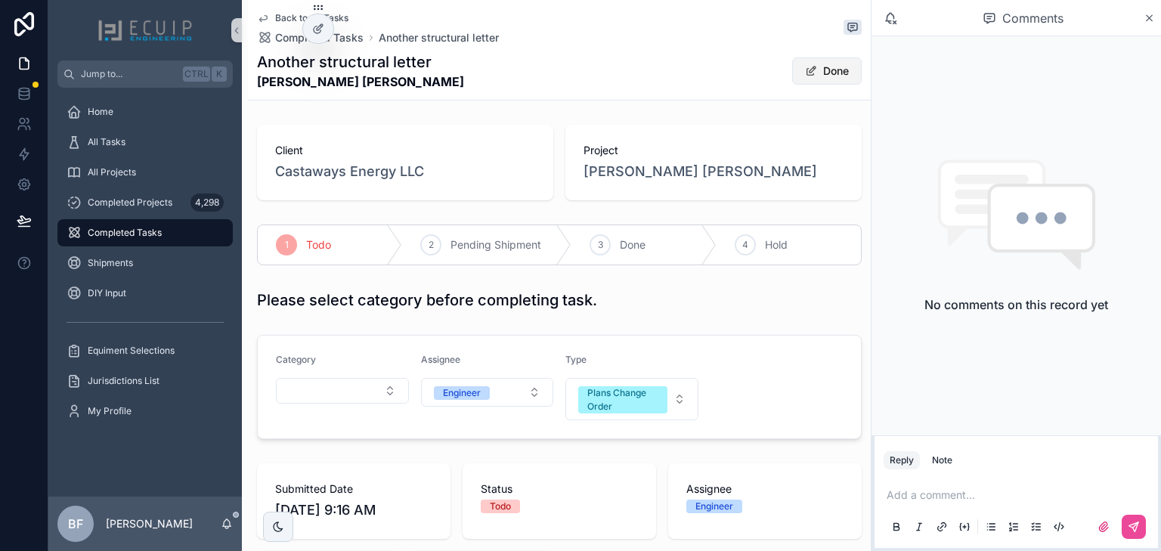
click at [826, 71] on button "Done" at bounding box center [827, 70] width 70 height 27
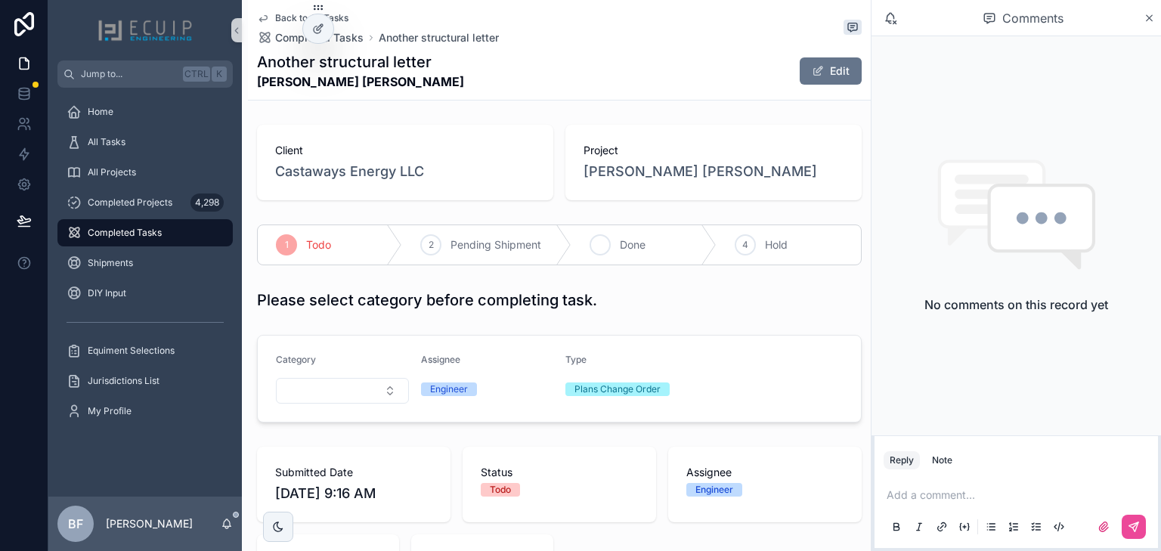
click at [648, 254] on div "3 Done" at bounding box center [644, 244] width 144 height 39
